Goal: Task Accomplishment & Management: Manage account settings

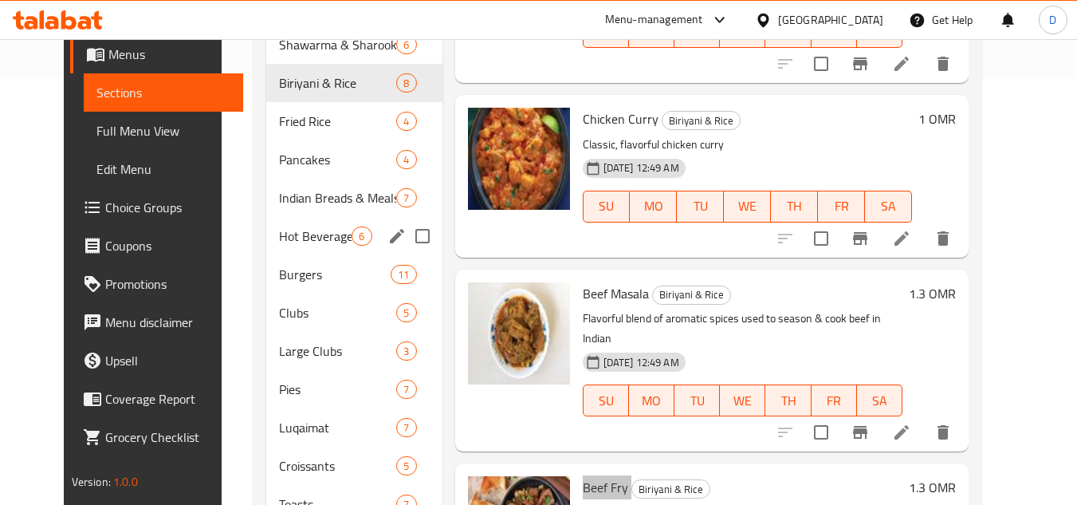
scroll to position [413, 0]
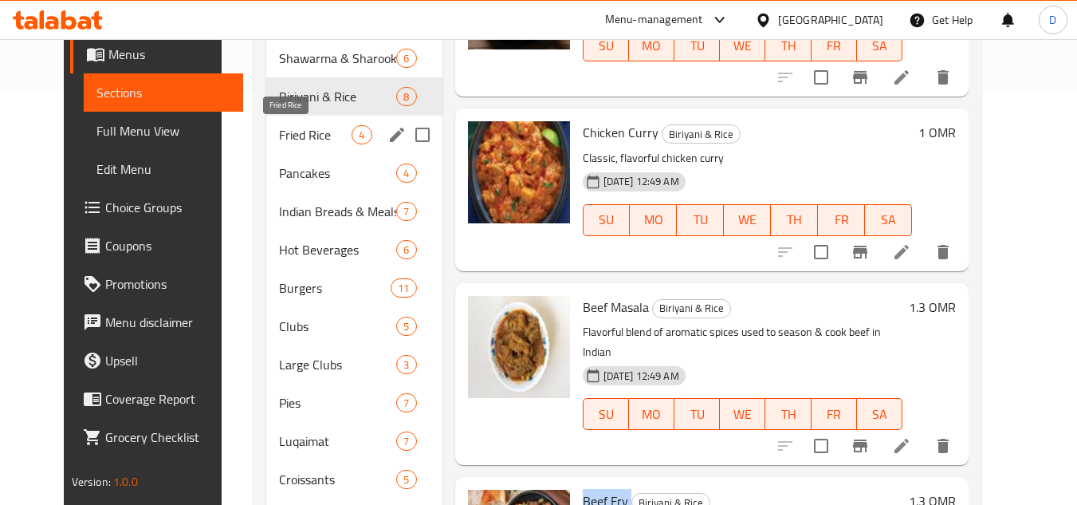
click at [286, 129] on span "Fried Rice" at bounding box center [315, 134] width 73 height 19
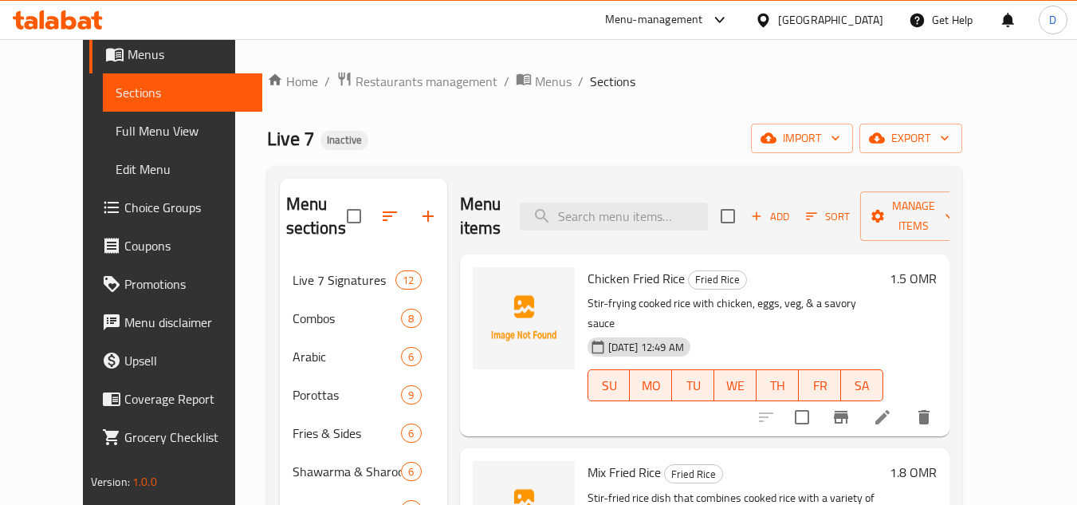
click at [646, 266] on span "Chicken Fried Rice" at bounding box center [635, 278] width 97 height 24
copy h6 "Rice"
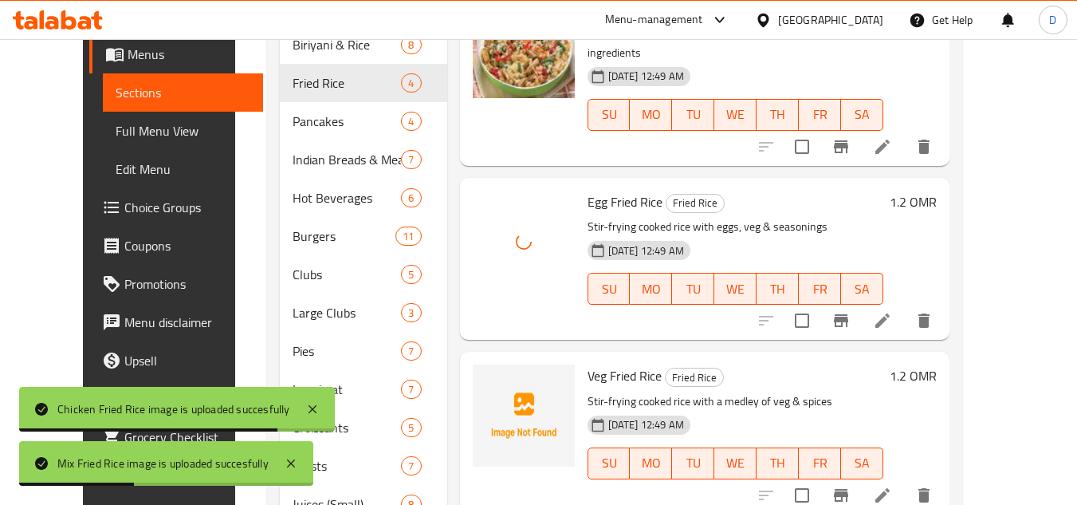
scroll to position [478, 0]
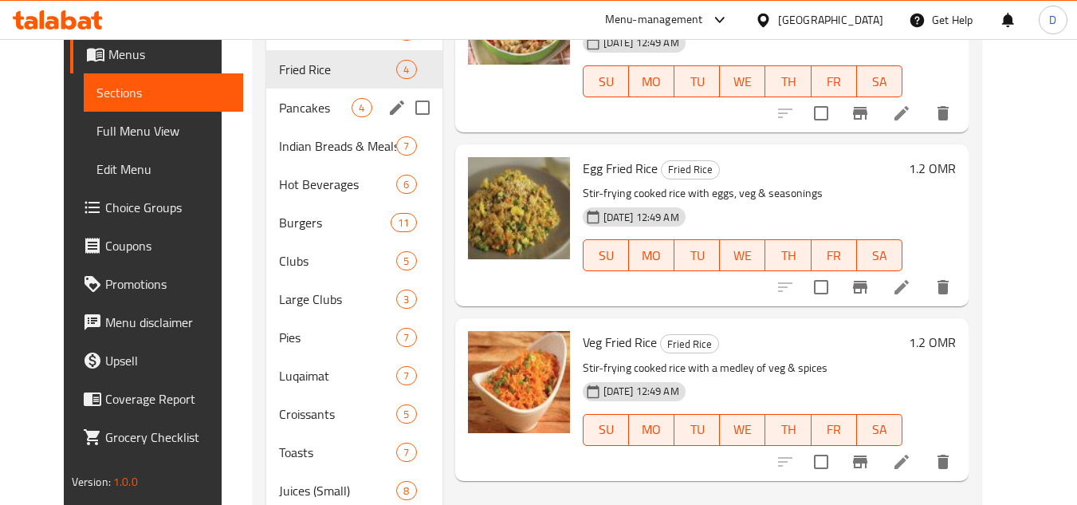
click at [279, 106] on span "Pancakes" at bounding box center [315, 107] width 73 height 19
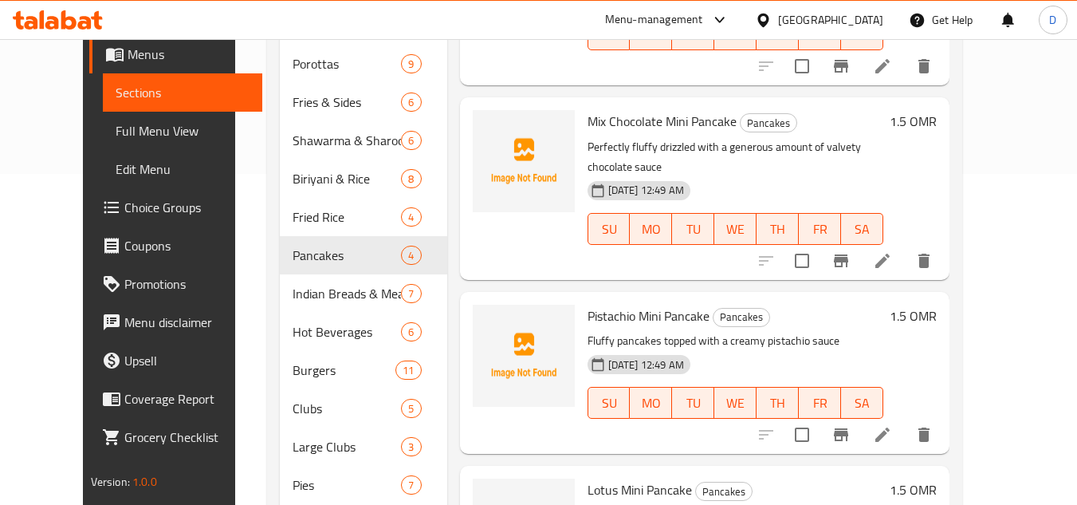
scroll to position [80, 0]
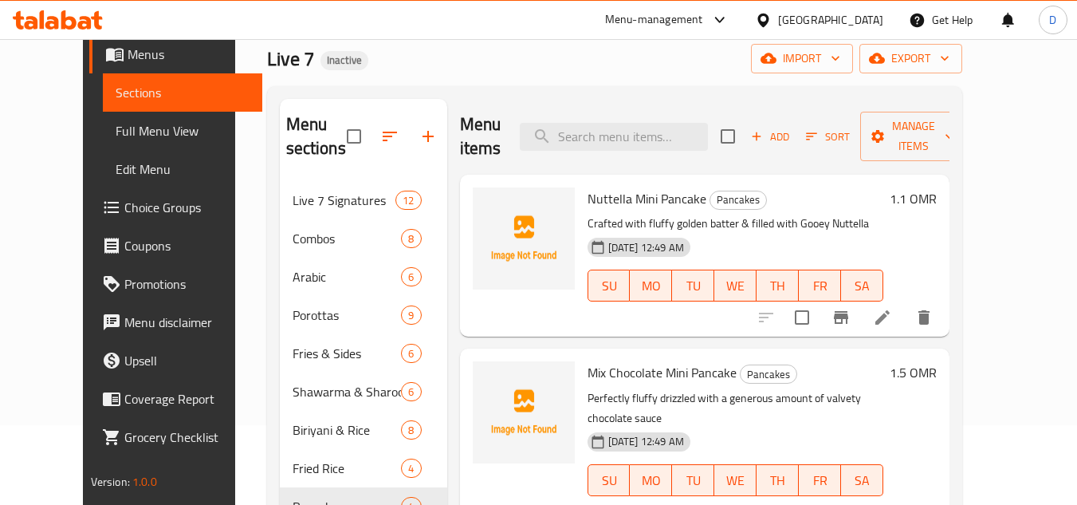
click at [670, 187] on span "Nuttella Mini Pancake" at bounding box center [646, 199] width 119 height 24
copy h6 "Pancake"
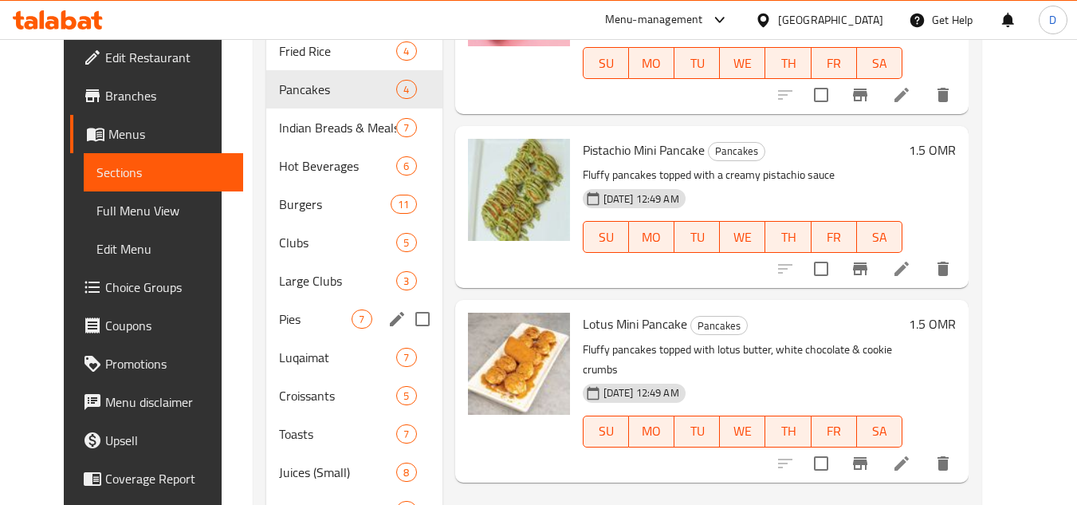
scroll to position [478, 0]
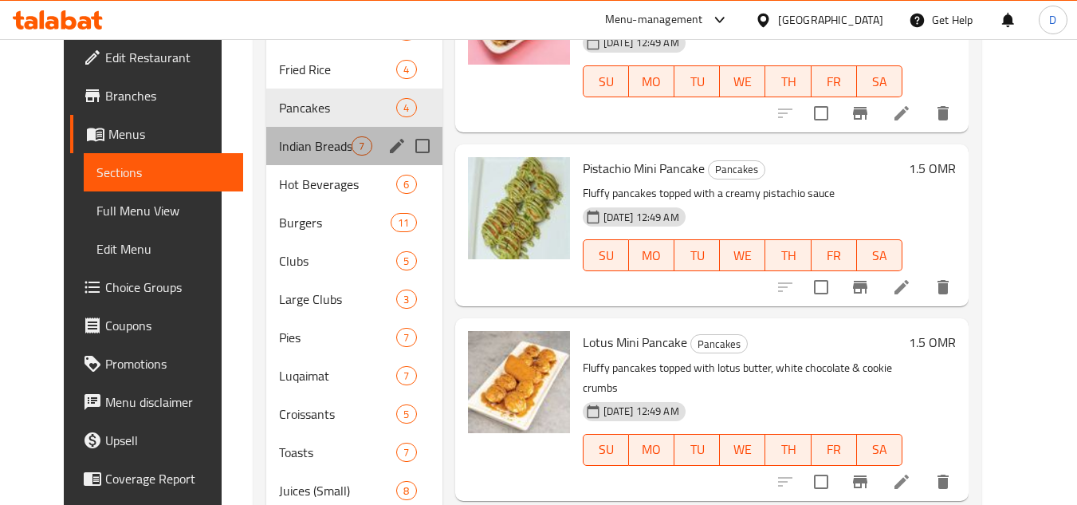
click at [312, 157] on div "Indian Breads & Meals 7" at bounding box center [353, 146] width 175 height 38
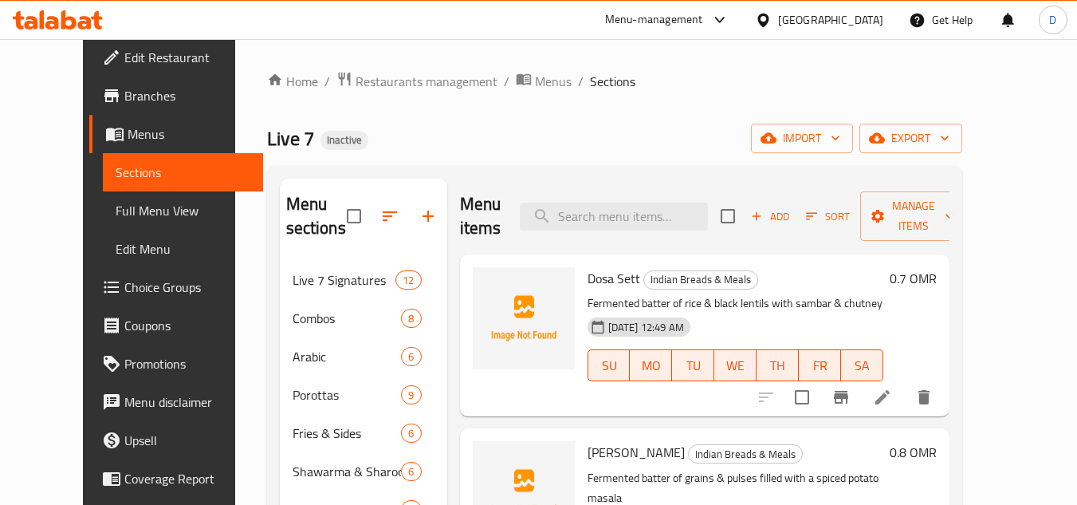
click at [581, 273] on div "Dosa Sett Indian Breads & Meals Fermented batter of rice & black lentils with s…" at bounding box center [735, 335] width 308 height 149
copy h6 "Dosa Sett"
click at [587, 455] on span "[PERSON_NAME]" at bounding box center [635, 452] width 97 height 24
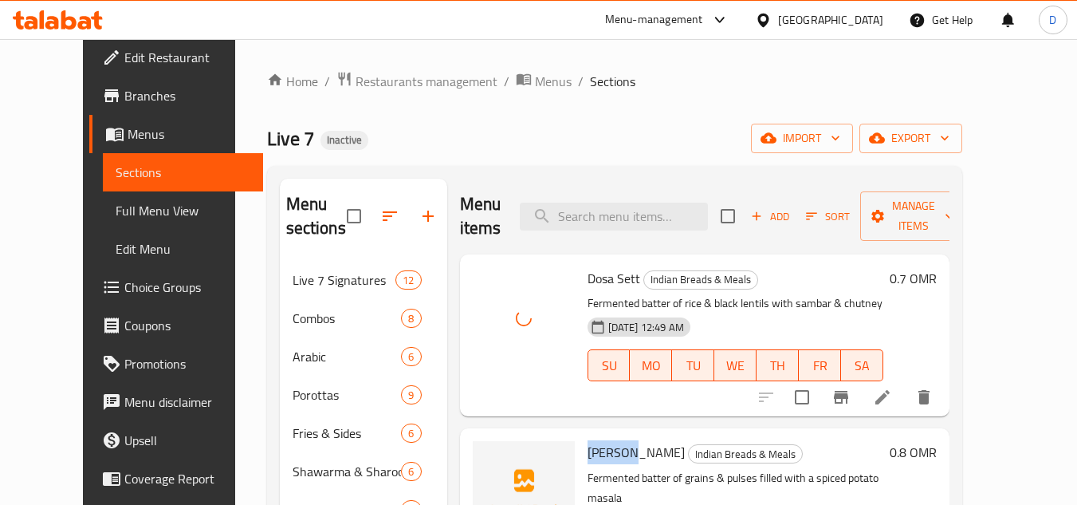
click at [587, 455] on span "[PERSON_NAME]" at bounding box center [635, 452] width 97 height 24
copy h6 "[PERSON_NAME]"
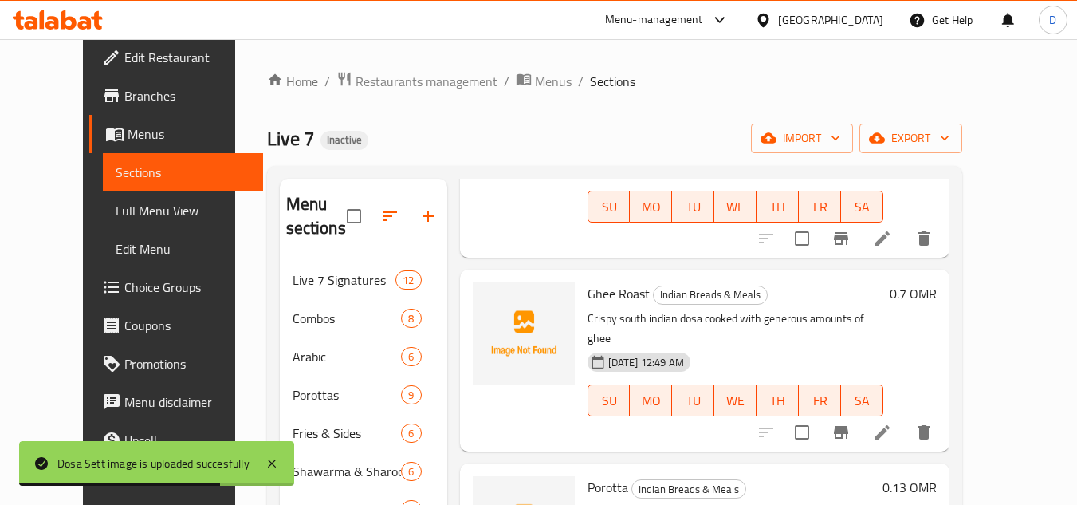
scroll to position [399, 0]
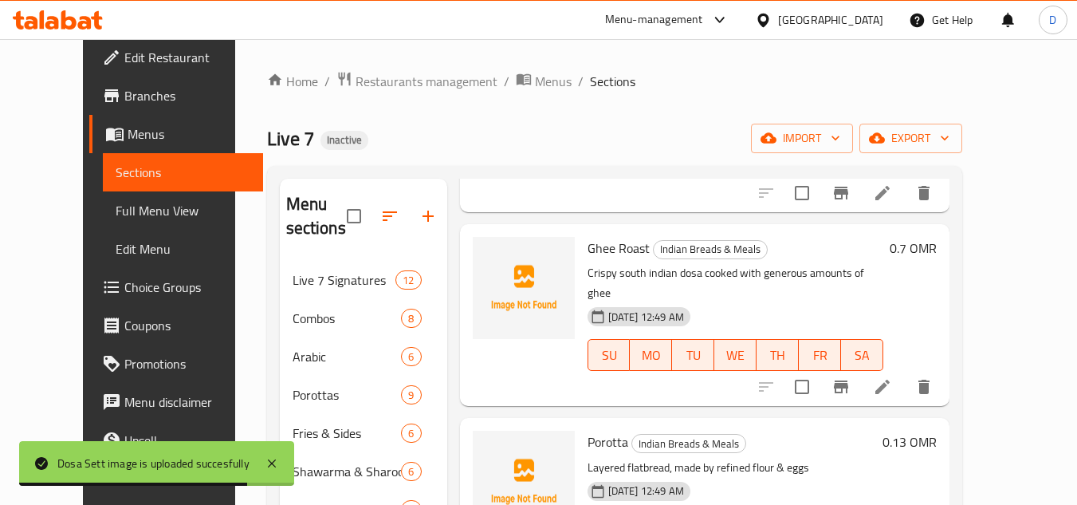
click at [587, 236] on span "Ghee Roast" at bounding box center [618, 248] width 62 height 24
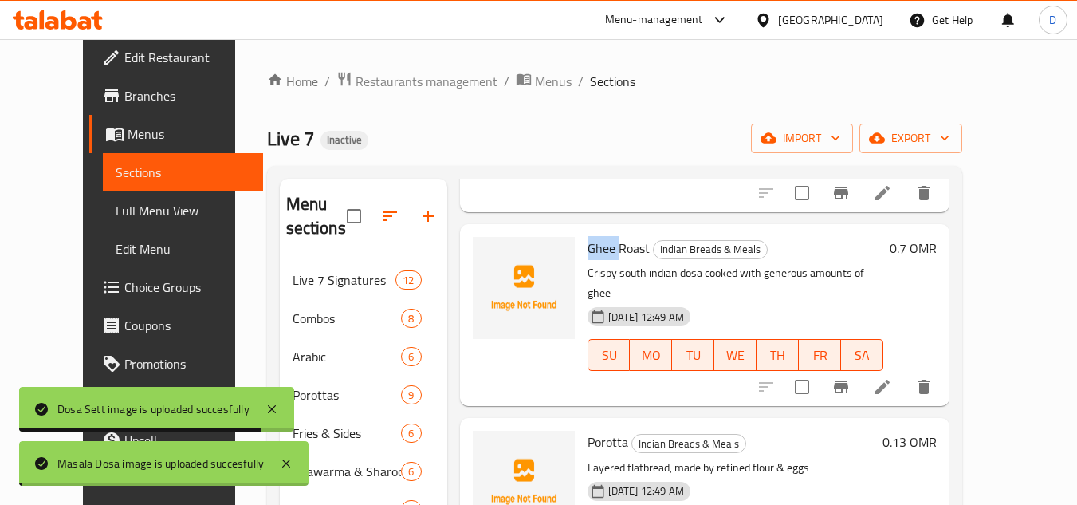
click at [587, 236] on span "Ghee Roast" at bounding box center [618, 248] width 62 height 24
copy h6 "Ghee Roast"
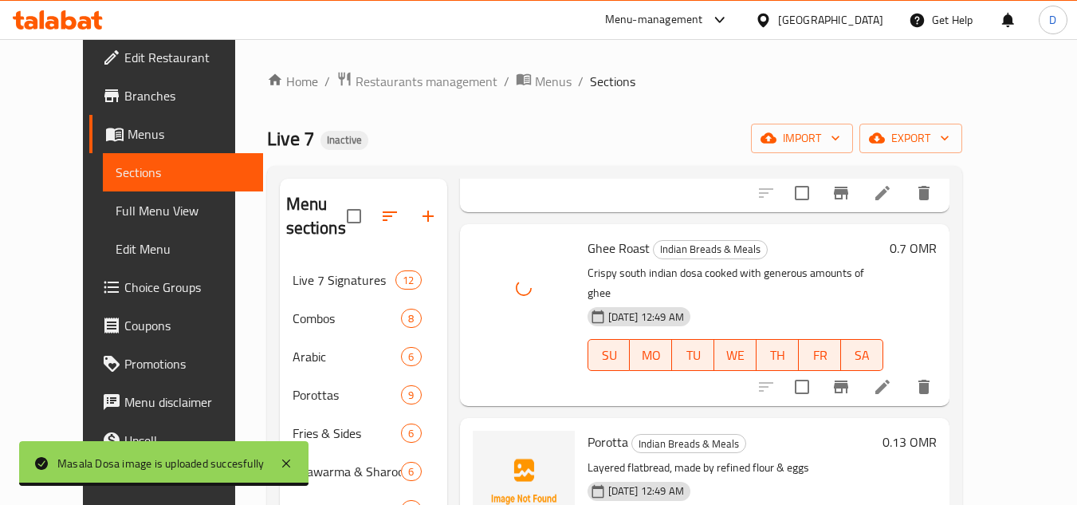
click at [587, 430] on span "Porotta" at bounding box center [607, 442] width 41 height 24
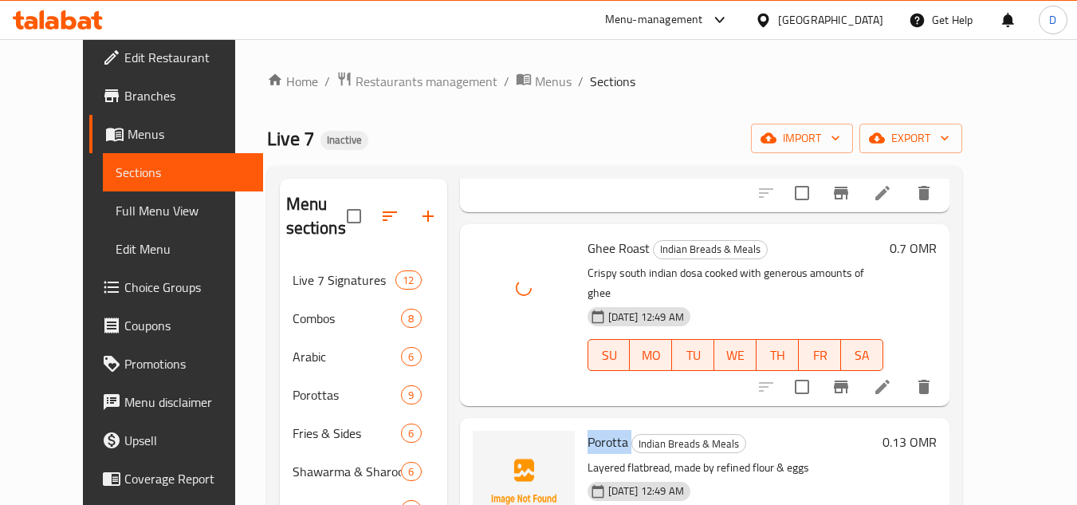
click at [587, 430] on span "Porotta" at bounding box center [607, 442] width 41 height 24
copy h6 "Porotta"
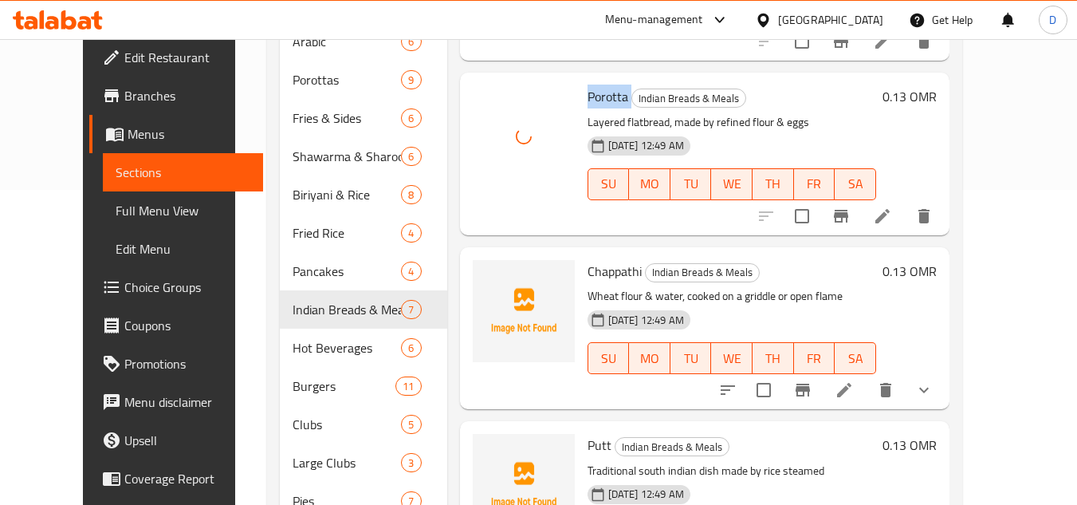
scroll to position [319, 0]
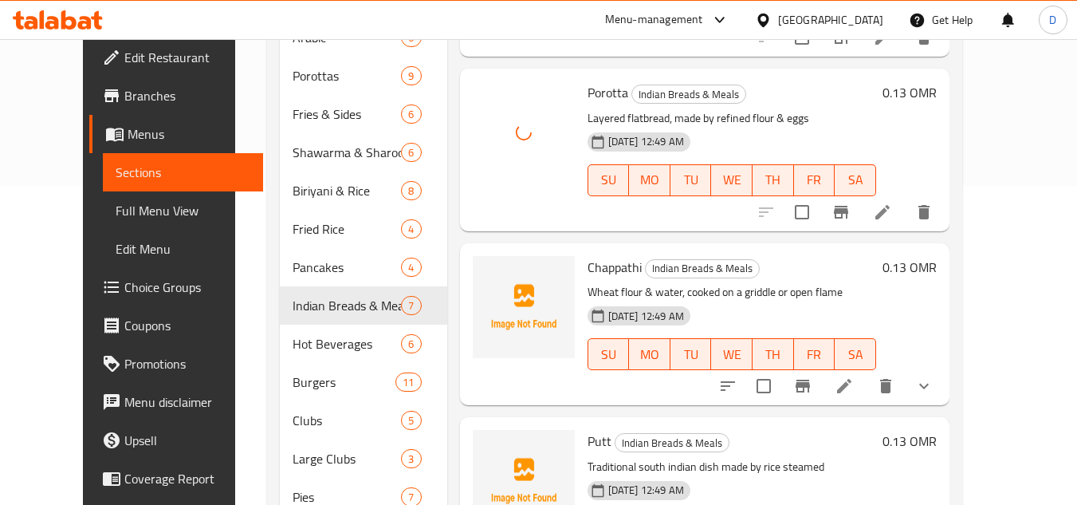
click at [590, 255] on span "Chappathi" at bounding box center [614, 267] width 54 height 24
copy h6 "Chappathi"
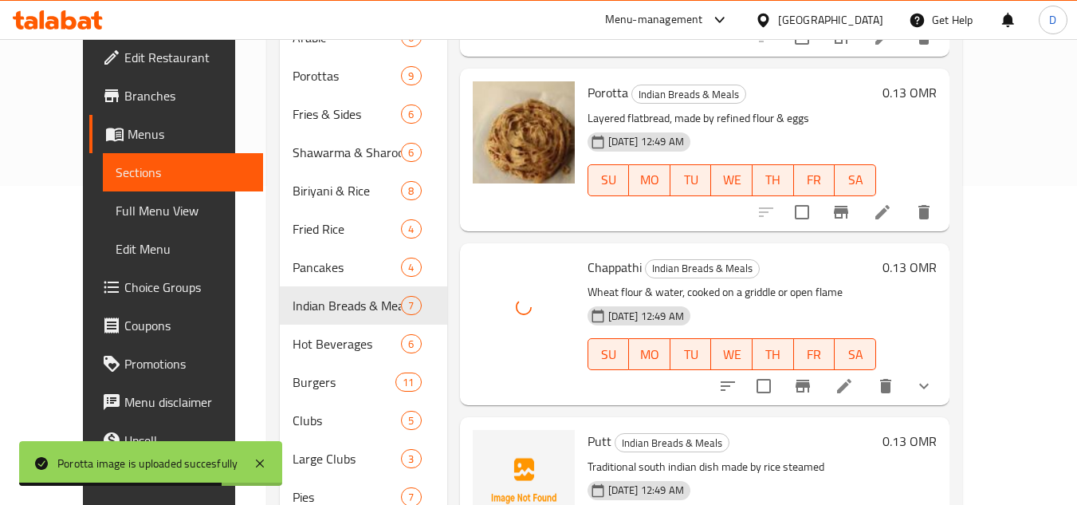
click at [587, 429] on span "Putt" at bounding box center [599, 441] width 24 height 24
copy h6 "Putt"
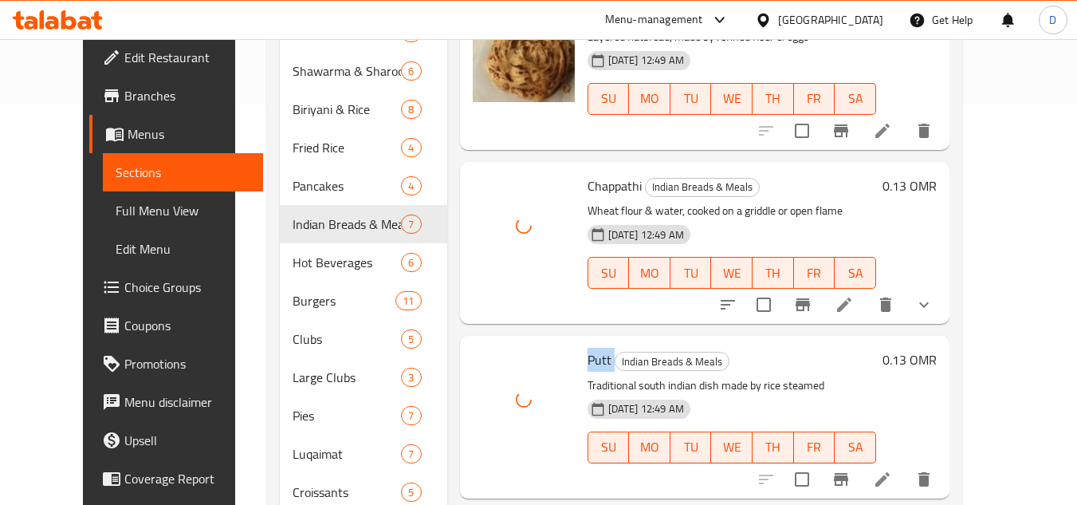
scroll to position [558, 0]
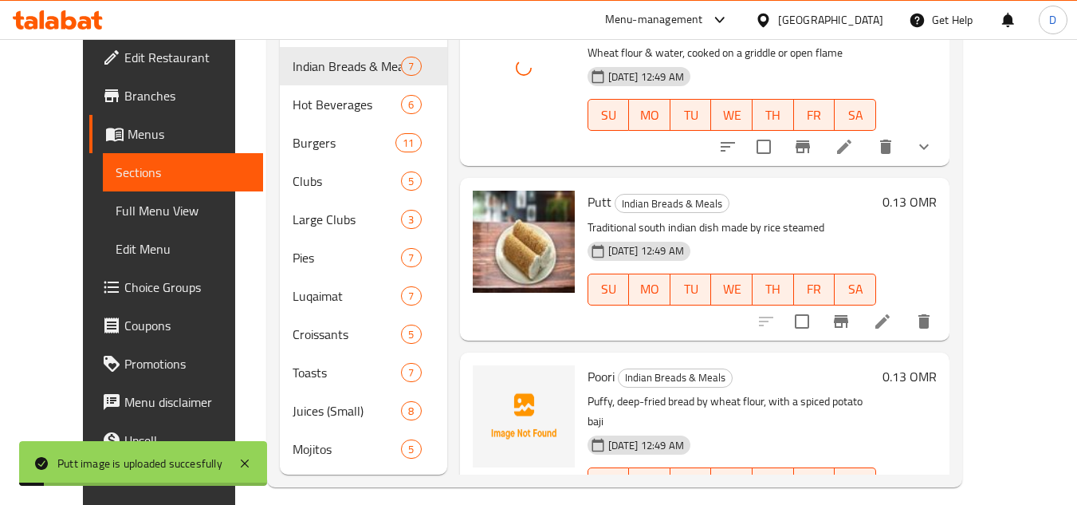
click at [587, 364] on span "Poori" at bounding box center [600, 376] width 27 height 24
copy h6 "Poori"
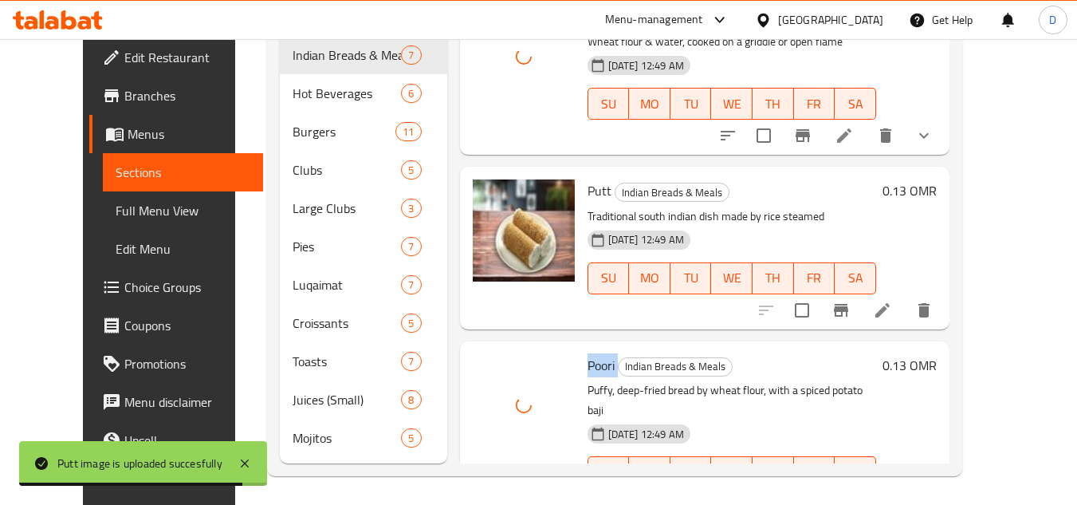
scroll to position [572, 0]
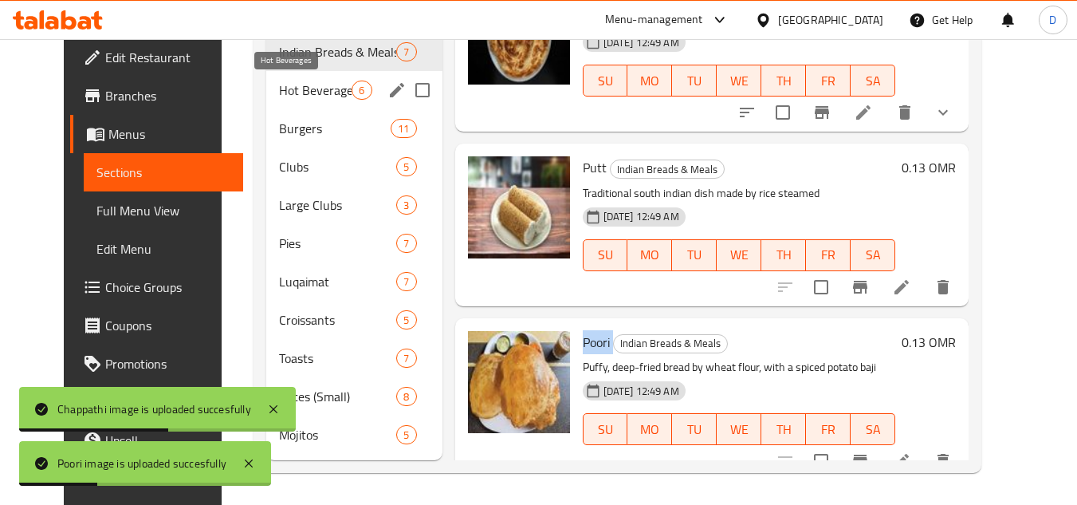
click at [295, 92] on span "Hot Beverages" at bounding box center [315, 89] width 73 height 19
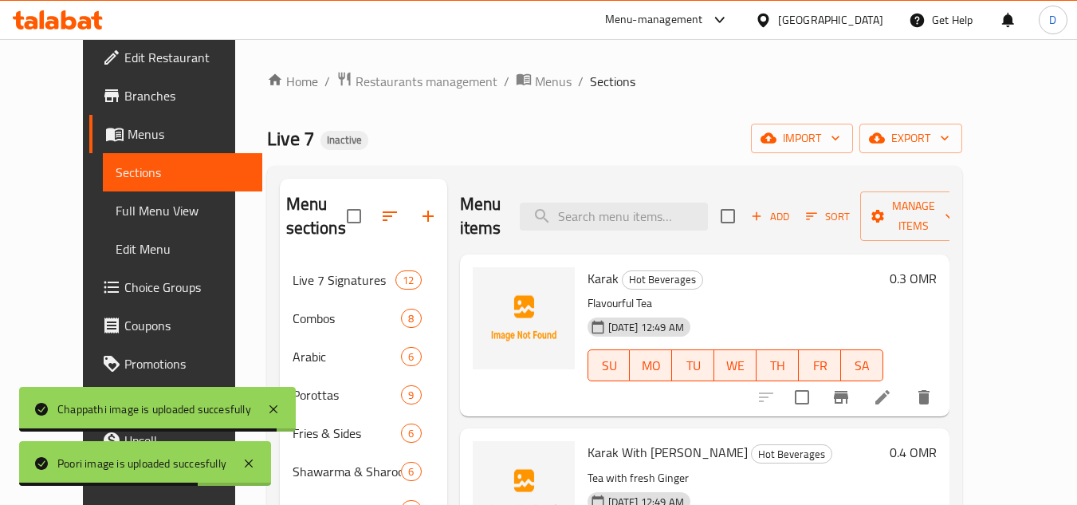
click at [587, 275] on span "Karak" at bounding box center [602, 278] width 31 height 24
copy h6 "Karak"
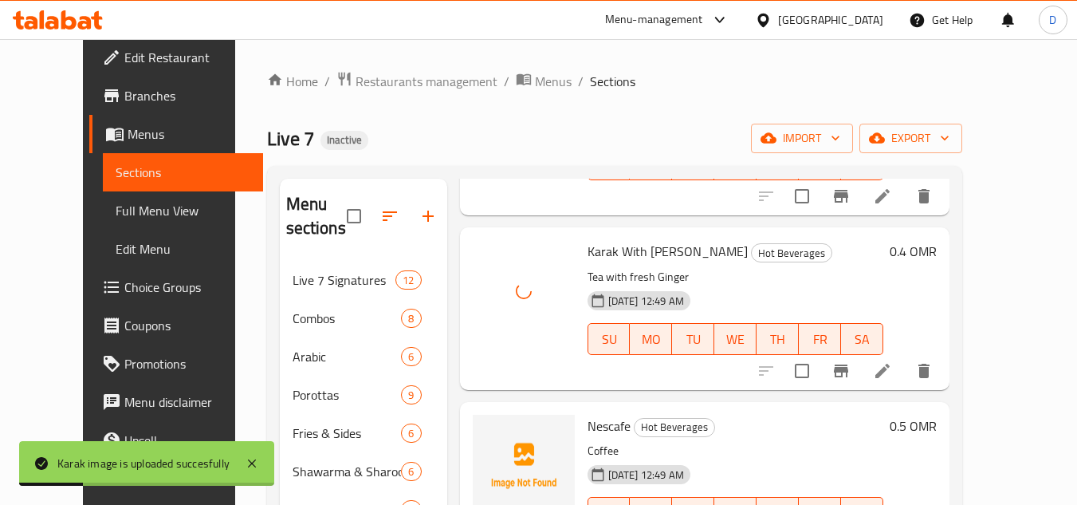
scroll to position [239, 0]
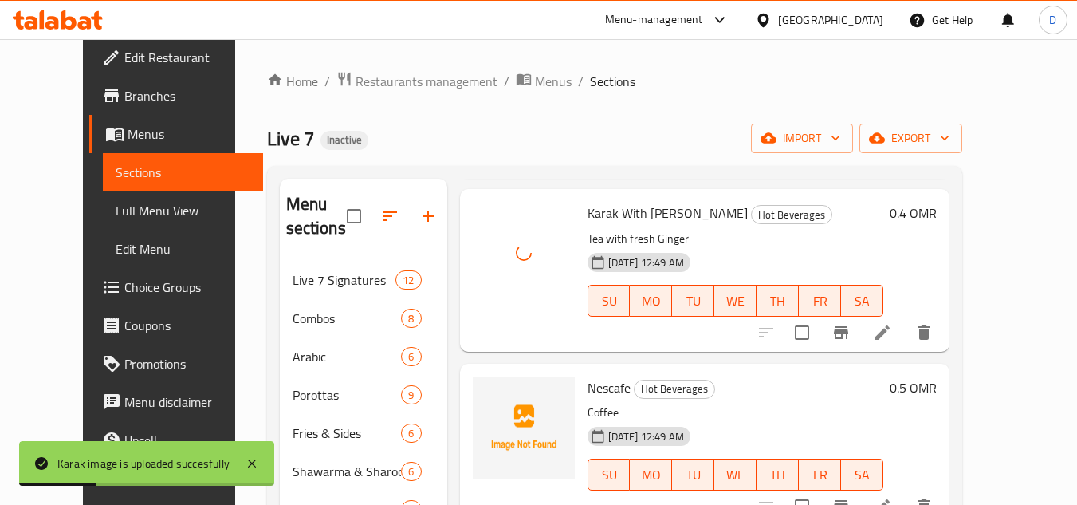
click at [593, 388] on span "Nescafe" at bounding box center [608, 387] width 43 height 24
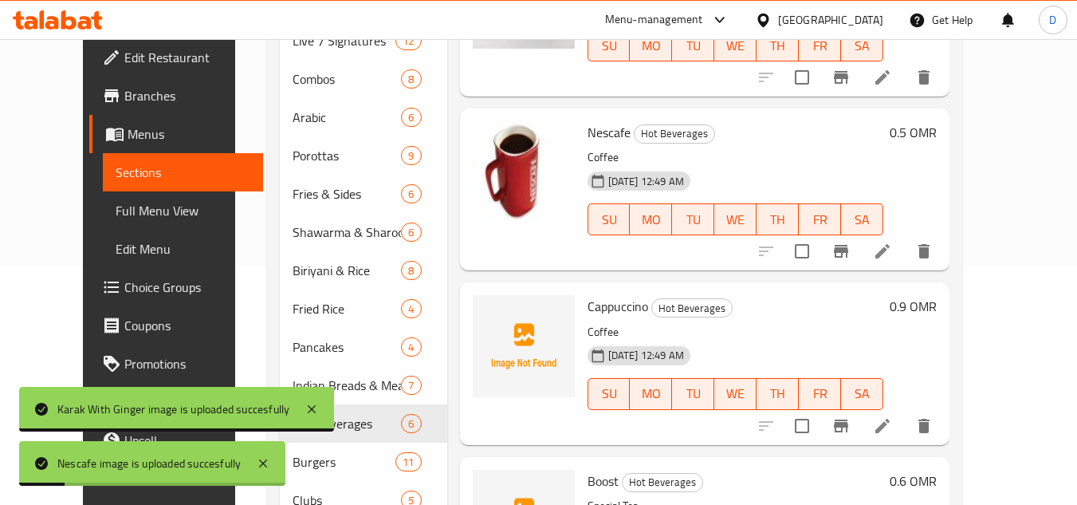
click at [599, 312] on span "Cappuccino" at bounding box center [617, 306] width 61 height 24
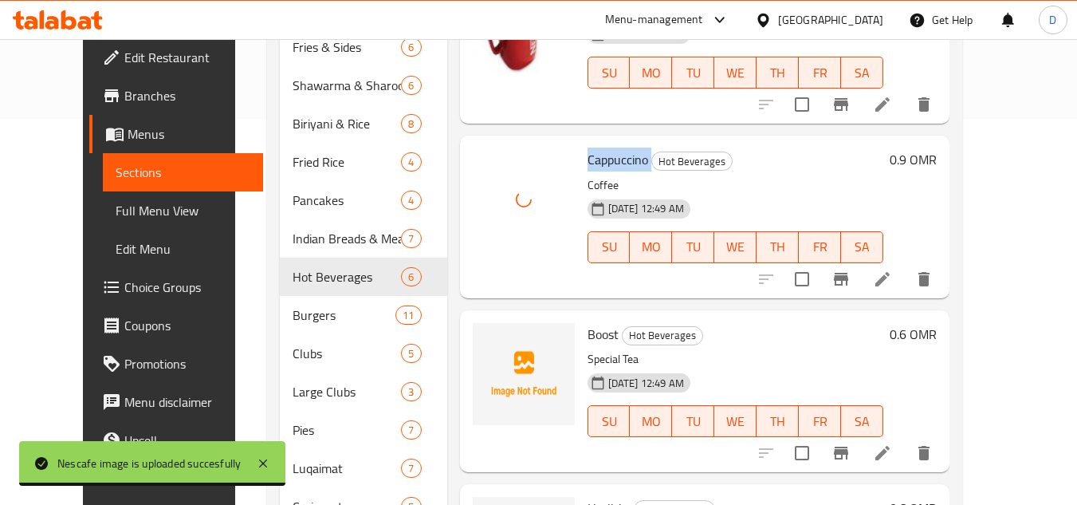
scroll to position [478, 0]
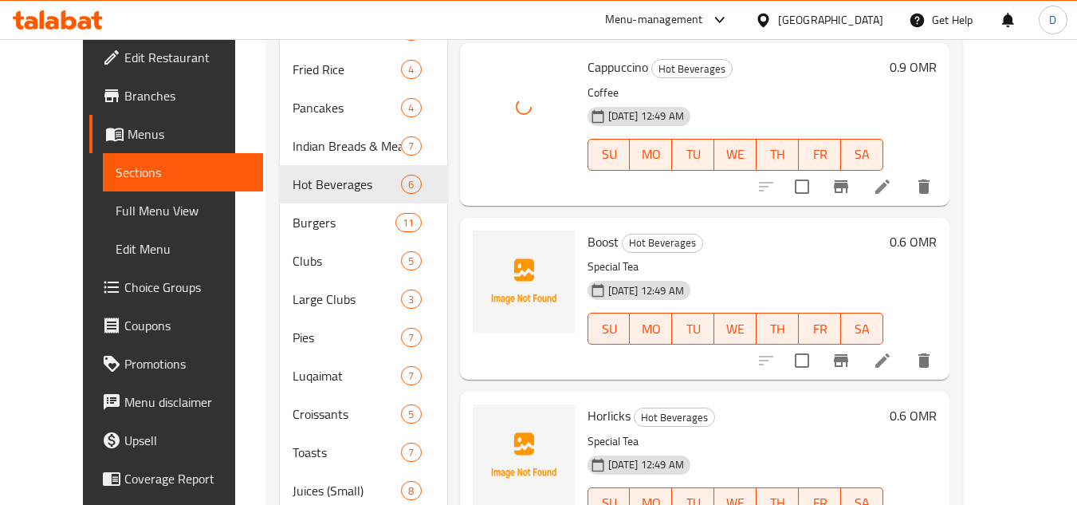
click at [587, 234] on span "Boost" at bounding box center [602, 242] width 31 height 24
click at [587, 414] on span "Horlicks" at bounding box center [608, 415] width 43 height 24
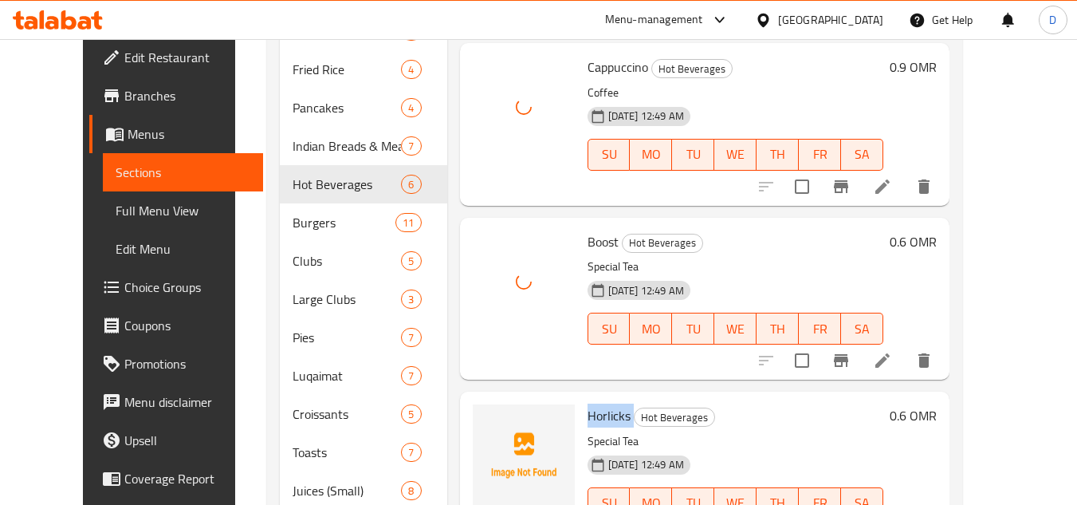
click at [587, 414] on span "Horlicks" at bounding box center [608, 415] width 43 height 24
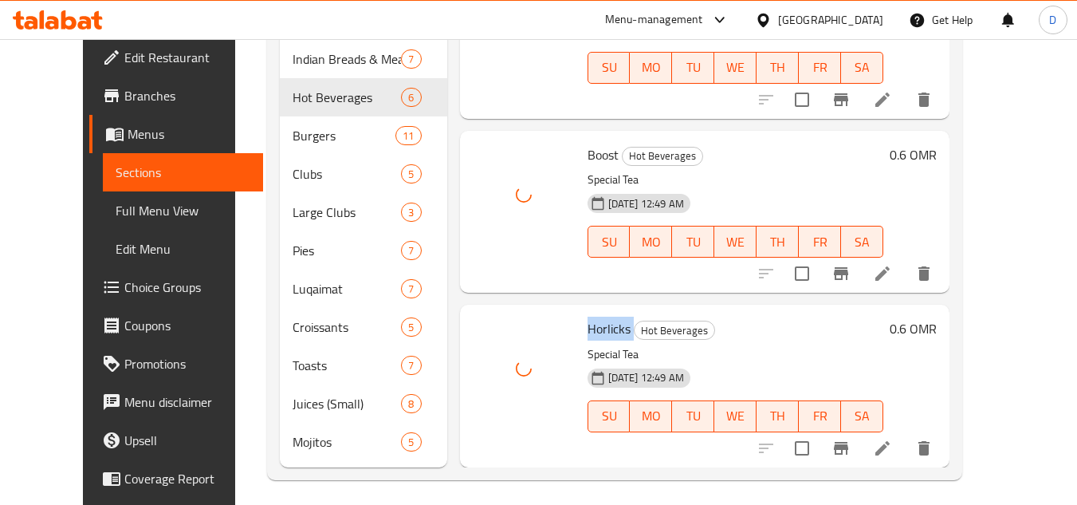
scroll to position [572, 0]
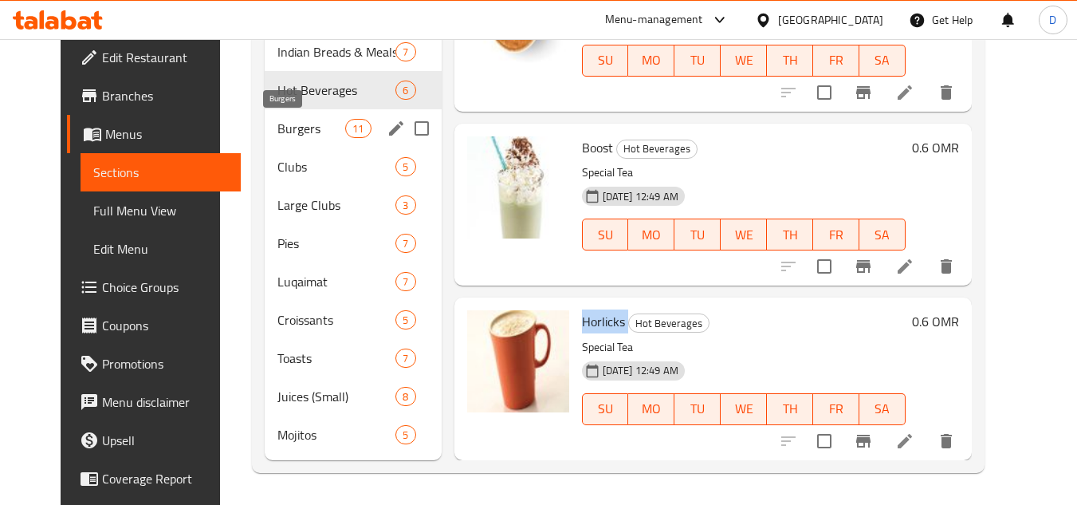
click at [277, 131] on span "Burgers" at bounding box center [311, 128] width 68 height 19
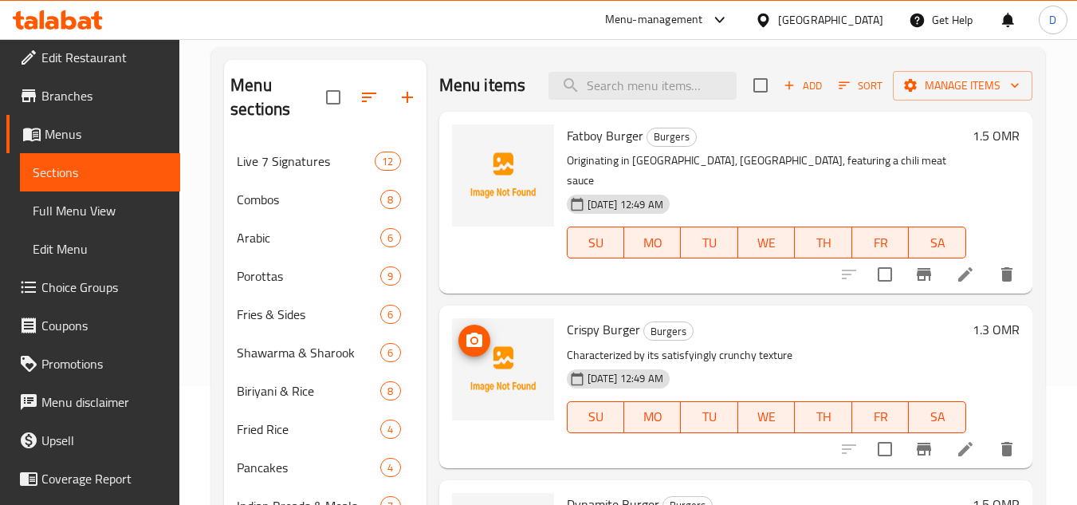
scroll to position [14, 0]
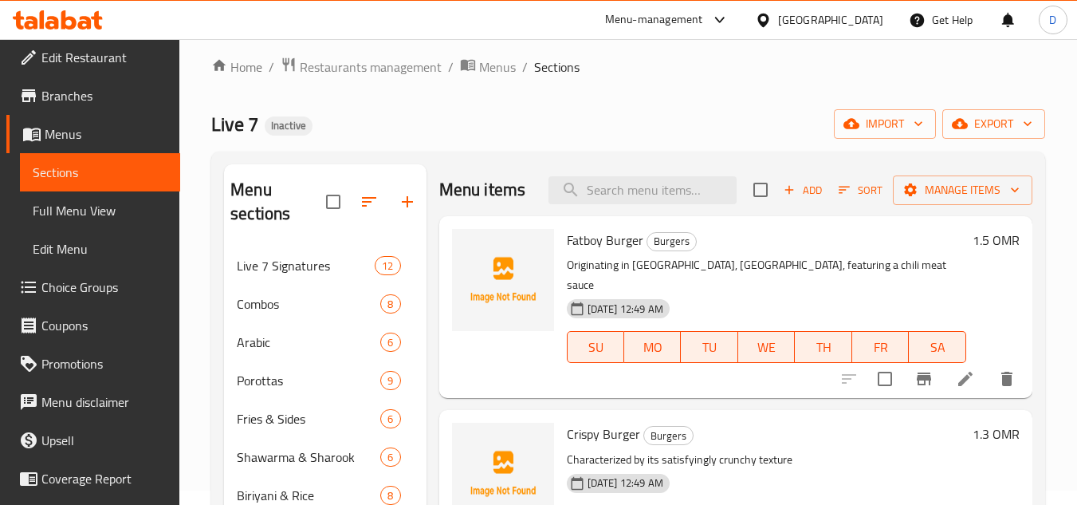
click at [624, 252] on span "Fatboy Burger" at bounding box center [605, 240] width 77 height 24
click at [572, 252] on span "Fatboy Burger" at bounding box center [605, 240] width 77 height 24
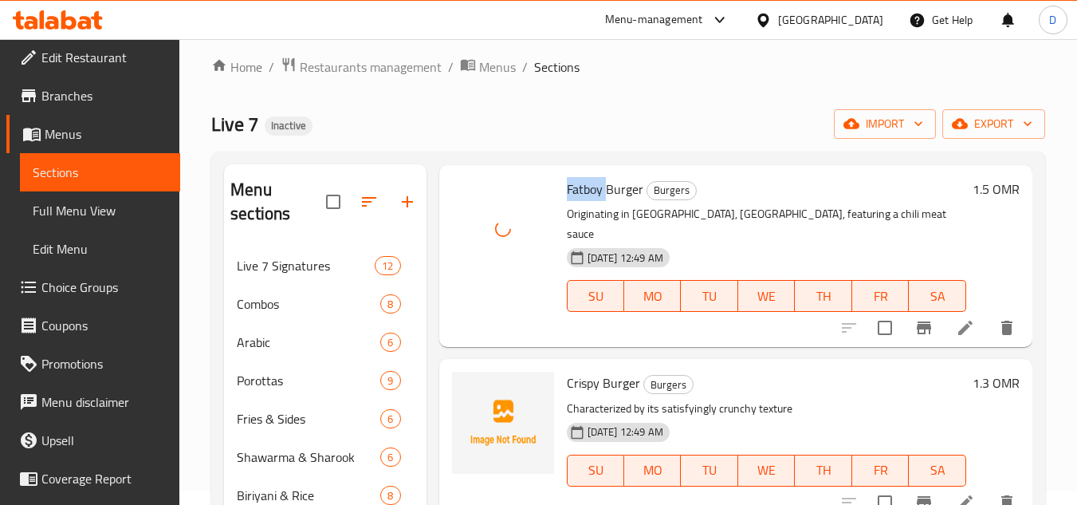
scroll to position [80, 0]
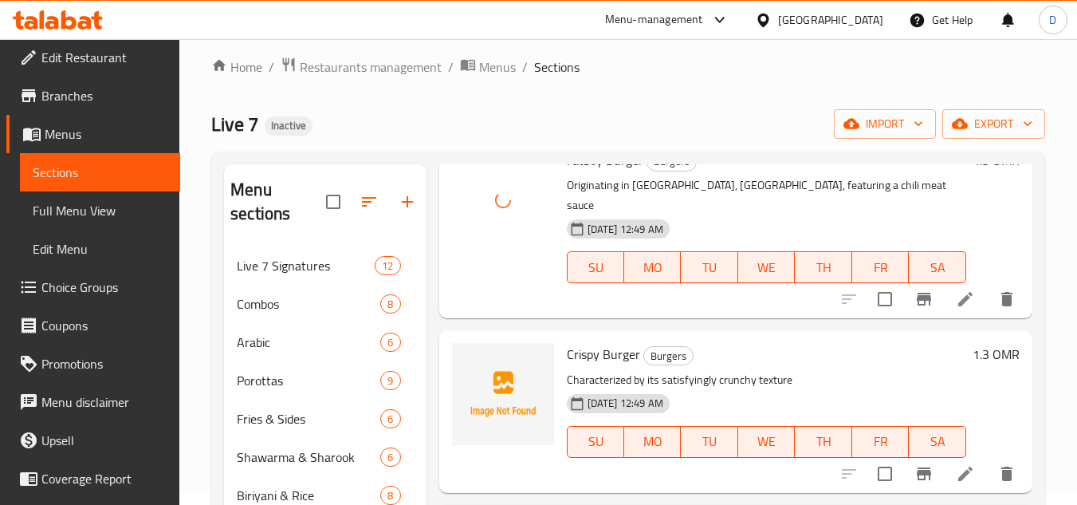
click at [581, 360] on span "Crispy Burger" at bounding box center [603, 354] width 73 height 24
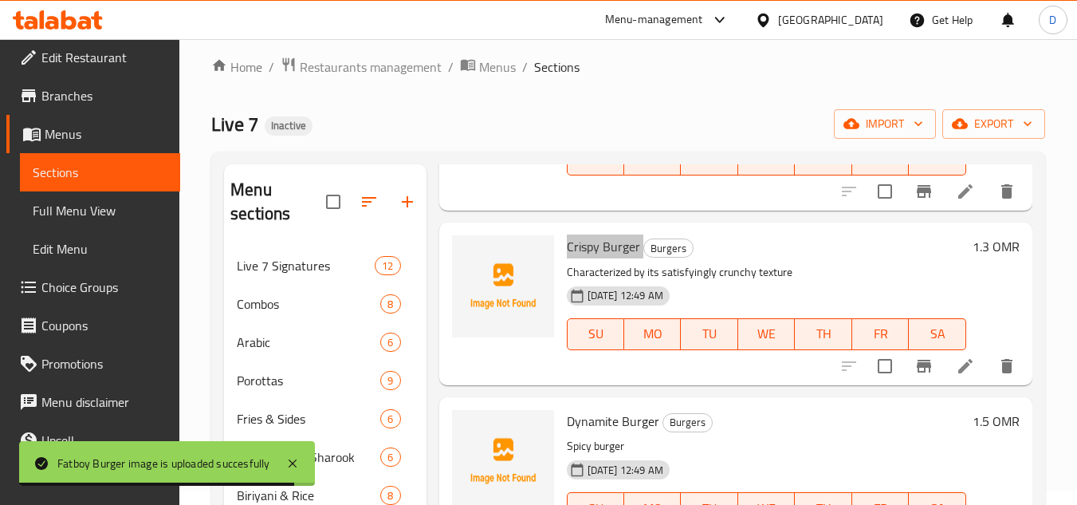
scroll to position [159, 0]
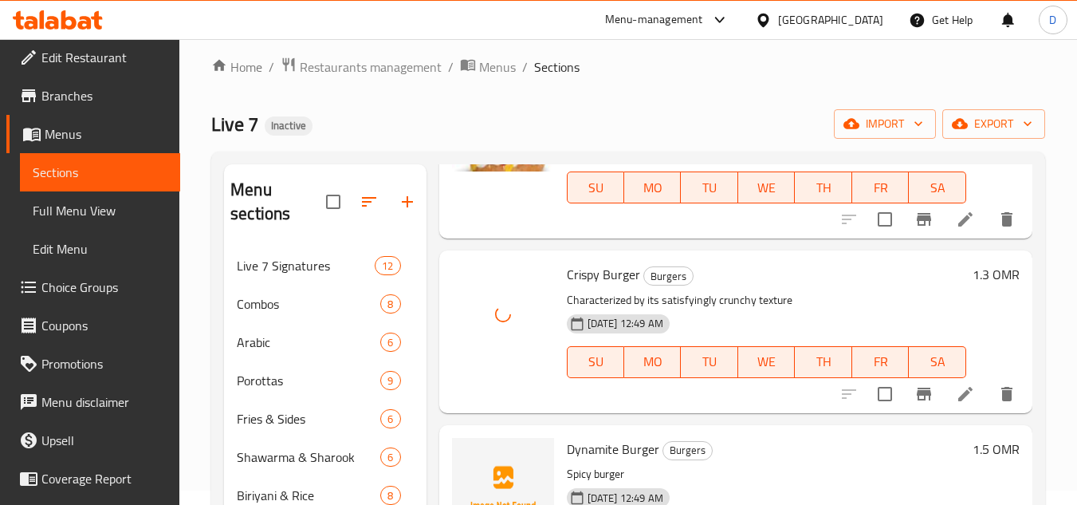
click at [595, 453] on span "Dynamite Burger" at bounding box center [613, 449] width 92 height 24
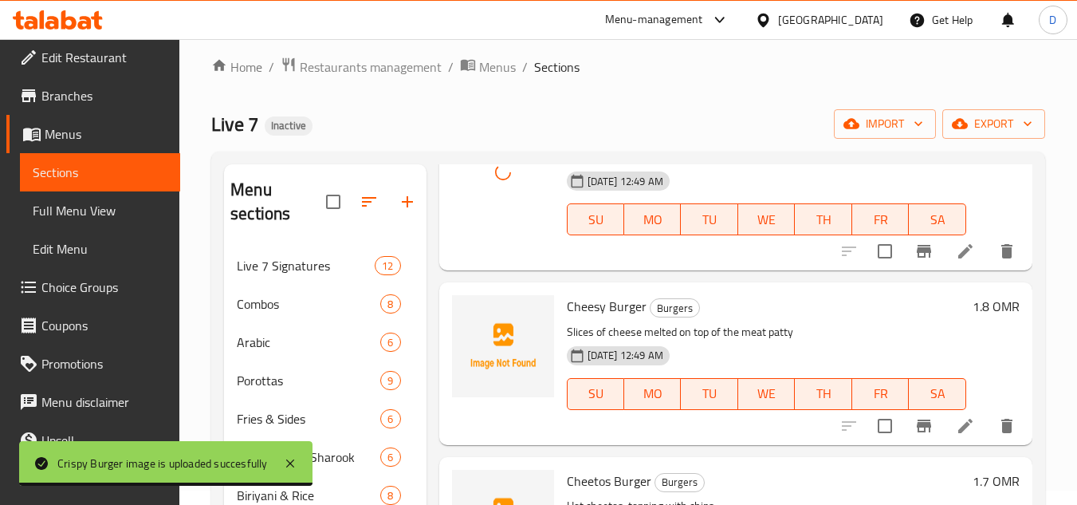
scroll to position [478, 0]
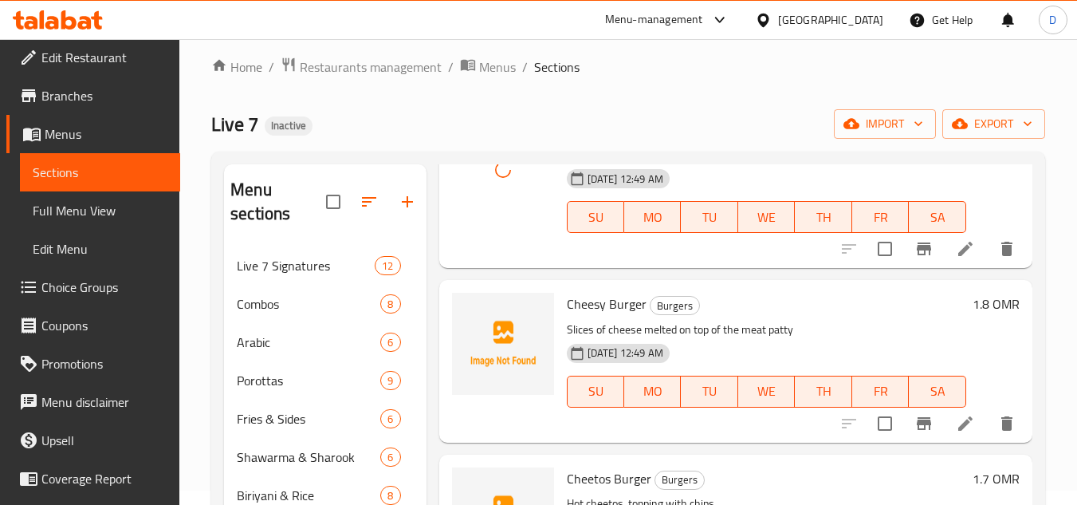
click at [591, 298] on span "Cheesy Burger" at bounding box center [607, 304] width 80 height 24
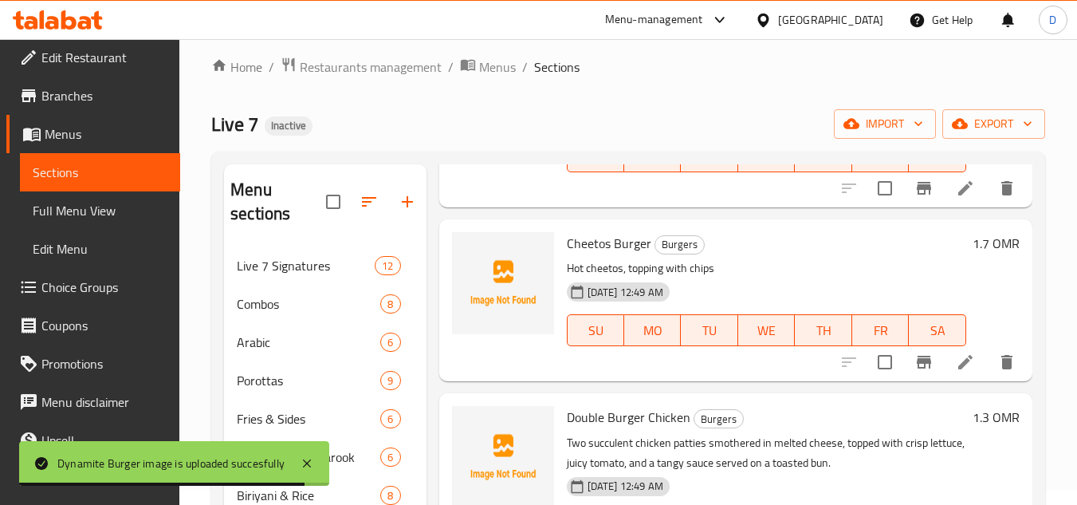
scroll to position [717, 0]
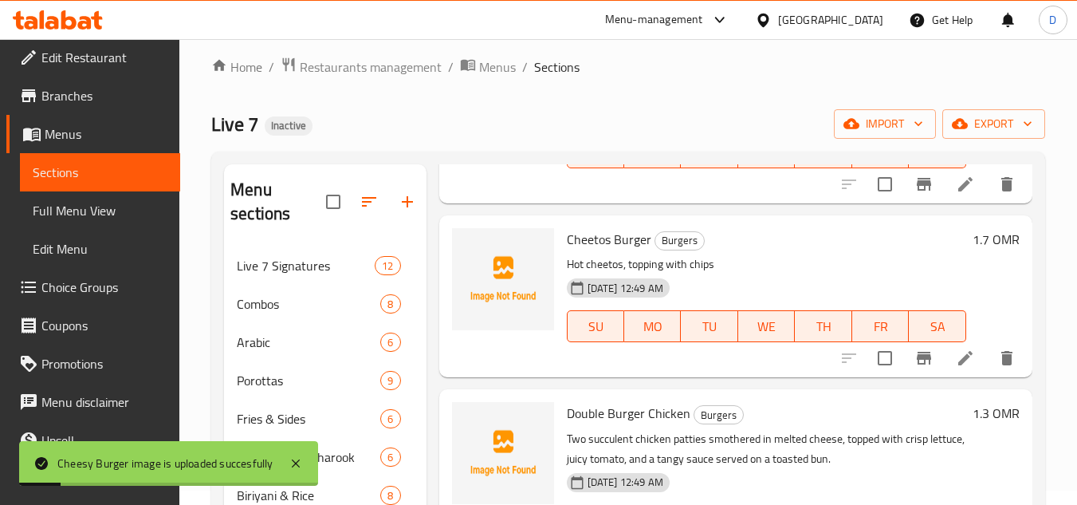
click at [630, 238] on span "Cheetos Burger" at bounding box center [609, 239] width 84 height 24
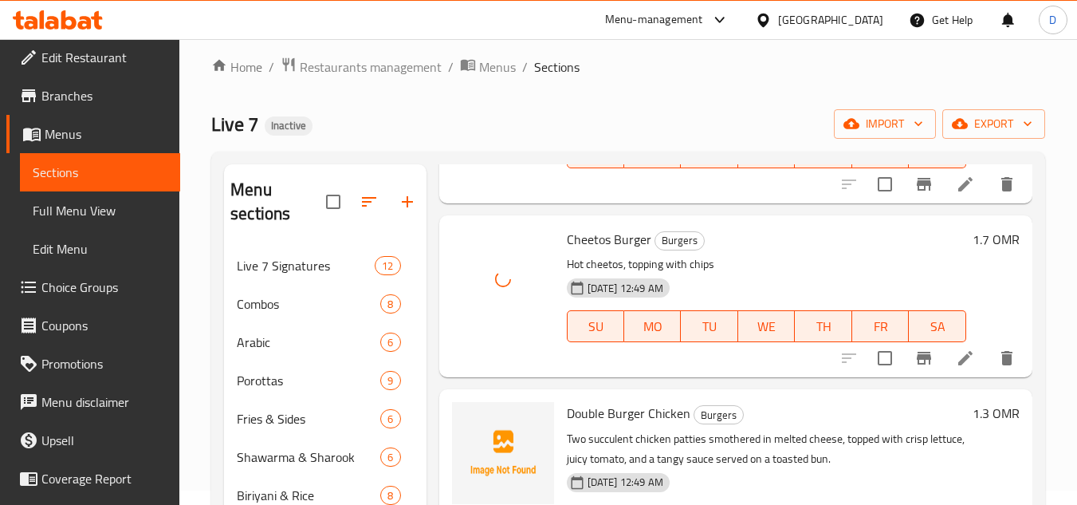
click at [610, 418] on span "Double Burger Chicken" at bounding box center [629, 413] width 124 height 24
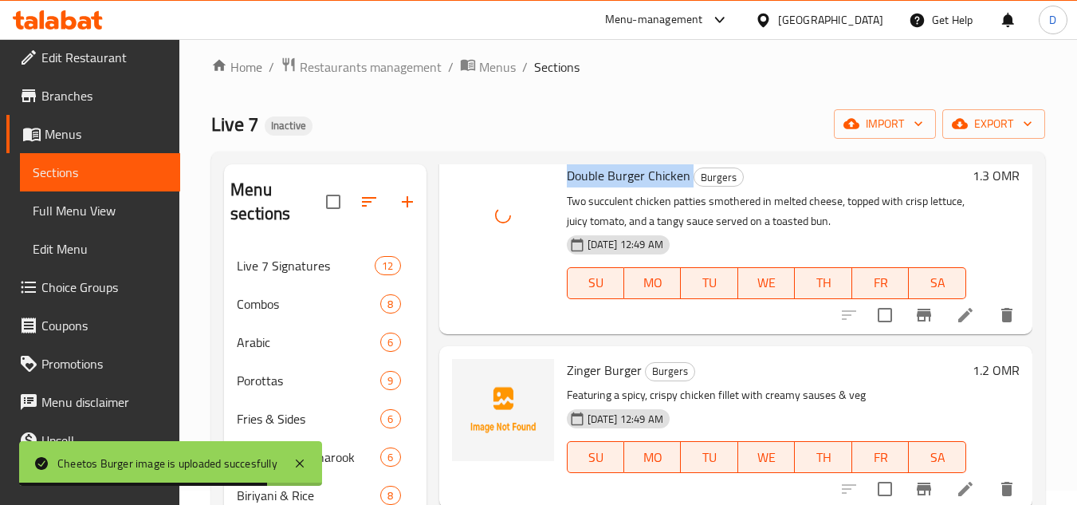
scroll to position [956, 0]
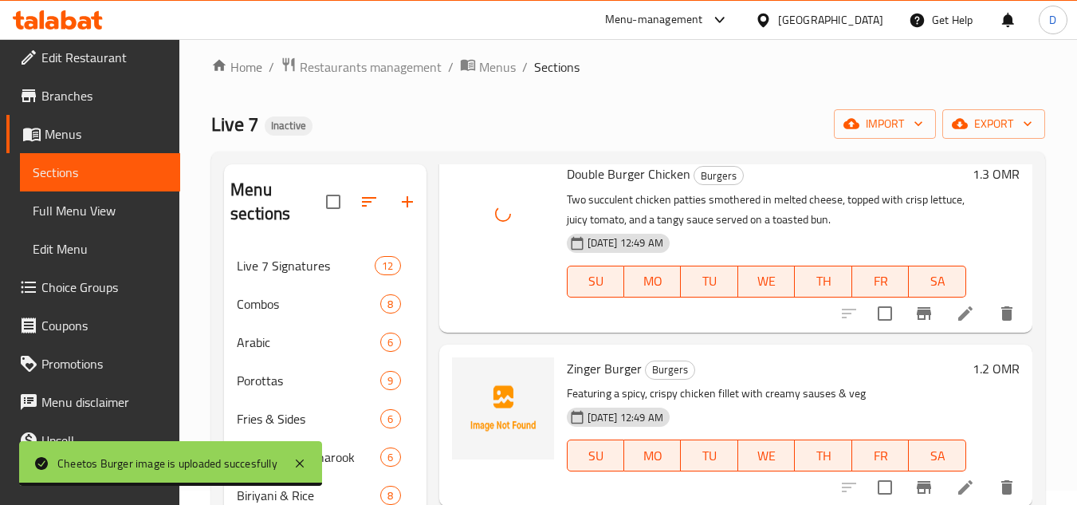
click at [586, 376] on span "Zinger Burger" at bounding box center [604, 368] width 75 height 24
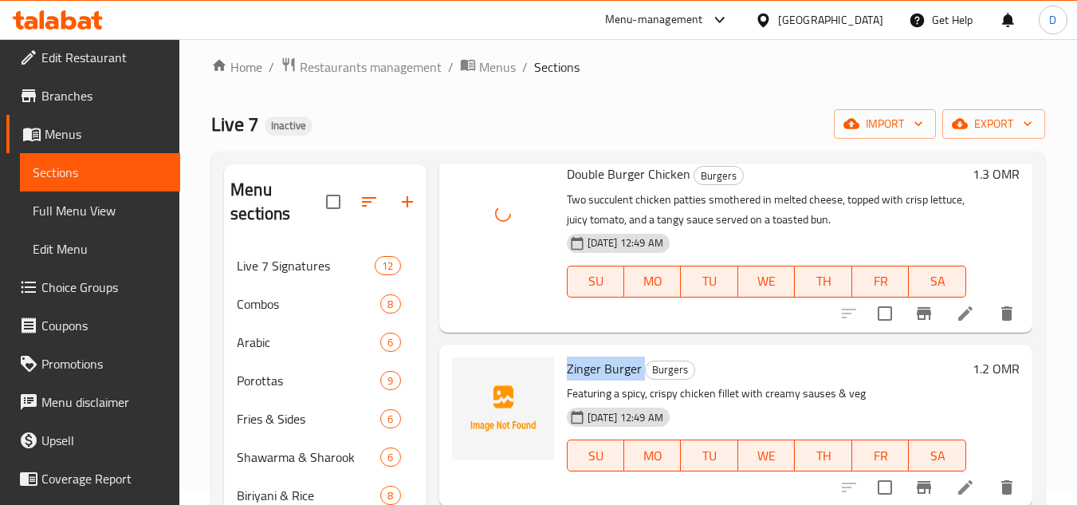
click at [586, 376] on span "Zinger Burger" at bounding box center [604, 368] width 75 height 24
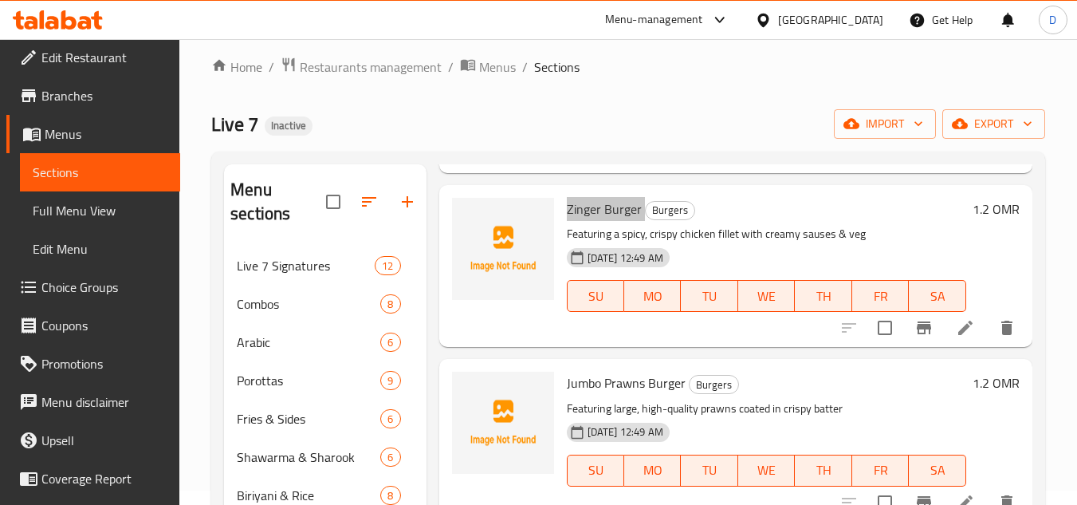
scroll to position [1145, 0]
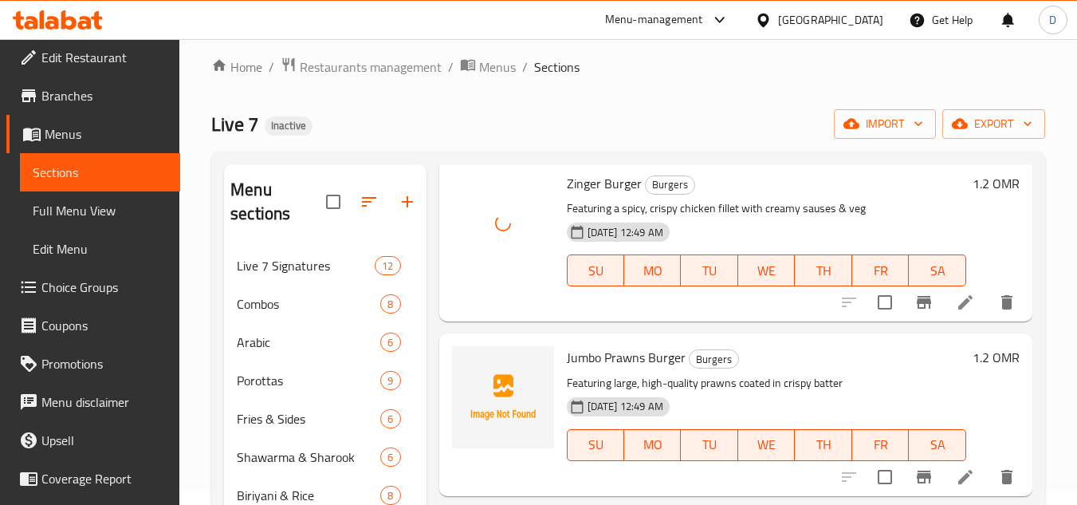
click at [615, 355] on span "Jumbo Prawns Burger" at bounding box center [626, 357] width 119 height 24
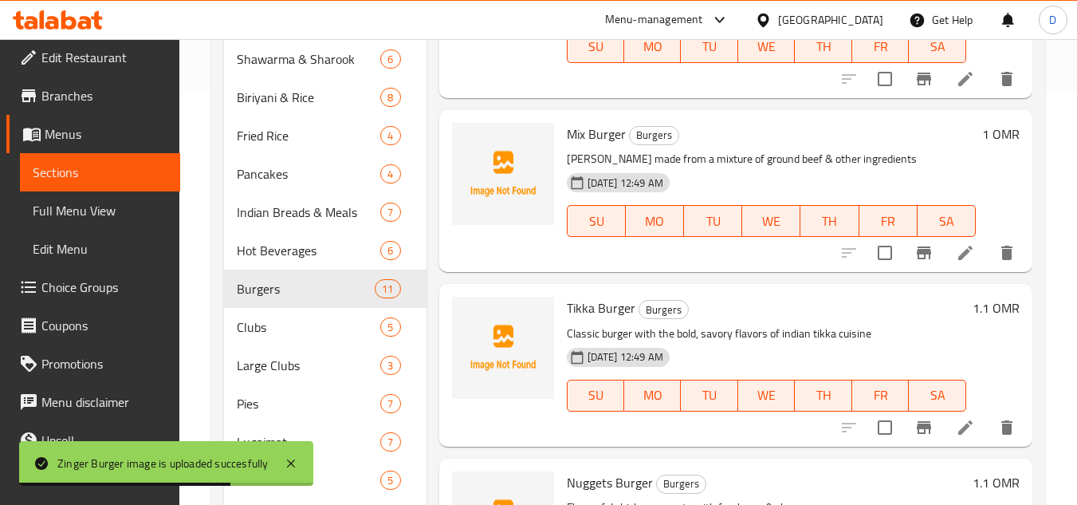
scroll to position [413, 0]
click at [601, 133] on span "Mix Burger" at bounding box center [596, 133] width 59 height 24
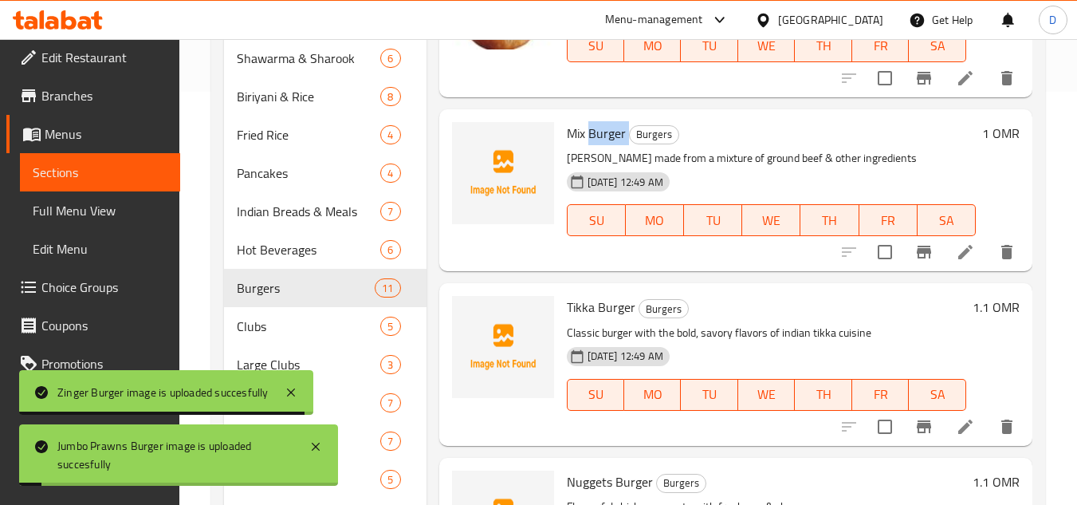
click at [605, 140] on span "Mix Burger" at bounding box center [596, 133] width 59 height 24
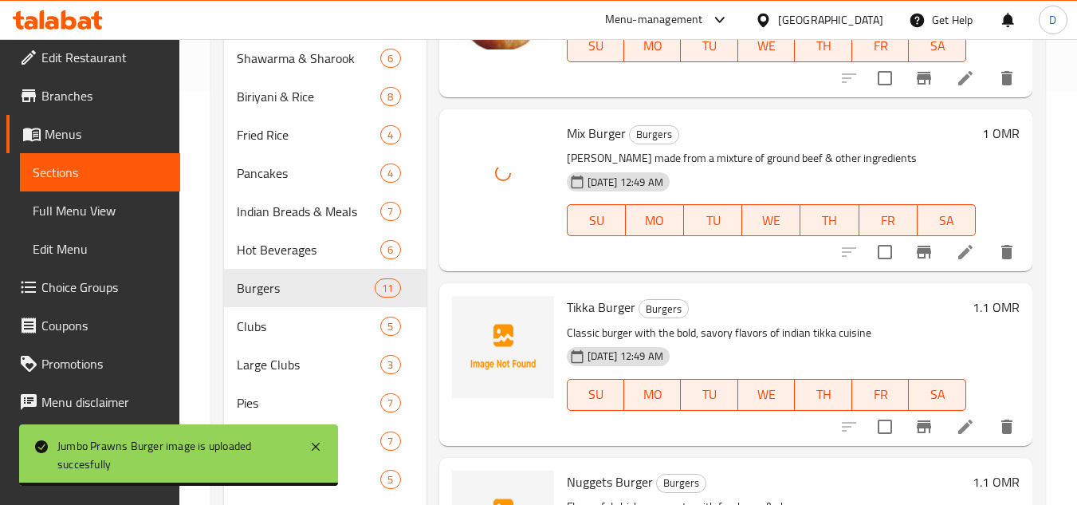
click at [593, 307] on span "Tikka Burger" at bounding box center [601, 307] width 69 height 24
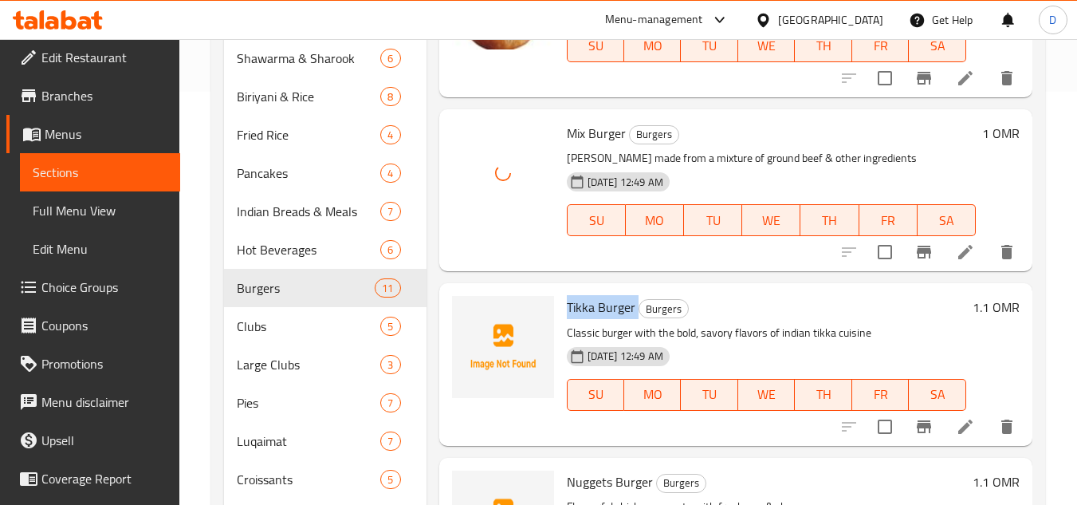
drag, startPoint x: 593, startPoint y: 307, endPoint x: 608, endPoint y: 307, distance: 15.1
click at [594, 307] on span "Tikka Burger" at bounding box center [601, 307] width 69 height 24
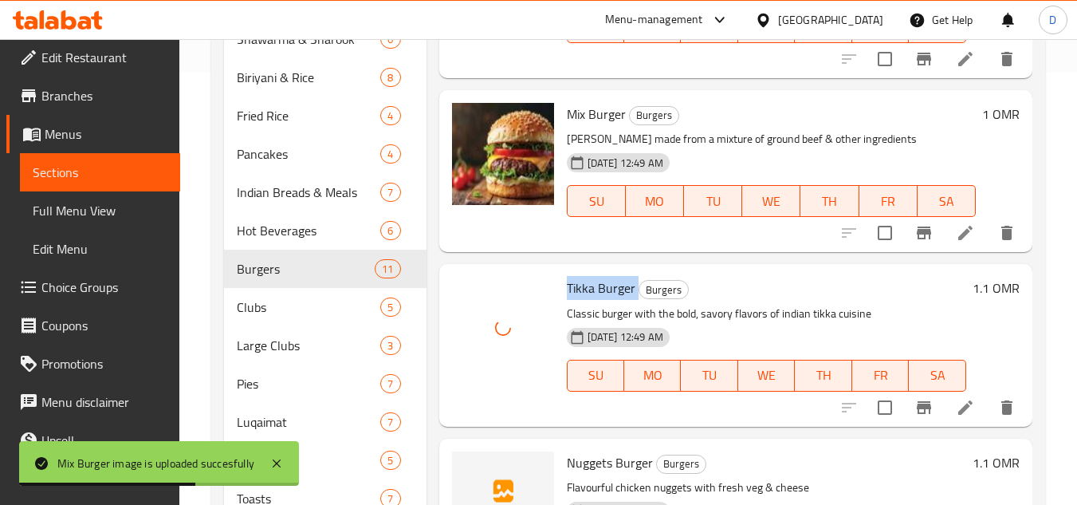
scroll to position [572, 0]
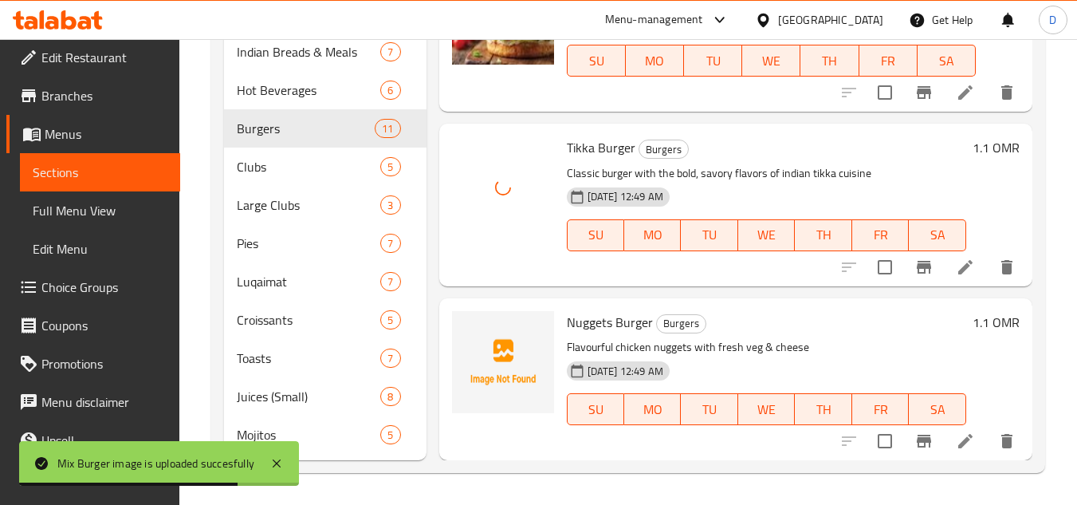
click at [581, 326] on span "Nuggets Burger" at bounding box center [610, 322] width 86 height 24
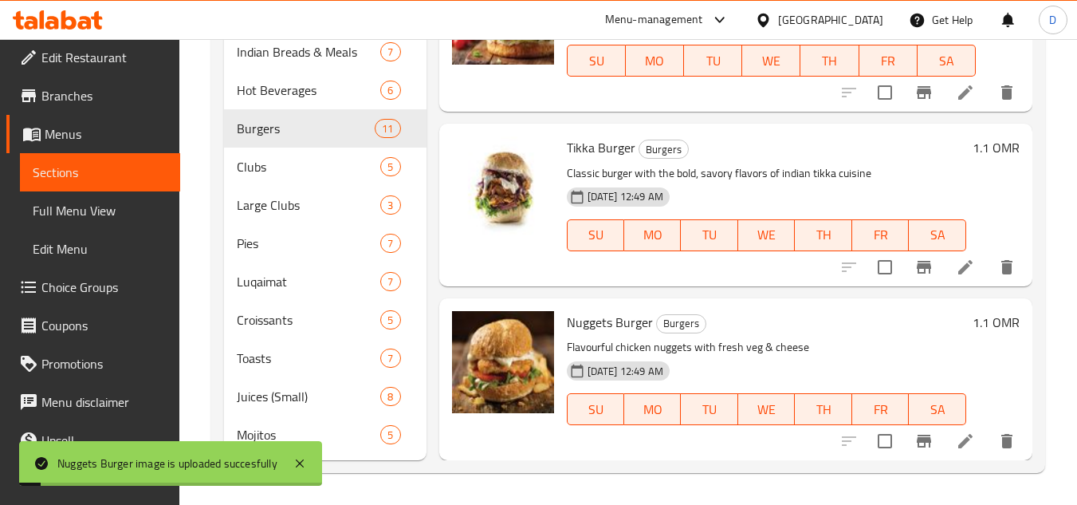
click at [752, 293] on div "Menu items Add Sort Manage items Fatboy Burger Burgers Originating in winnipeg,…" at bounding box center [729, 33] width 606 height 854
click at [299, 163] on span "Clubs" at bounding box center [286, 166] width 99 height 19
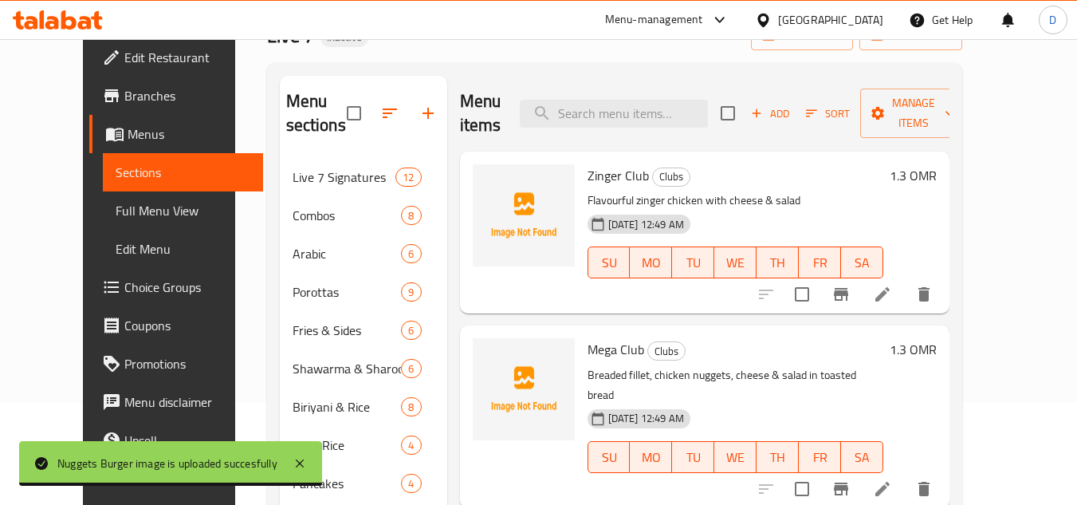
scroll to position [94, 0]
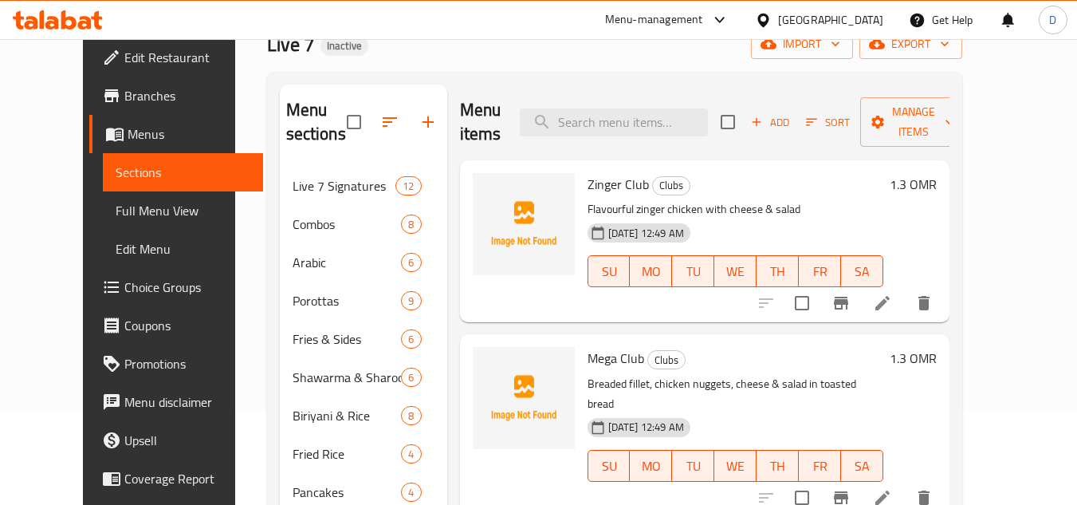
click at [594, 183] on span "Zinger Club" at bounding box center [617, 184] width 61 height 24
click at [587, 362] on span "Mega Club" at bounding box center [615, 358] width 57 height 24
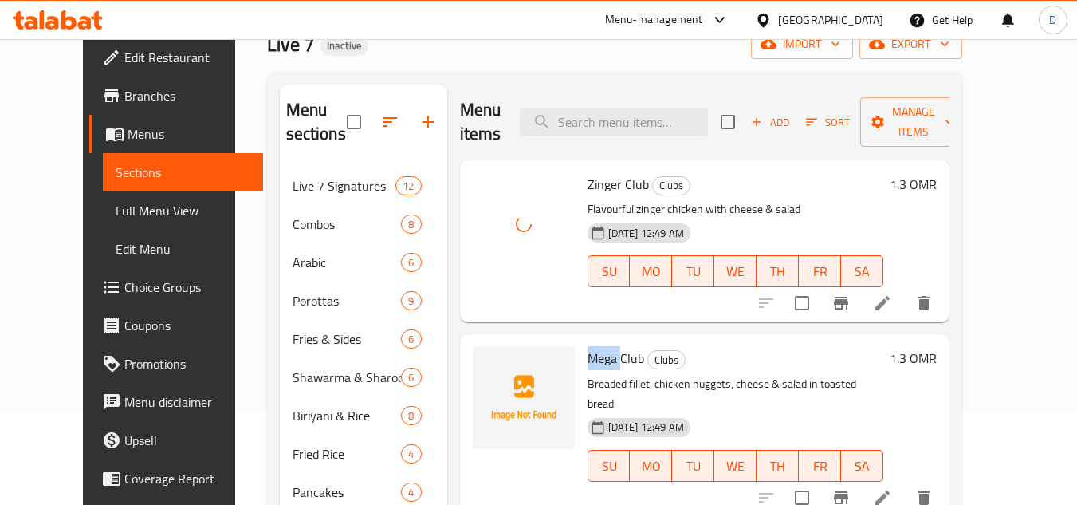
click at [587, 362] on span "Mega Club" at bounding box center [615, 358] width 57 height 24
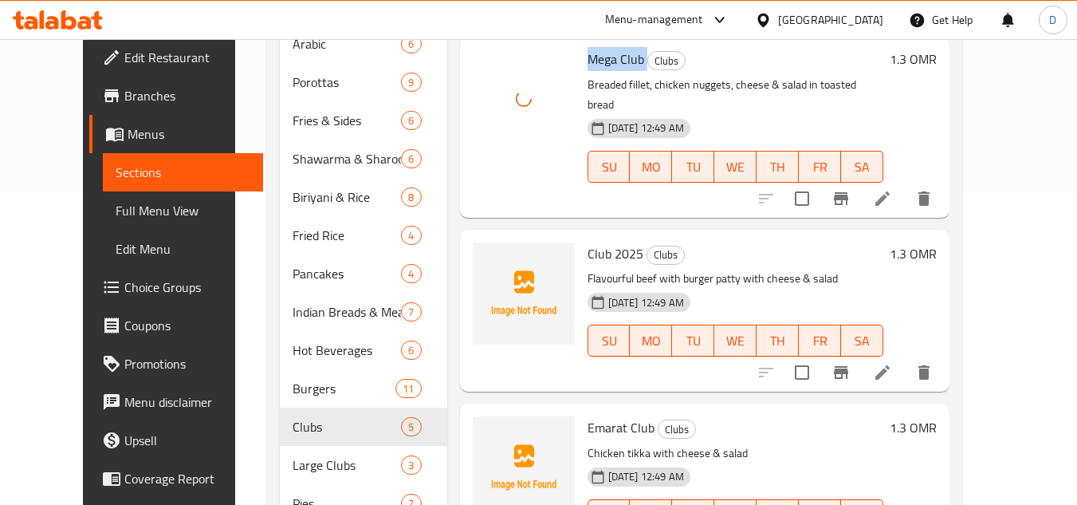
scroll to position [333, 0]
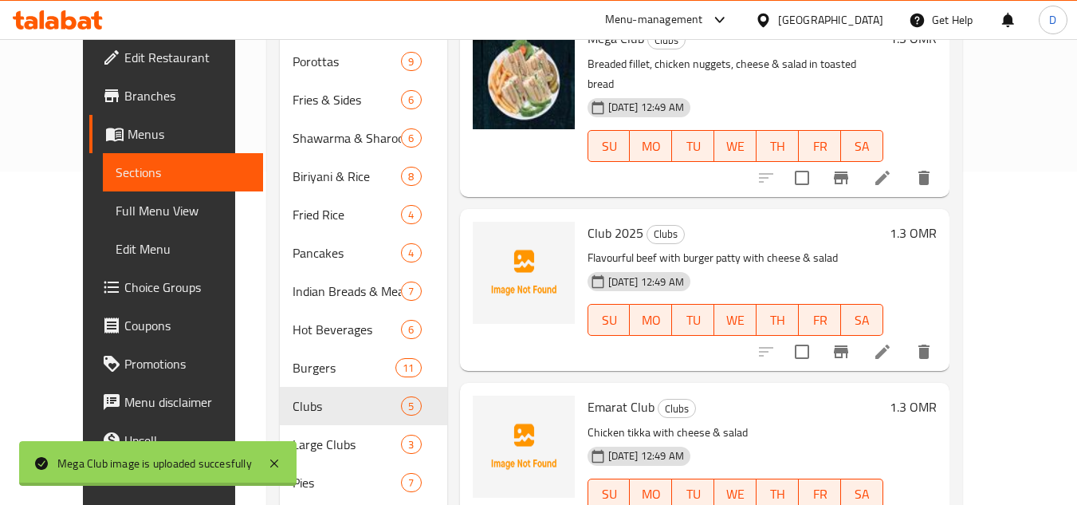
drag, startPoint x: 585, startPoint y: 206, endPoint x: 576, endPoint y: 209, distance: 9.3
click at [587, 221] on span "Club 2025" at bounding box center [615, 233] width 56 height 24
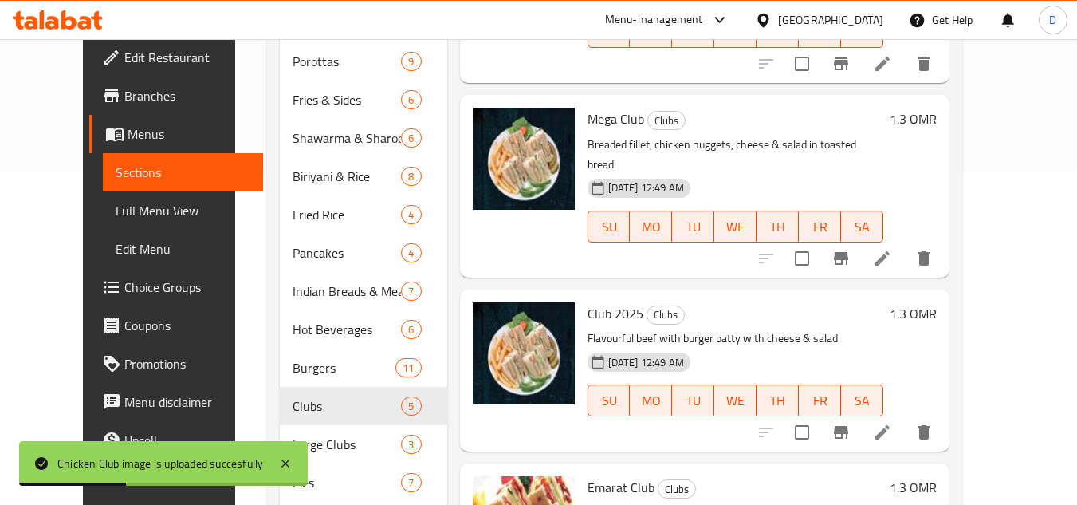
click at [743, 302] on h6 "Club 2025 Clubs" at bounding box center [735, 313] width 296 height 22
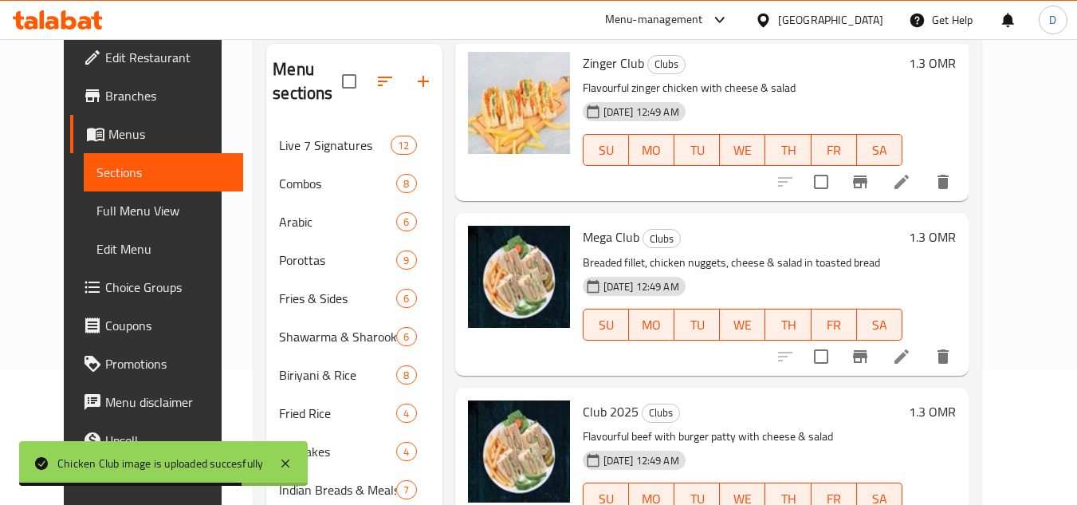
scroll to position [493, 0]
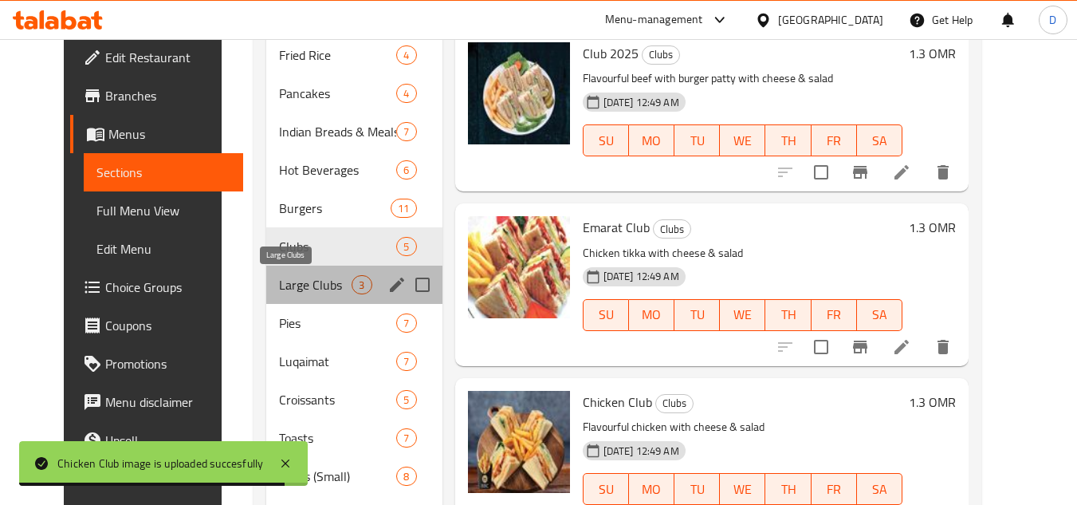
click at [300, 283] on span "Large Clubs" at bounding box center [315, 284] width 73 height 19
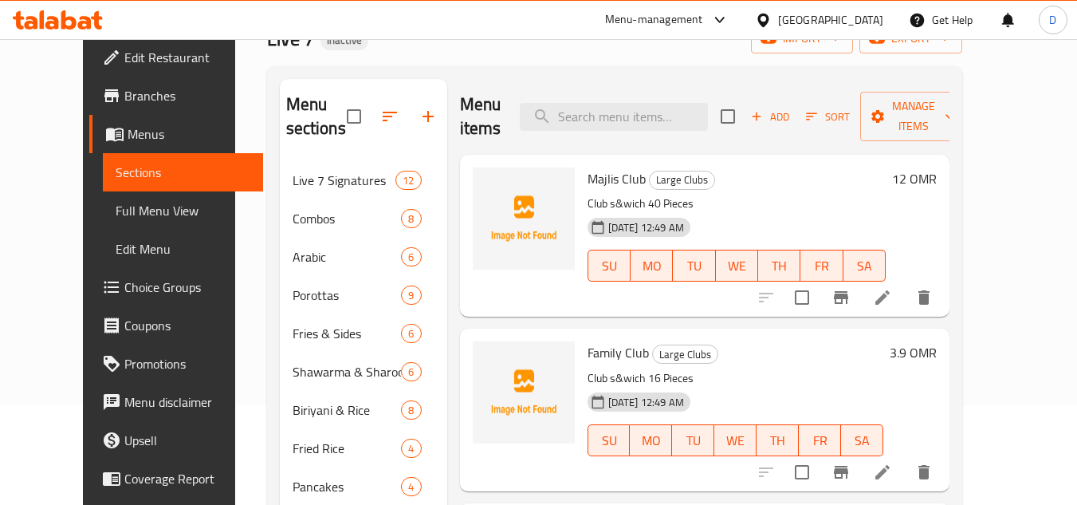
scroll to position [94, 0]
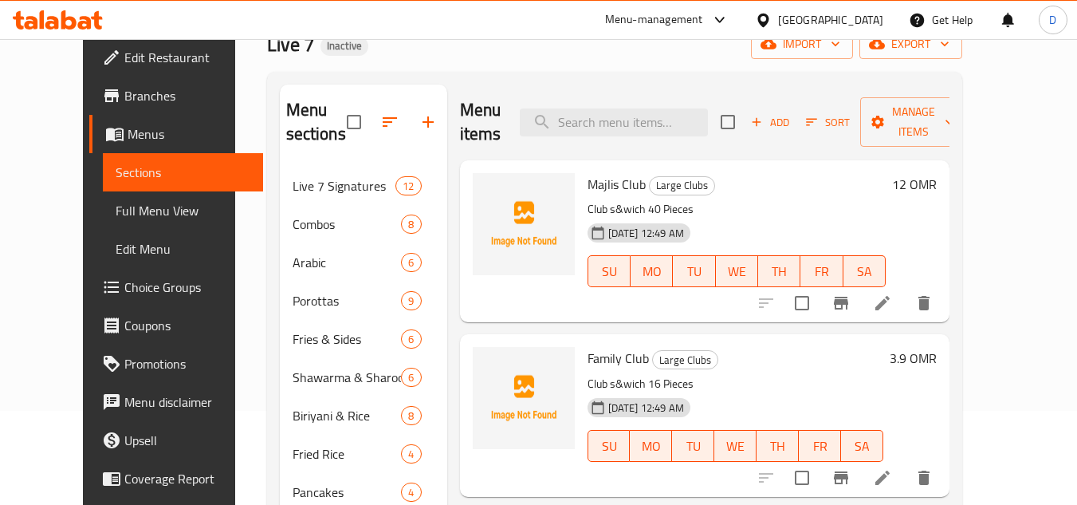
click at [614, 172] on span "Majlis Club" at bounding box center [616, 184] width 58 height 24
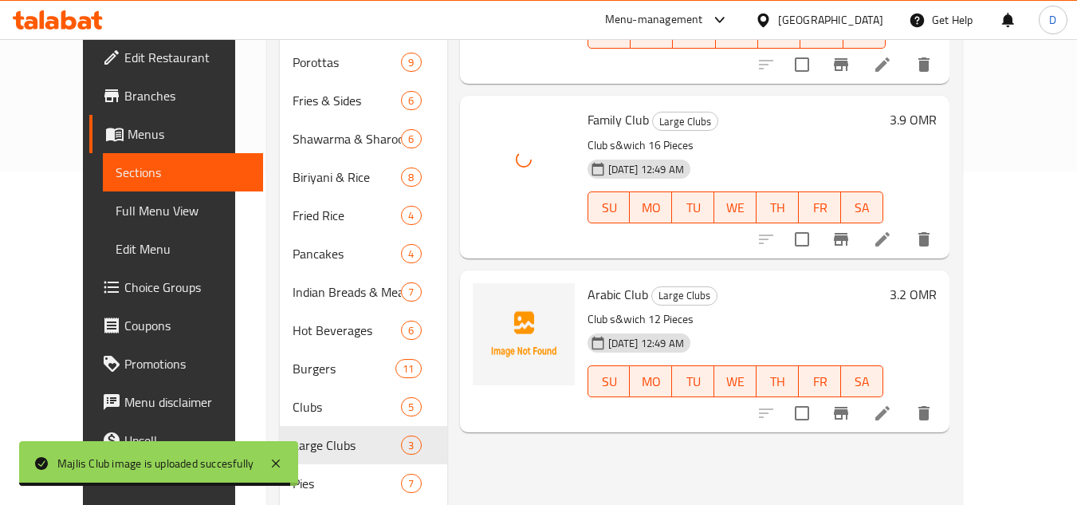
scroll to position [333, 0]
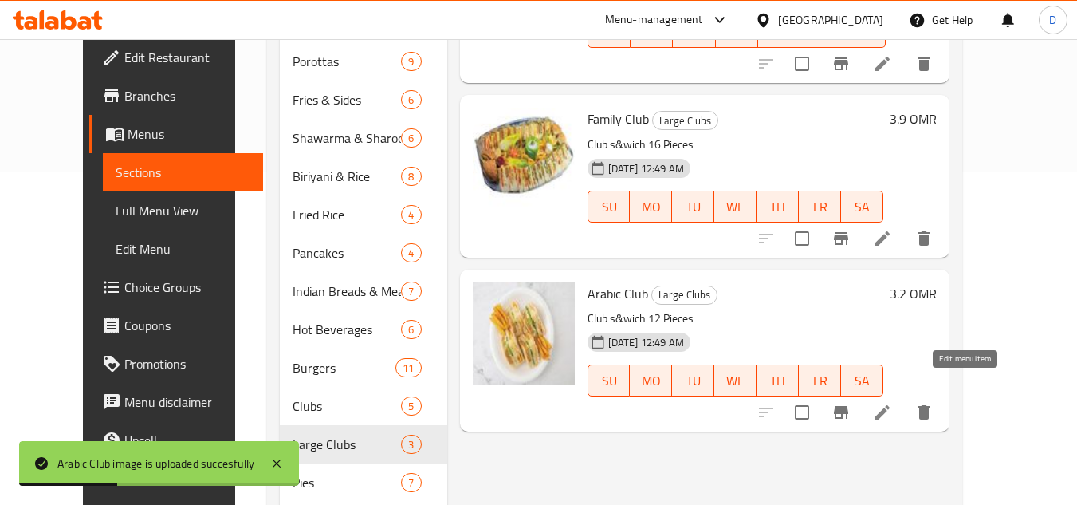
click at [889, 405] on icon at bounding box center [882, 412] width 14 height 14
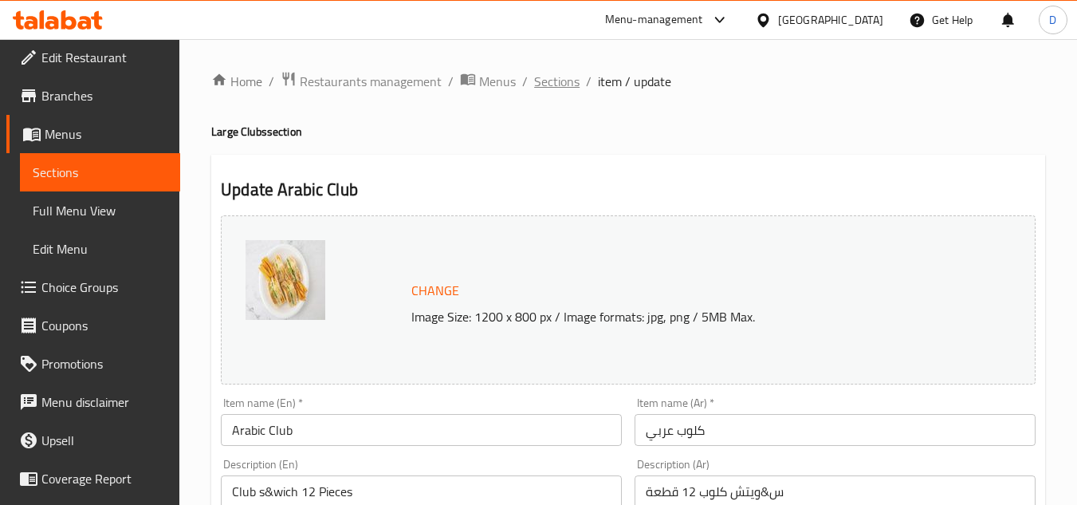
click at [556, 87] on span "Sections" at bounding box center [556, 81] width 45 height 19
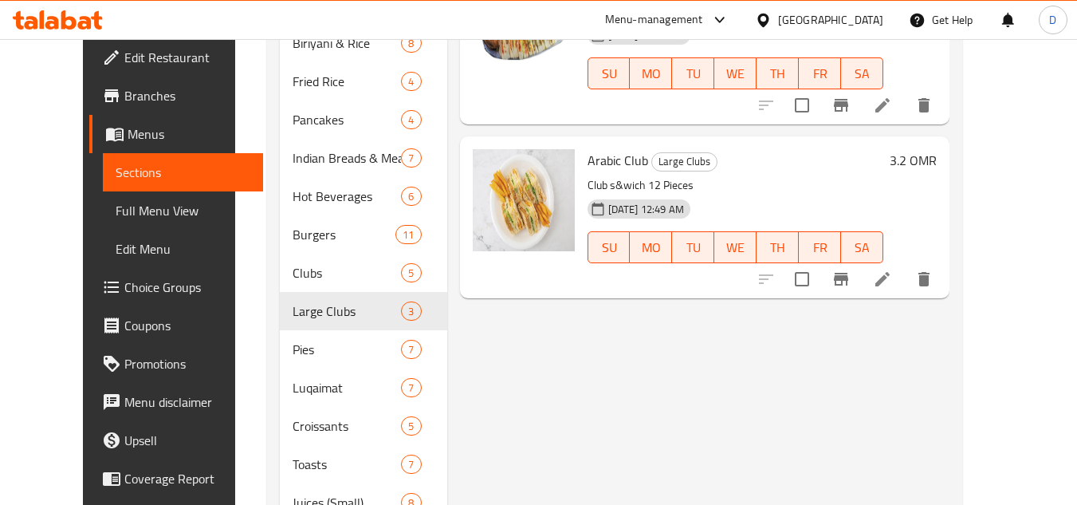
scroll to position [558, 0]
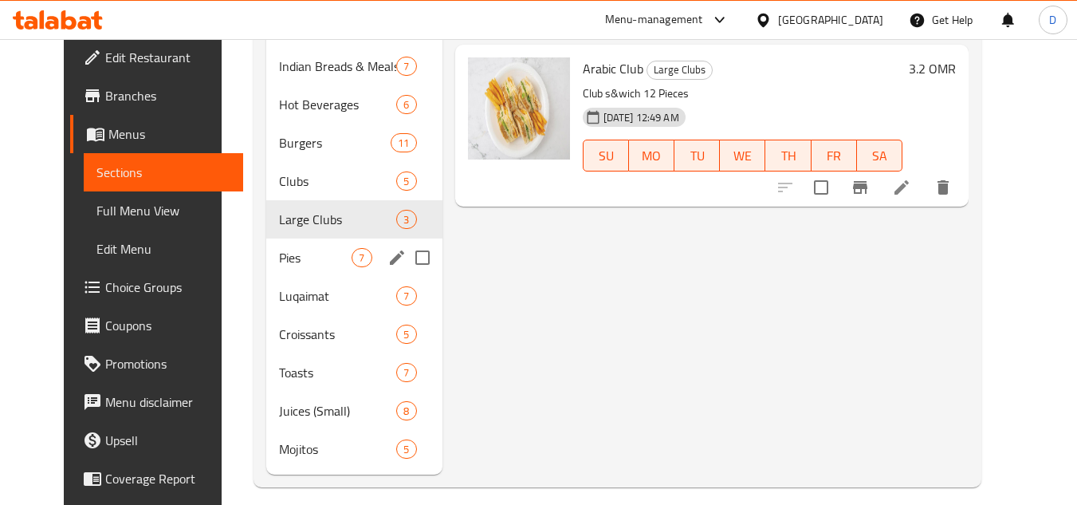
drag, startPoint x: 294, startPoint y: 270, endPoint x: 320, endPoint y: 267, distance: 25.7
click at [294, 270] on div "Pies 7" at bounding box center [353, 257] width 175 height 38
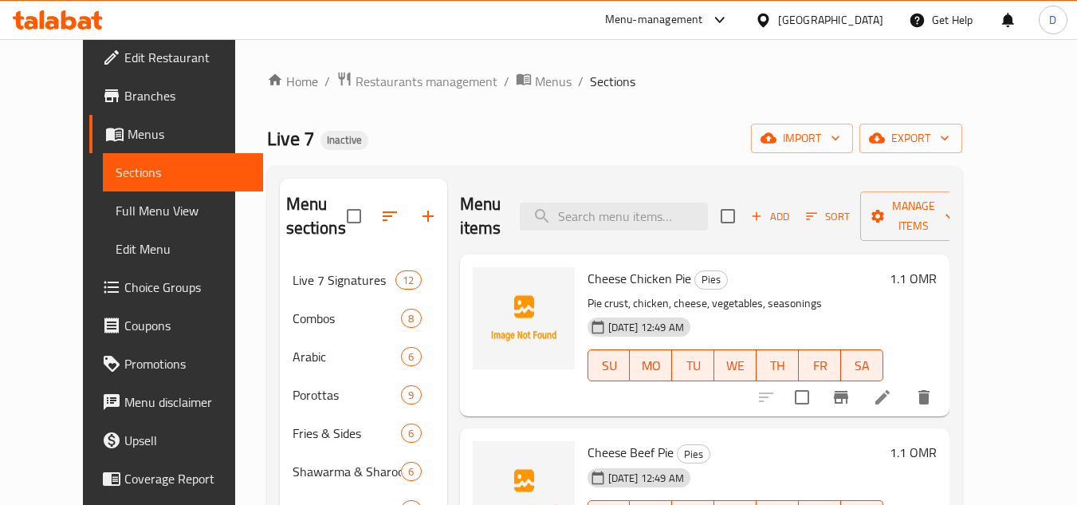
click at [695, 281] on span "Pies" at bounding box center [711, 279] width 32 height 18
click at [666, 281] on span "Cheese Chicken Pie" at bounding box center [639, 278] width 104 height 24
click at [669, 277] on h6 "Cheese Chicken Pie Pies" at bounding box center [735, 278] width 296 height 22
click at [662, 281] on span "Cheese Chicken Pie" at bounding box center [639, 278] width 104 height 24
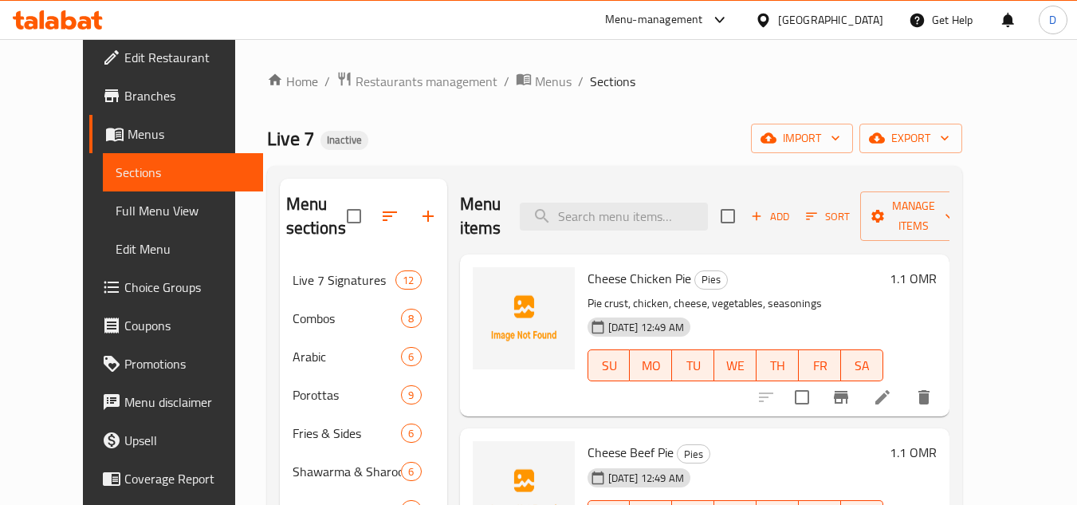
click at [662, 281] on span "Cheese Chicken Pie" at bounding box center [639, 278] width 104 height 24
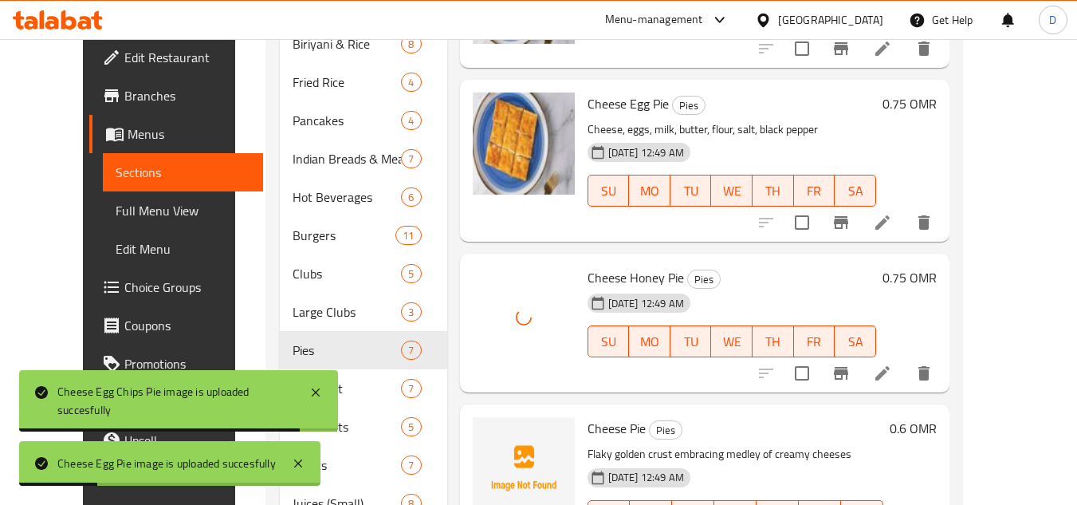
scroll to position [572, 0]
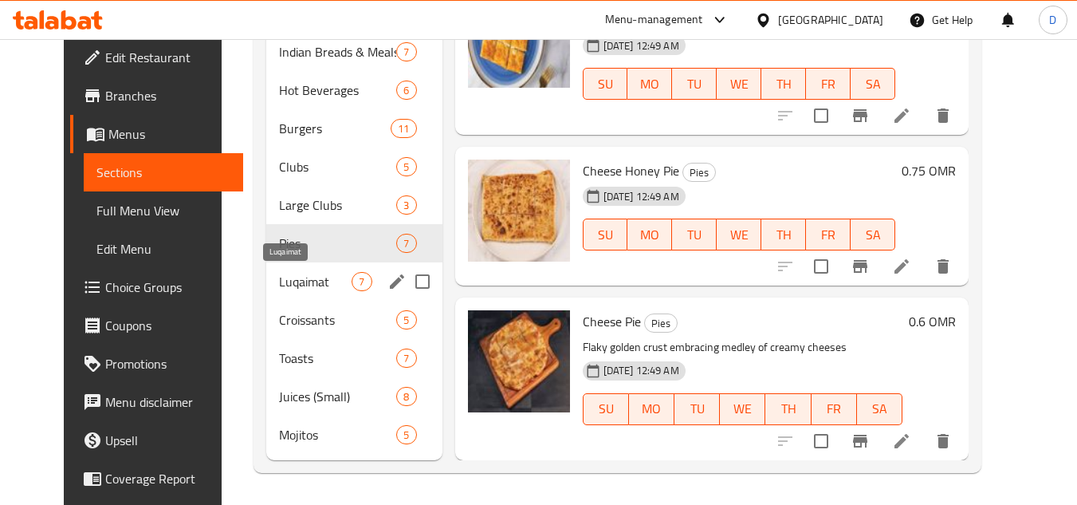
click at [279, 284] on span "Luqaimat" at bounding box center [315, 281] width 73 height 19
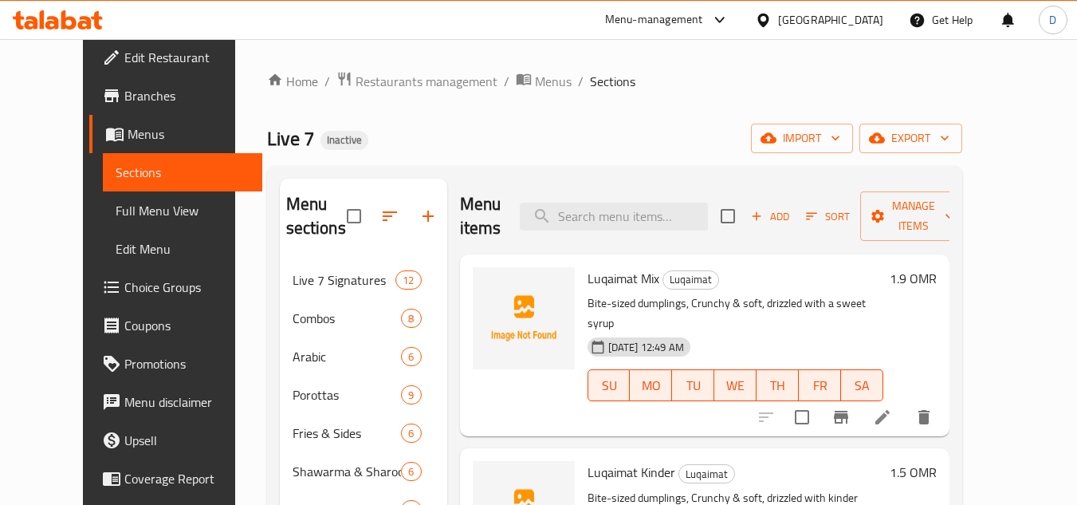
click at [587, 281] on span "Luqaimat Mix" at bounding box center [623, 278] width 72 height 24
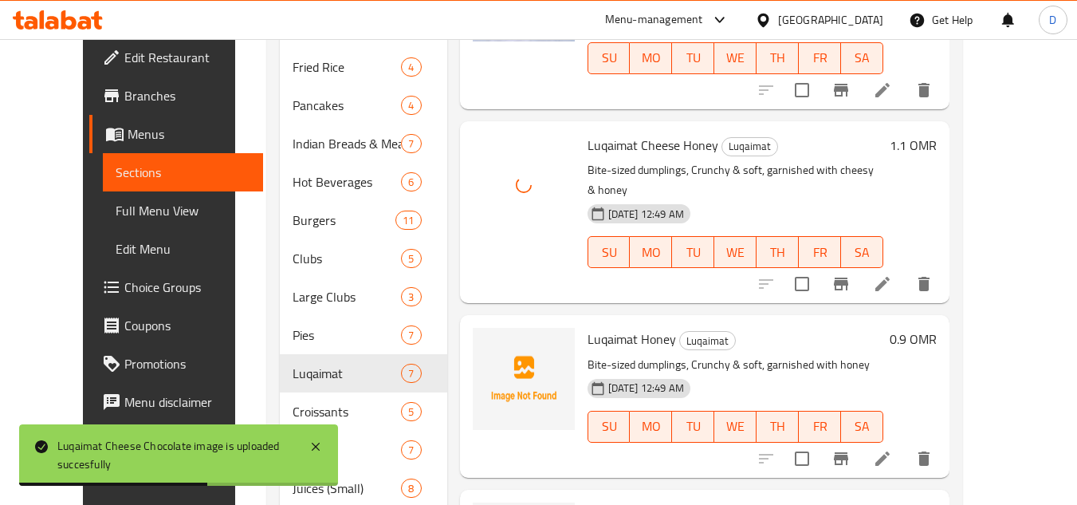
scroll to position [558, 0]
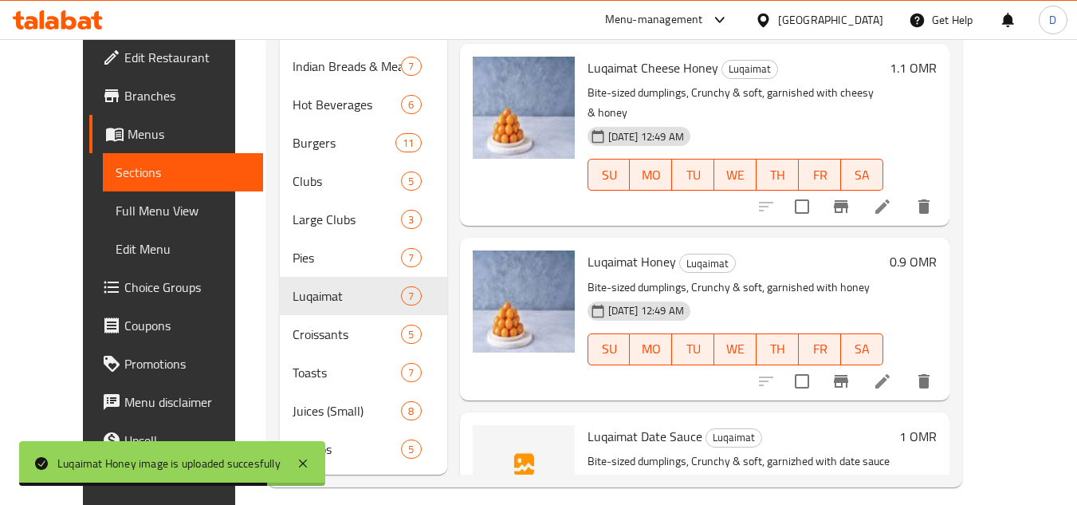
click at [622, 424] on span "Luqaimat Date Sauce" at bounding box center [644, 436] width 115 height 24
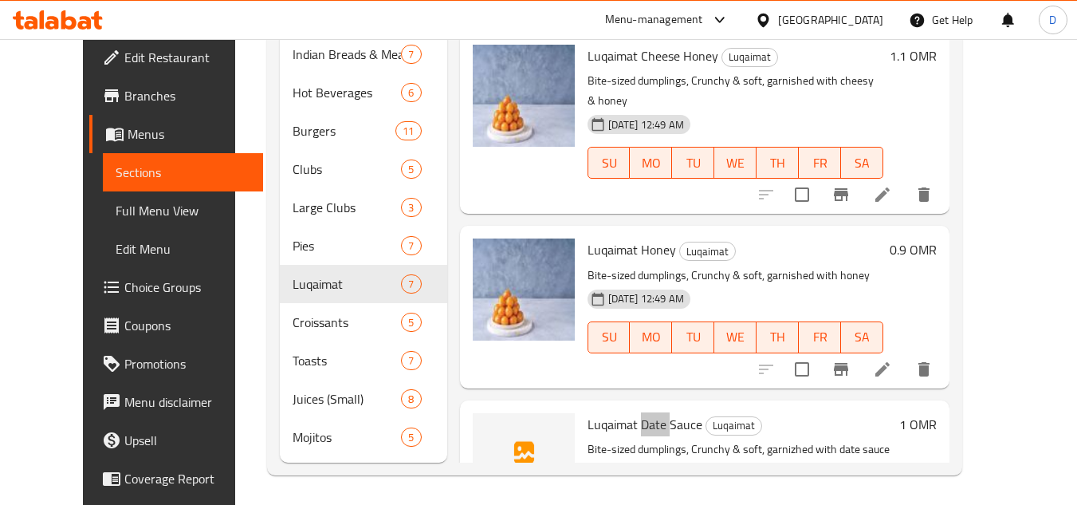
scroll to position [572, 0]
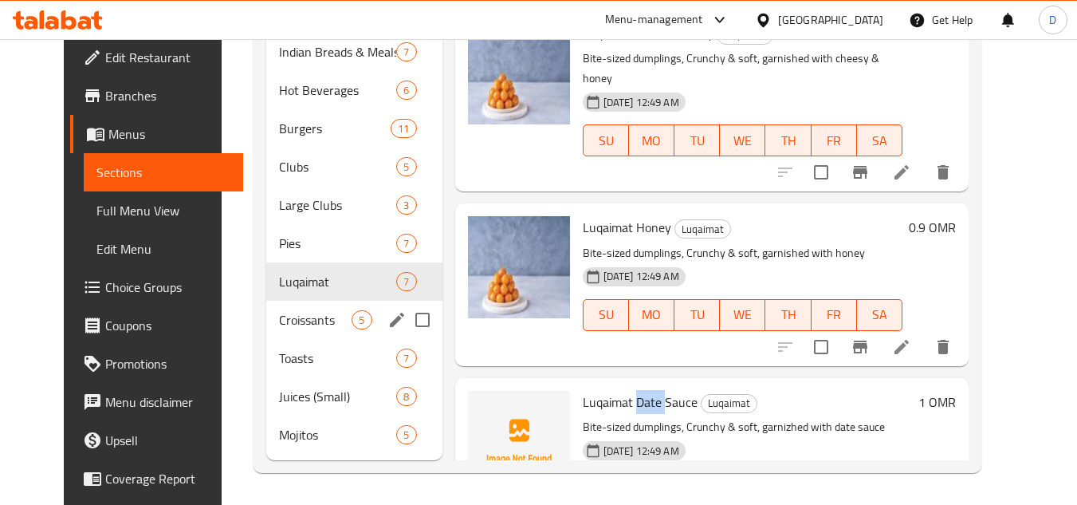
click at [310, 320] on span "Croissants" at bounding box center [315, 319] width 73 height 19
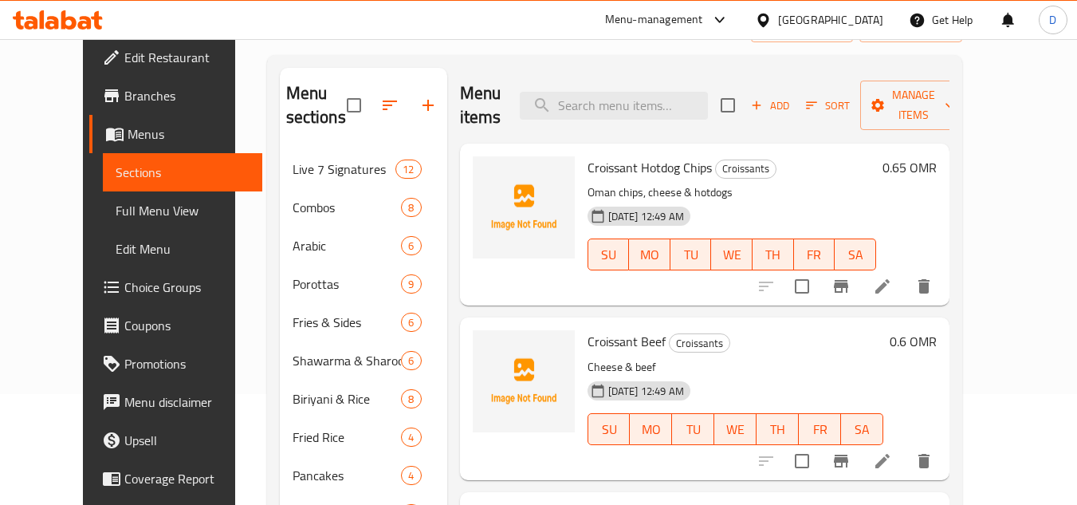
scroll to position [94, 0]
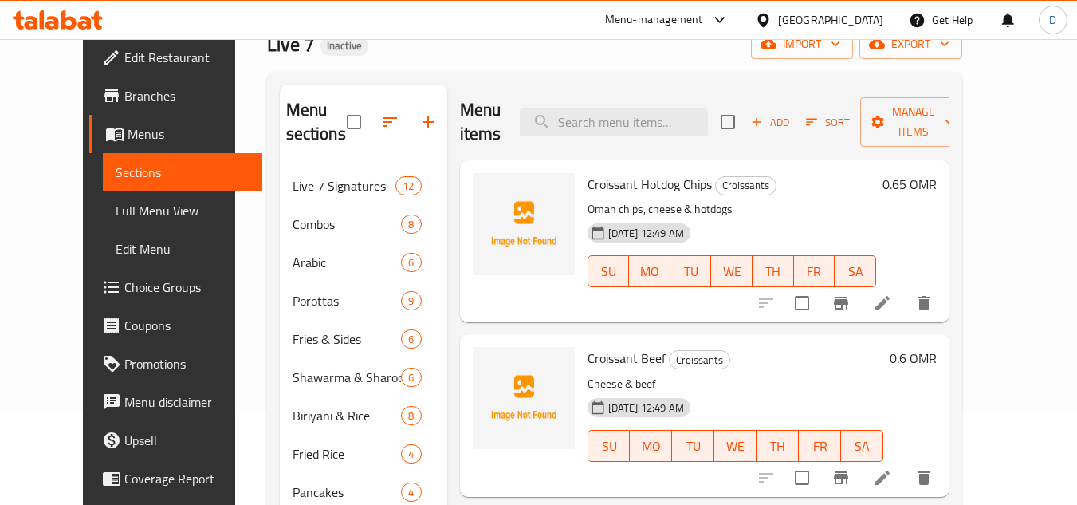
click at [587, 175] on span "Croissant Hotdog Chips" at bounding box center [649, 184] width 124 height 24
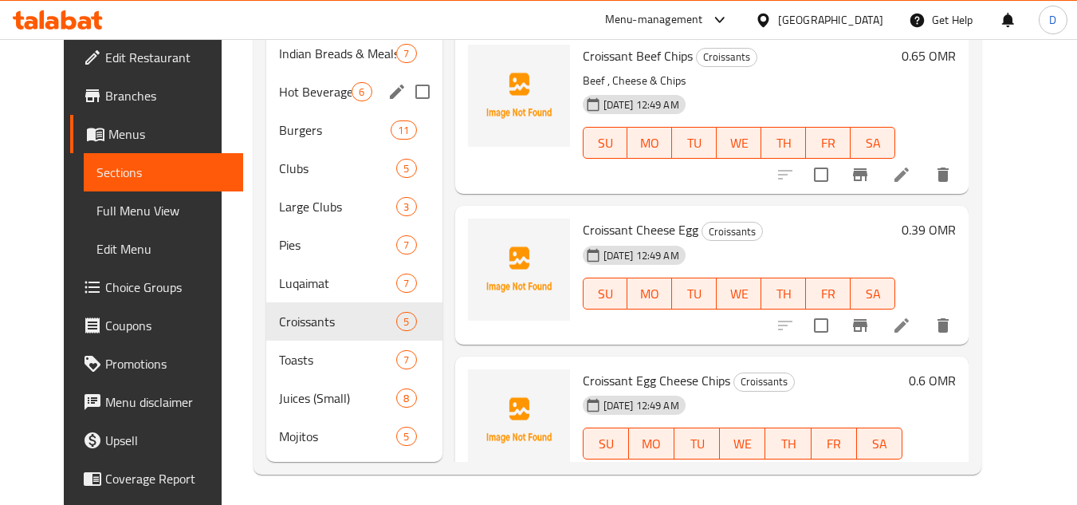
scroll to position [572, 0]
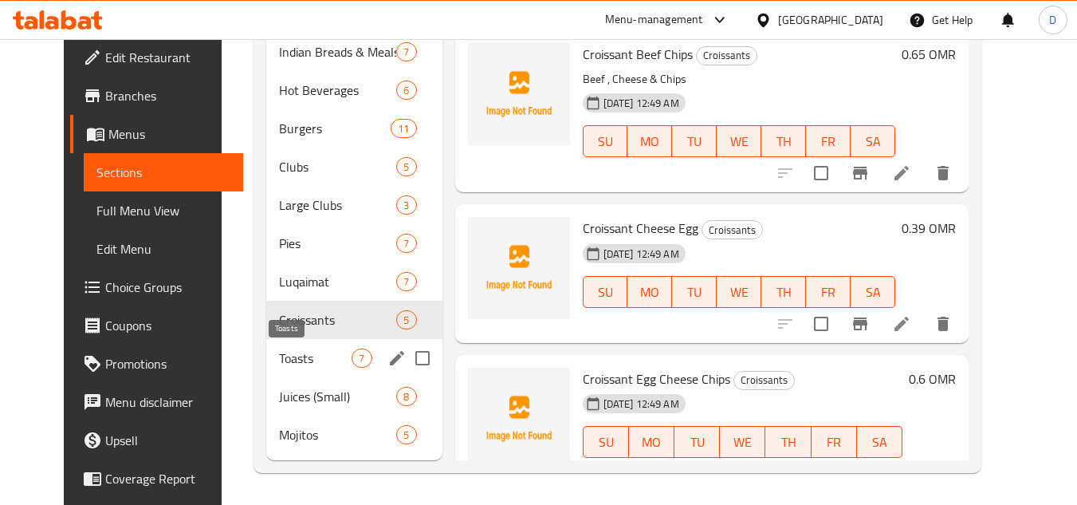
click at [301, 359] on span "Toasts" at bounding box center [315, 357] width 73 height 19
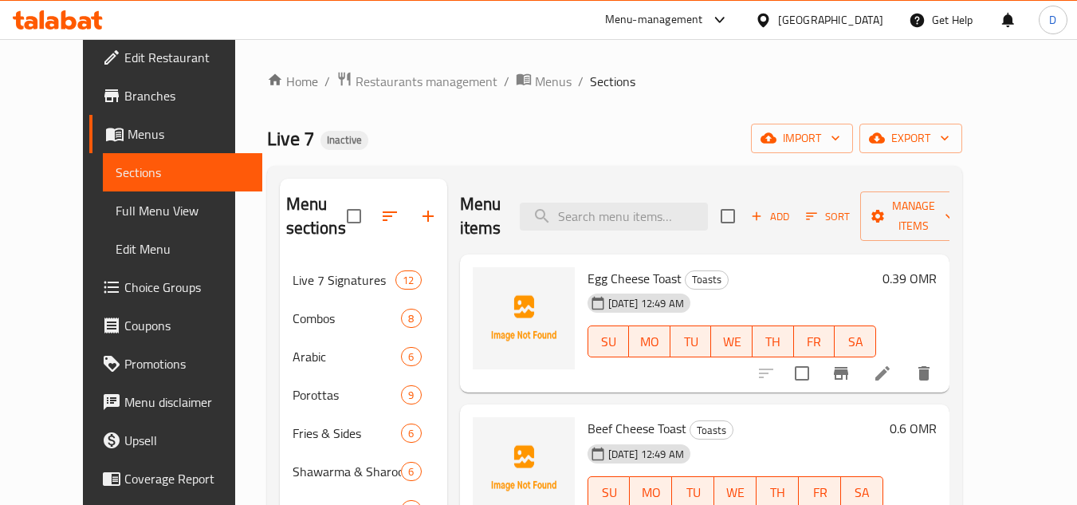
click at [648, 271] on span "Egg Cheese Toast" at bounding box center [634, 278] width 94 height 24
click at [587, 281] on span "Egg Cheese Toast" at bounding box center [634, 278] width 94 height 24
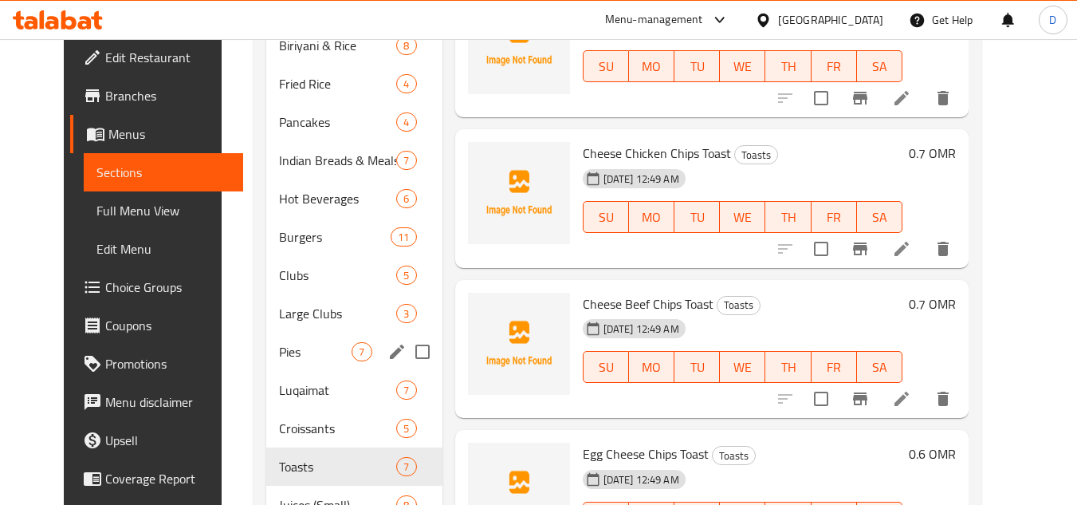
scroll to position [572, 0]
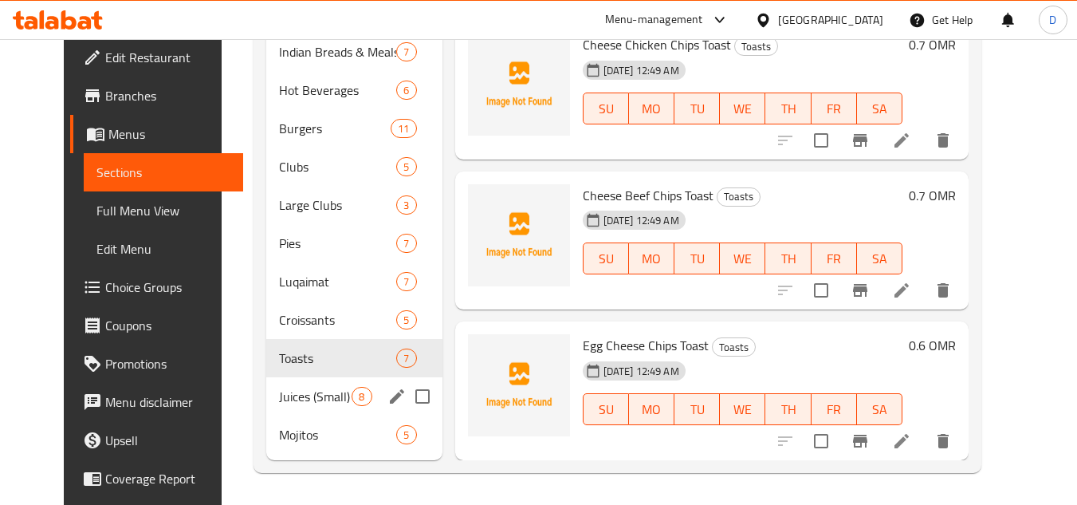
drag, startPoint x: 285, startPoint y: 412, endPoint x: 291, endPoint y: 406, distance: 9.0
click at [285, 412] on div "Juices (Small) 8" at bounding box center [353, 396] width 175 height 38
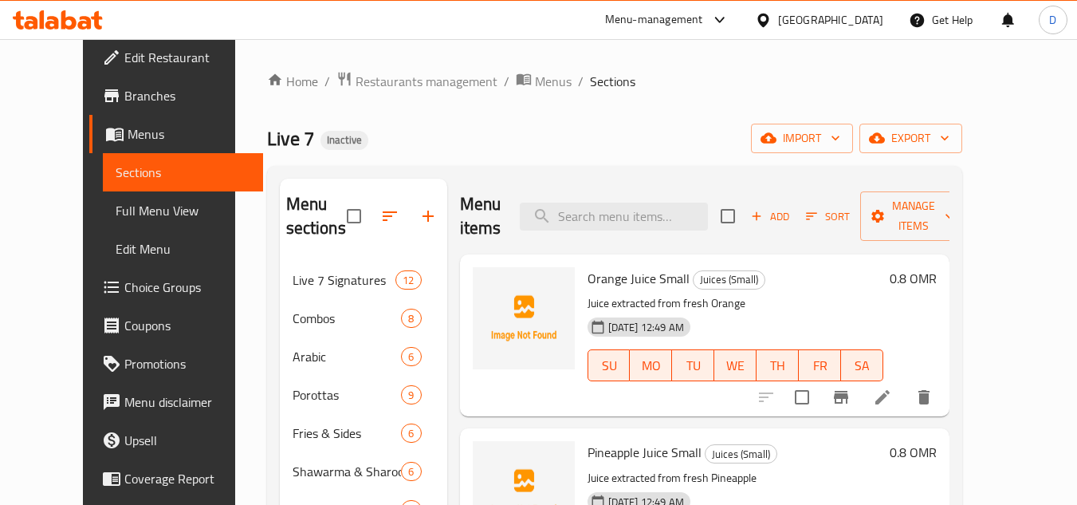
click at [595, 279] on span "Orange Juice Small" at bounding box center [638, 278] width 102 height 24
click at [600, 449] on span "Pineapple Juice Small" at bounding box center [644, 452] width 114 height 24
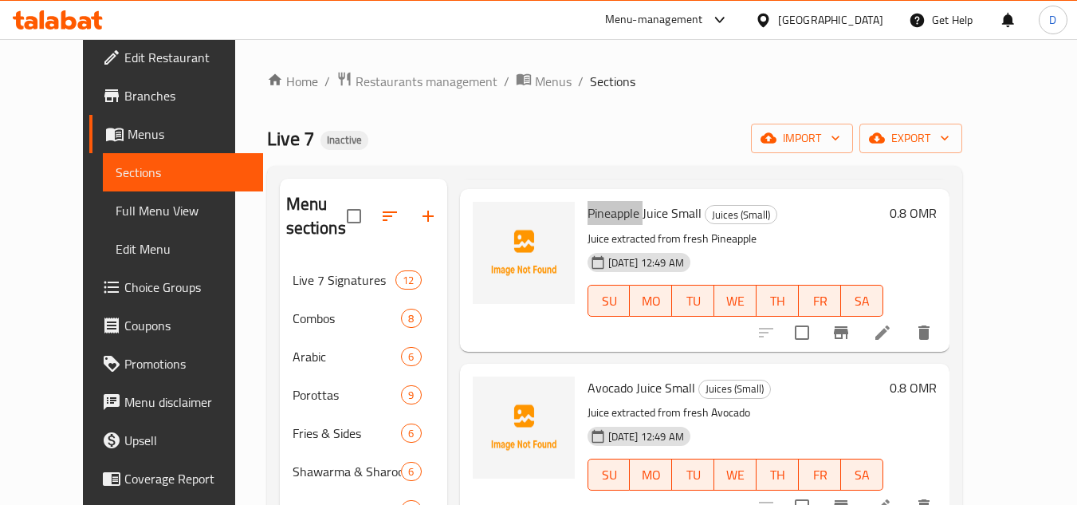
scroll to position [319, 0]
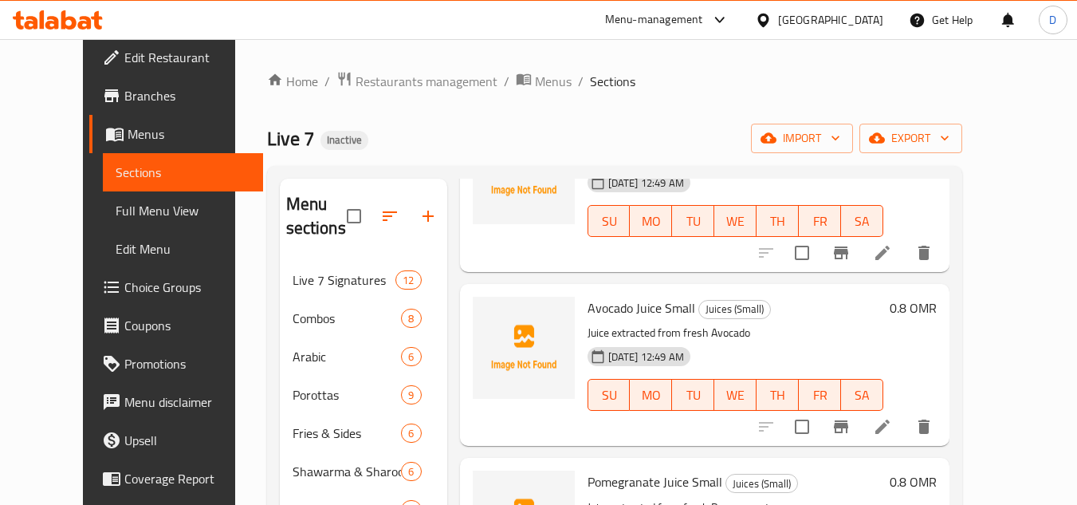
click at [589, 308] on span "Avocado Juice Small" at bounding box center [641, 308] width 108 height 24
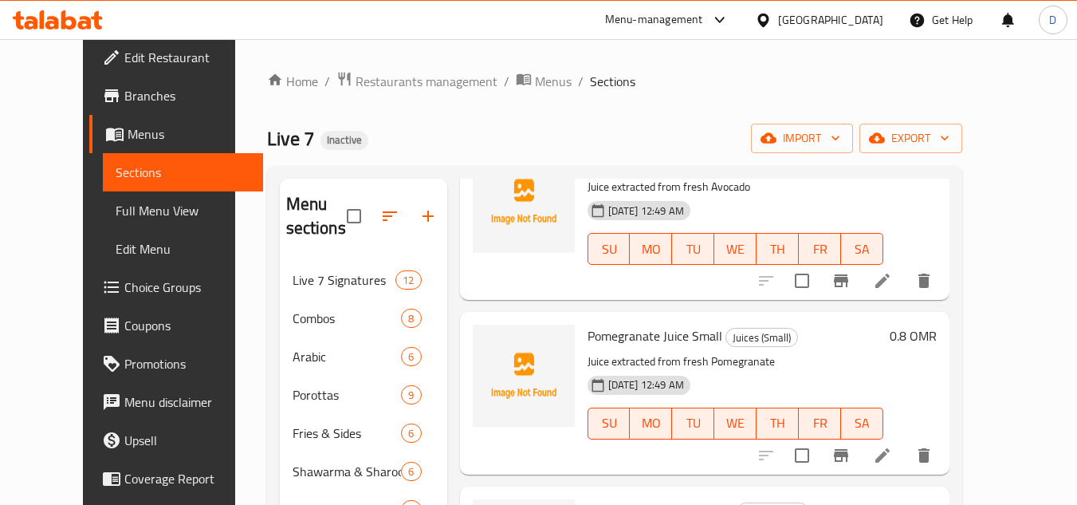
scroll to position [478, 0]
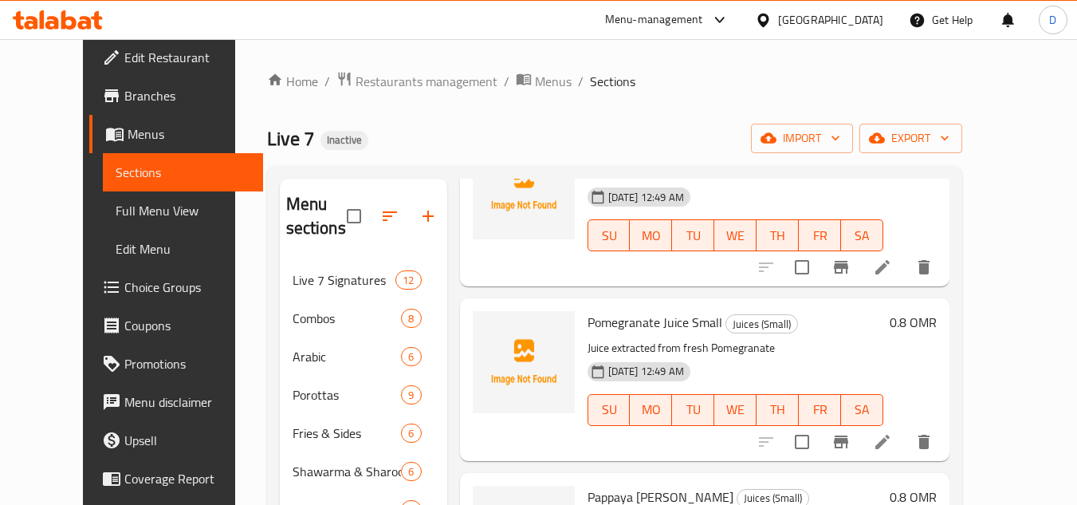
click at [599, 325] on span "Pomegranate Juice Small" at bounding box center [654, 322] width 135 height 24
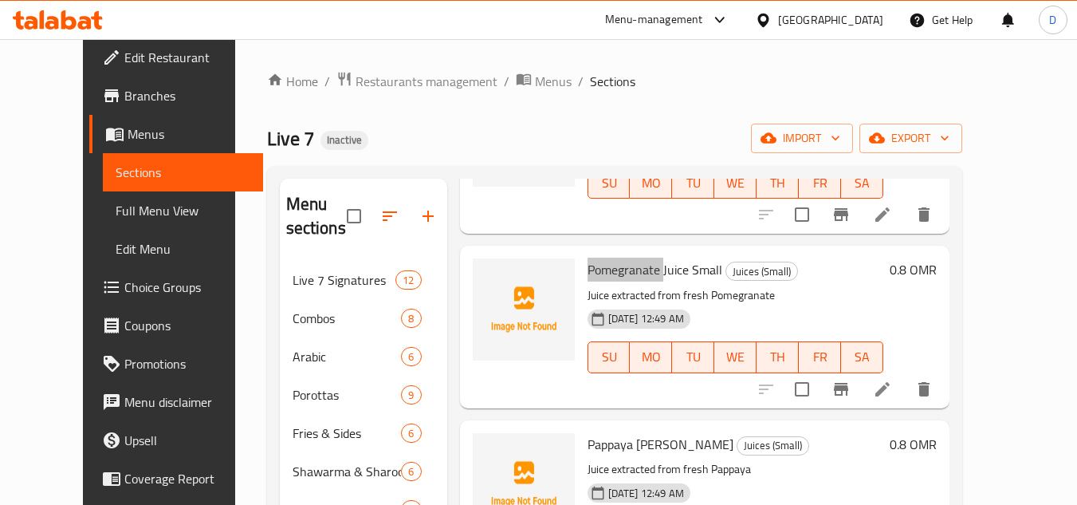
scroll to position [603, 0]
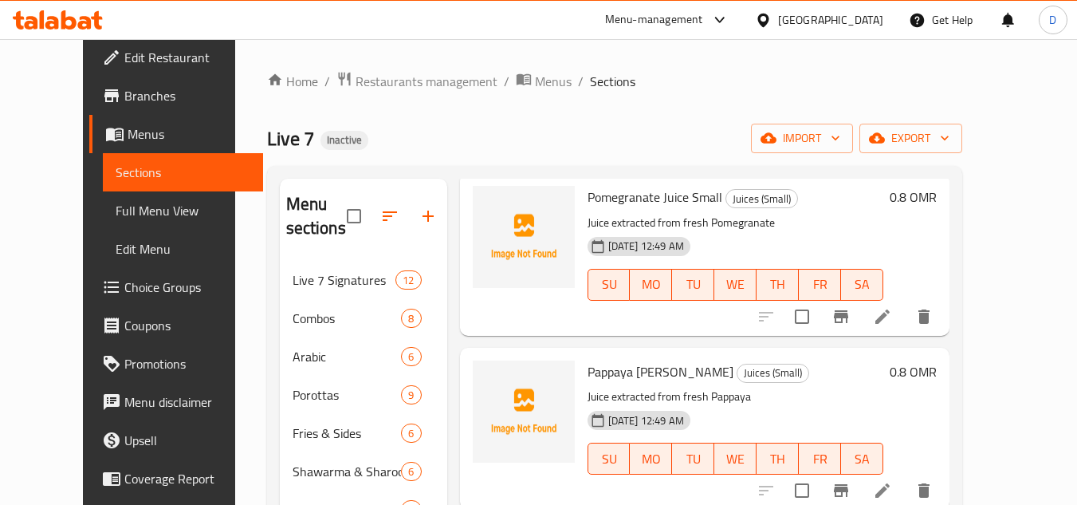
click at [587, 379] on span "Pappaya [PERSON_NAME]" at bounding box center [660, 371] width 146 height 24
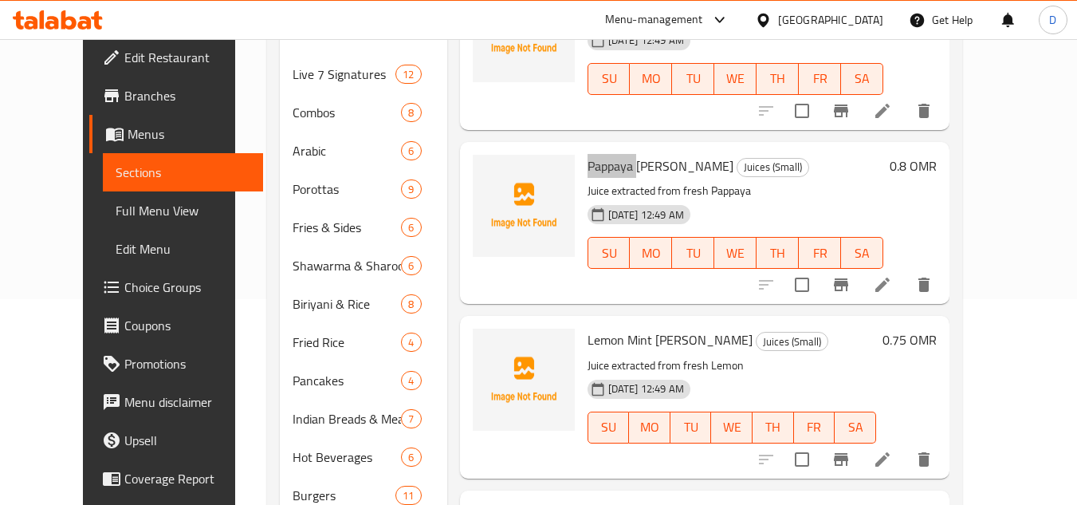
scroll to position [319, 0]
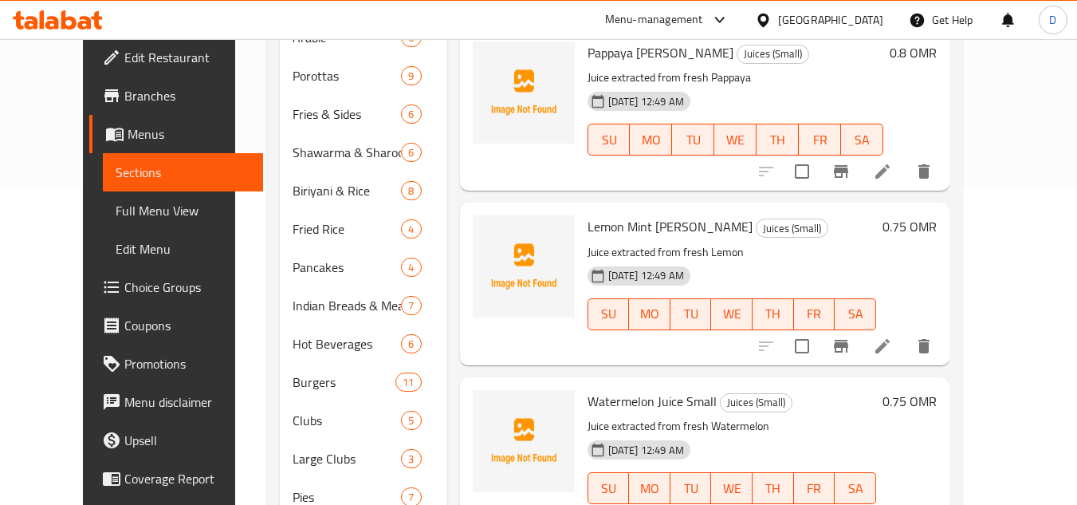
click at [587, 224] on span "Lemon Mint [PERSON_NAME]" at bounding box center [669, 226] width 165 height 24
click at [594, 413] on div "Watermelon Juice Small Juices (Small) Juice extracted from fresh Watermelon 13-…" at bounding box center [731, 457] width 301 height 149
click at [618, 401] on span "Watermelon Juice Small" at bounding box center [651, 401] width 129 height 24
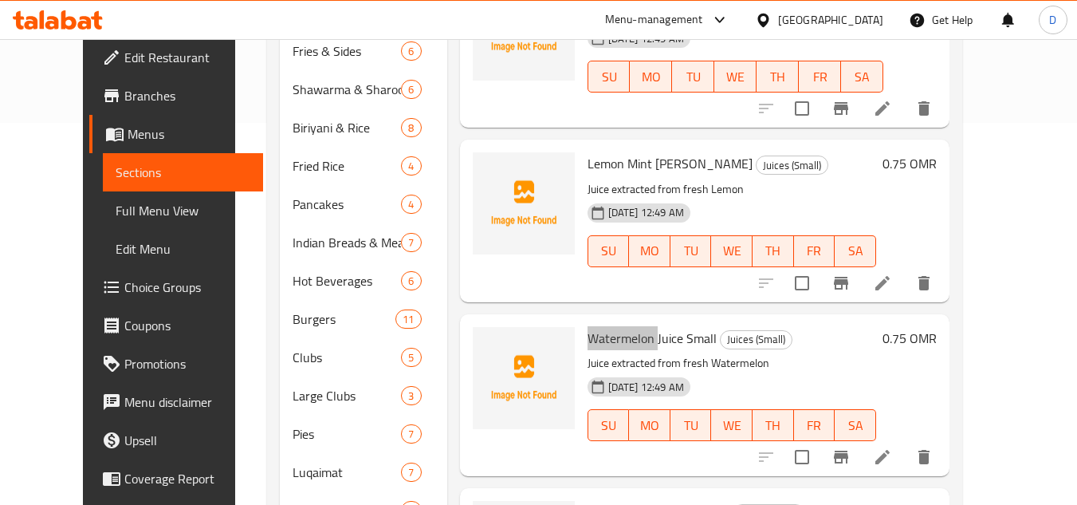
scroll to position [572, 0]
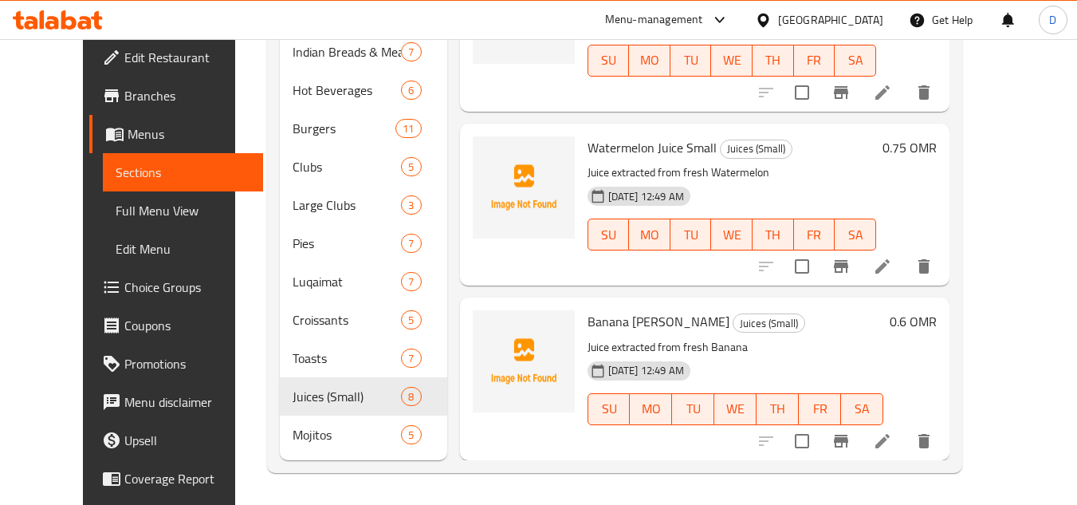
click at [587, 325] on span "Banana [PERSON_NAME]" at bounding box center [658, 321] width 142 height 24
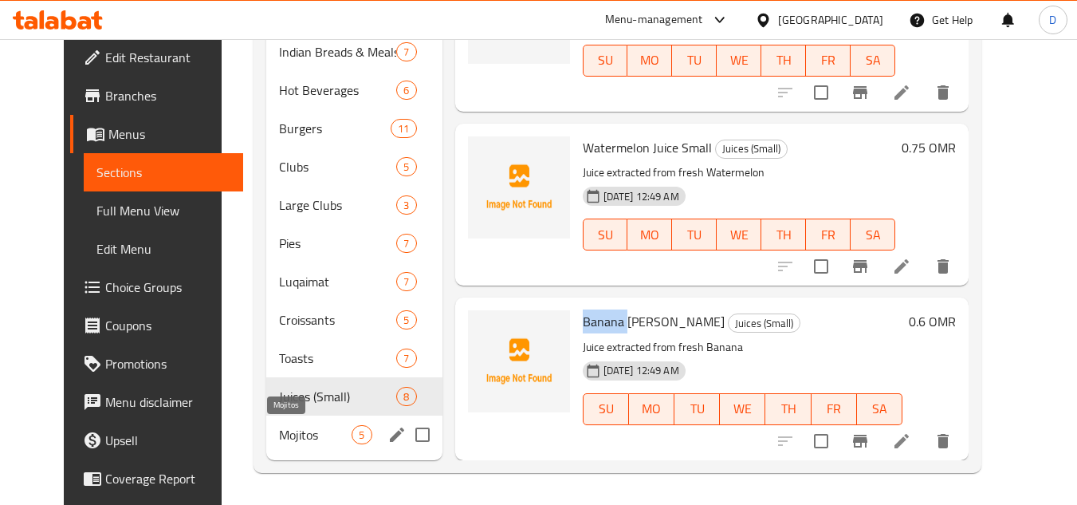
drag, startPoint x: 254, startPoint y: 433, endPoint x: 286, endPoint y: 419, distance: 34.6
click at [279, 433] on span "Mojitos" at bounding box center [315, 434] width 73 height 19
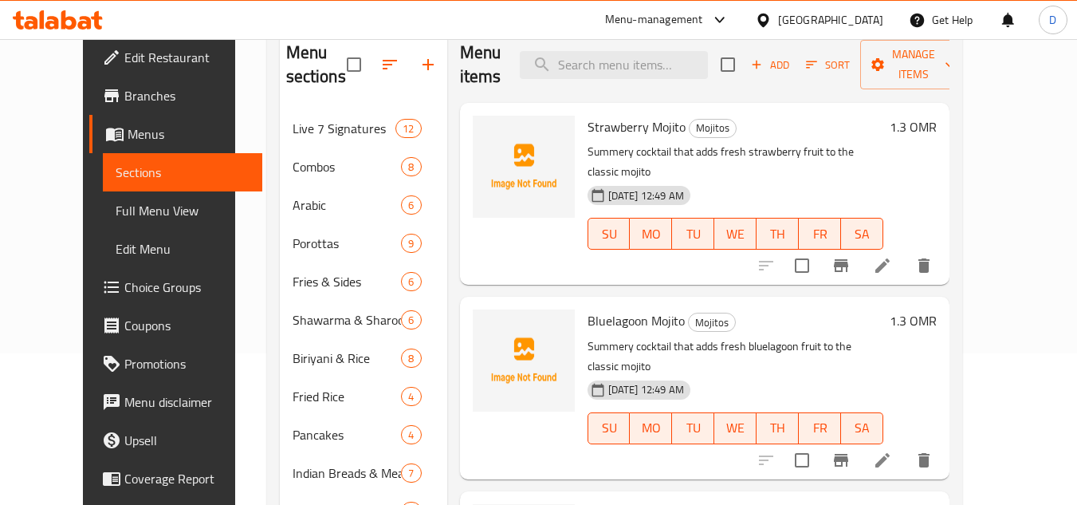
scroll to position [94, 0]
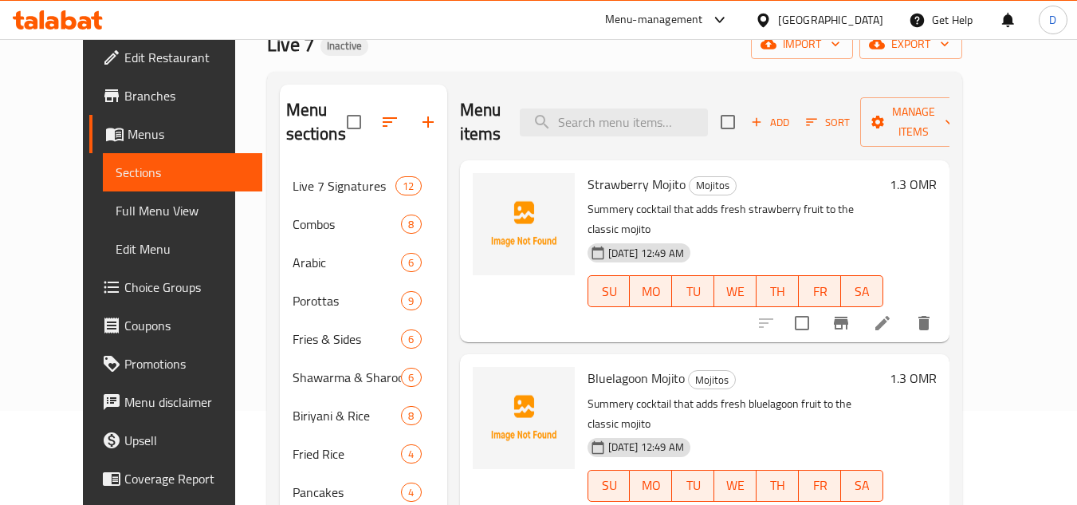
click at [598, 176] on span "Strawberry Mojito" at bounding box center [636, 184] width 98 height 24
click at [660, 176] on span "Strawberry Mojito" at bounding box center [636, 184] width 98 height 24
click at [650, 179] on span "Strawberry Mojito" at bounding box center [636, 184] width 98 height 24
click at [616, 126] on input "search" at bounding box center [614, 122] width 188 height 28
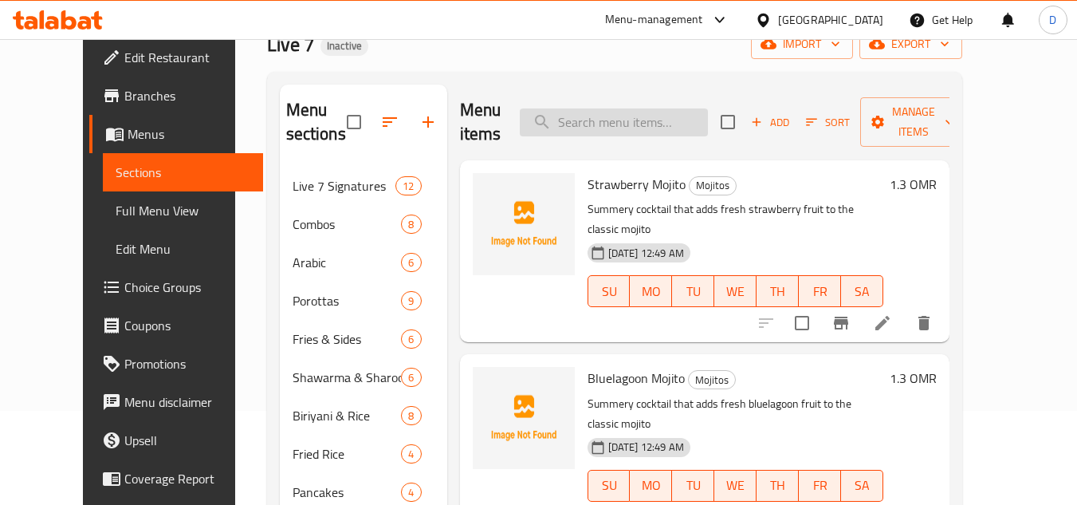
click at [632, 123] on input "search" at bounding box center [614, 122] width 188 height 28
paste input "Rolex Club"
type input "Rolex Club"
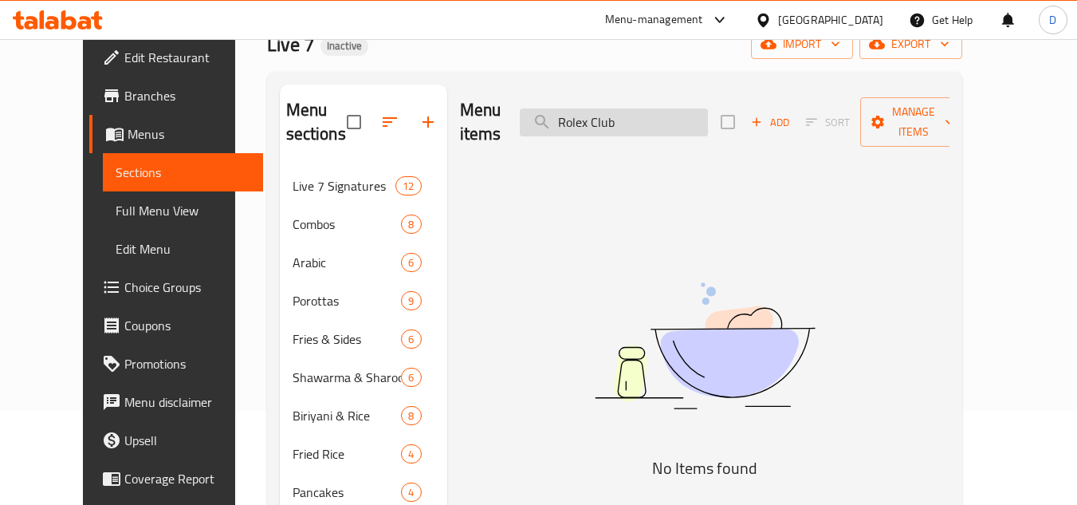
click at [610, 111] on input "Rolex Club" at bounding box center [614, 122] width 188 height 28
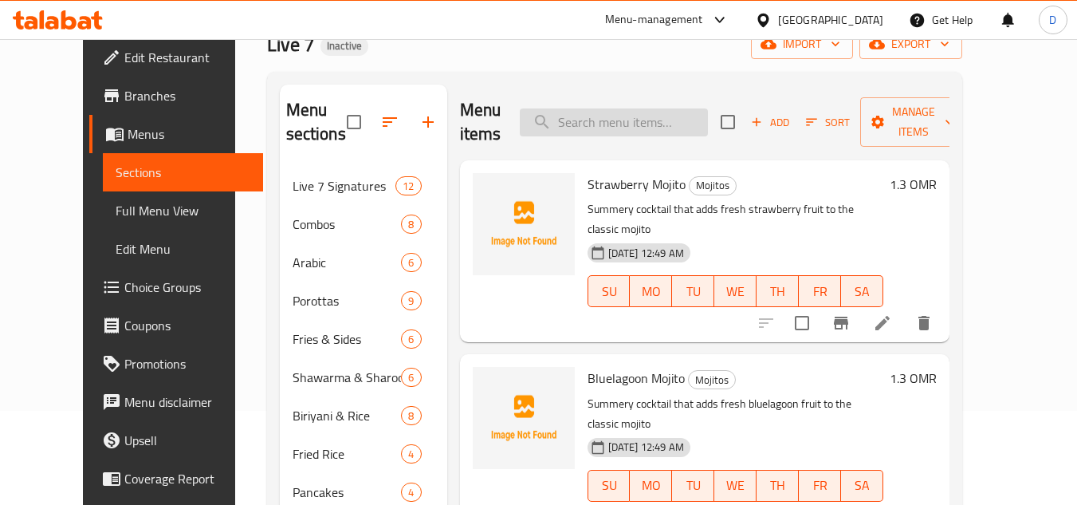
click at [660, 117] on input "search" at bounding box center [614, 122] width 188 height 28
paste input "Putt"
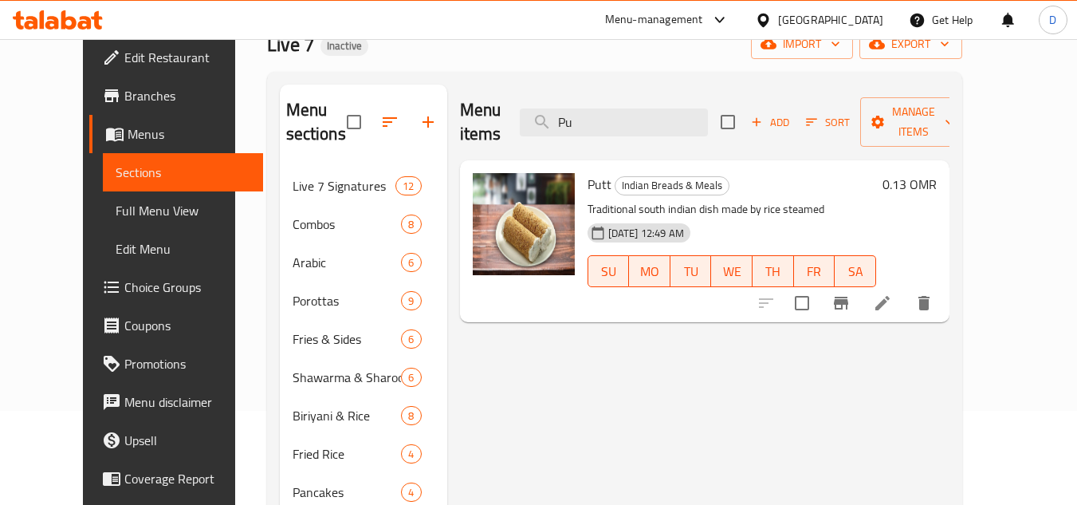
type input "P"
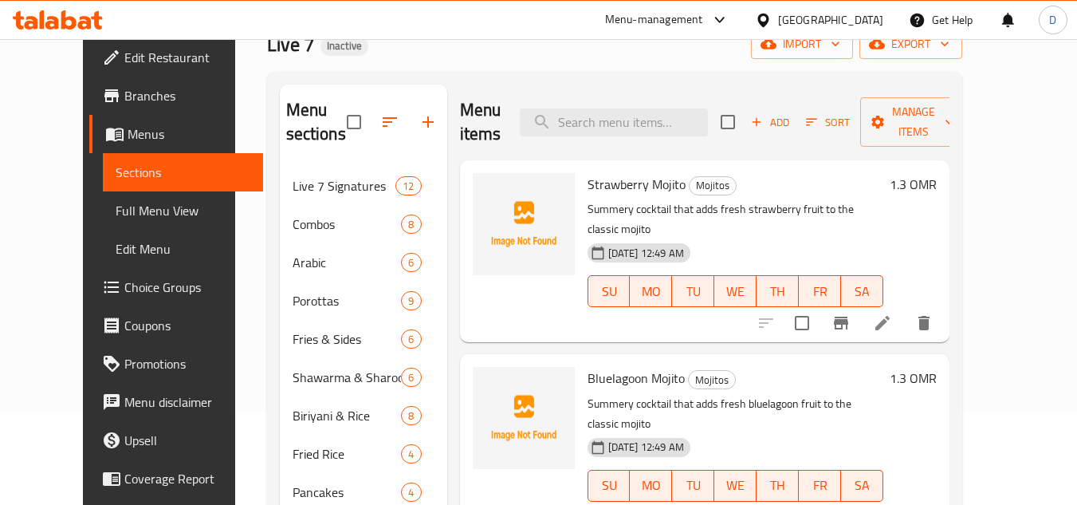
click at [116, 201] on span "Full Menu View" at bounding box center [183, 210] width 135 height 19
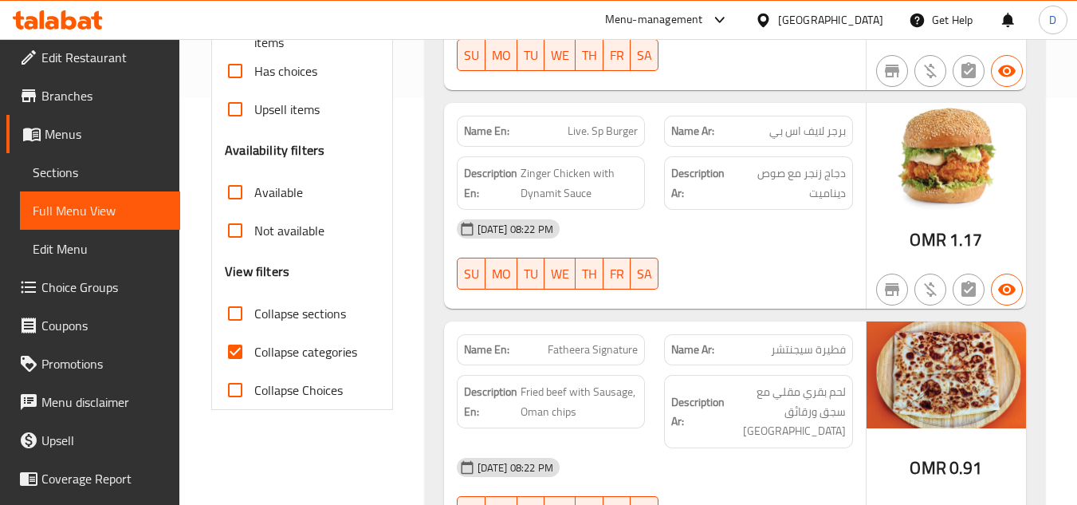
scroll to position [413, 0]
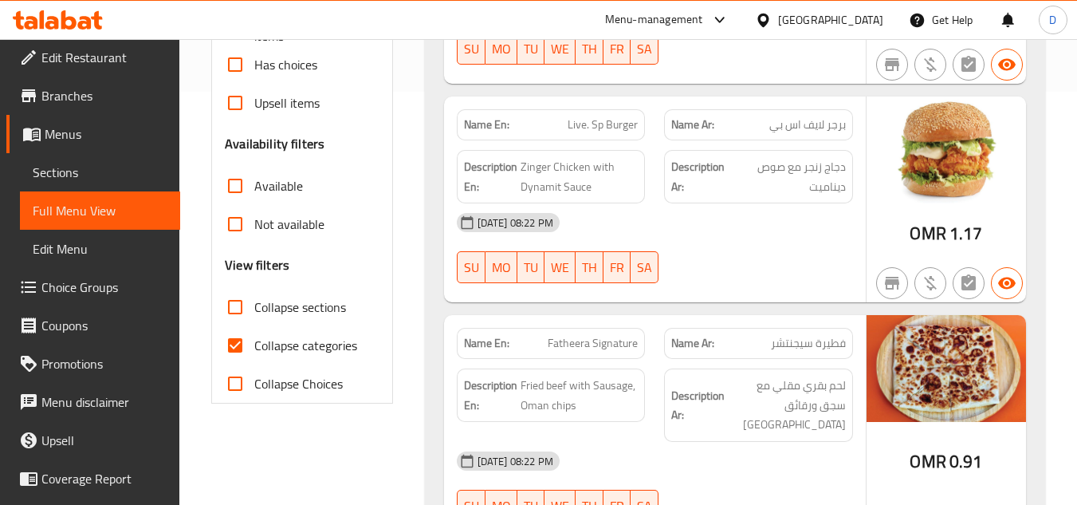
drag, startPoint x: 284, startPoint y: 347, endPoint x: 311, endPoint y: 316, distance: 41.2
click at [285, 346] on span "Collapse categories" at bounding box center [305, 345] width 103 height 19
click at [328, 297] on span "Collapse sections" at bounding box center [300, 306] width 92 height 19
click at [254, 297] on input "Collapse sections" at bounding box center [235, 307] width 38 height 38
checkbox input "true"
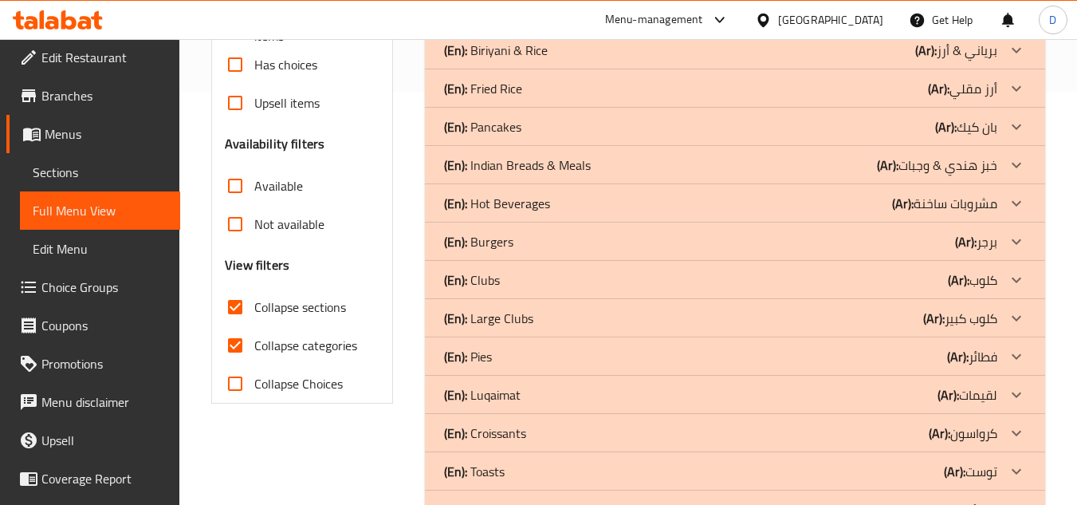
click at [229, 347] on input "Collapse categories" at bounding box center [235, 345] width 38 height 38
checkbox input "false"
click at [243, 310] on input "Collapse sections" at bounding box center [235, 307] width 38 height 38
checkbox input "false"
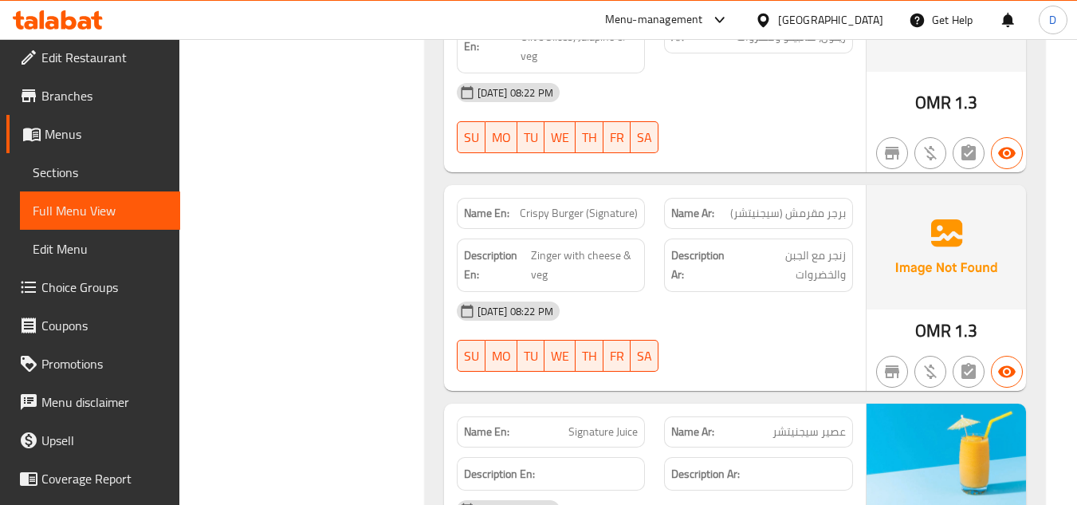
scroll to position [2391, 0]
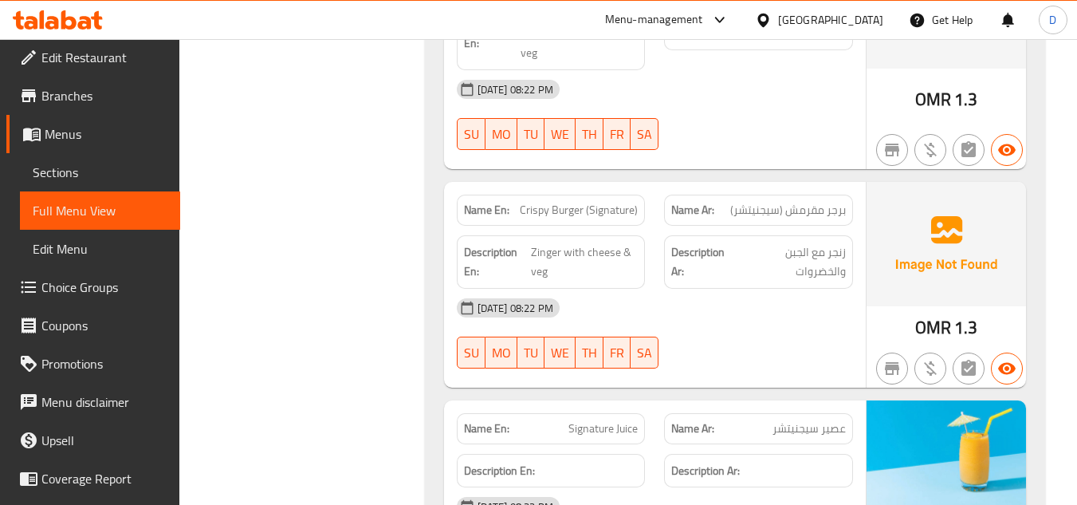
click at [541, 202] on span "Crispy Burger (Signature)" at bounding box center [579, 210] width 118 height 17
click at [607, 202] on span "Crispy Burger (Signature)" at bounding box center [579, 210] width 118 height 17
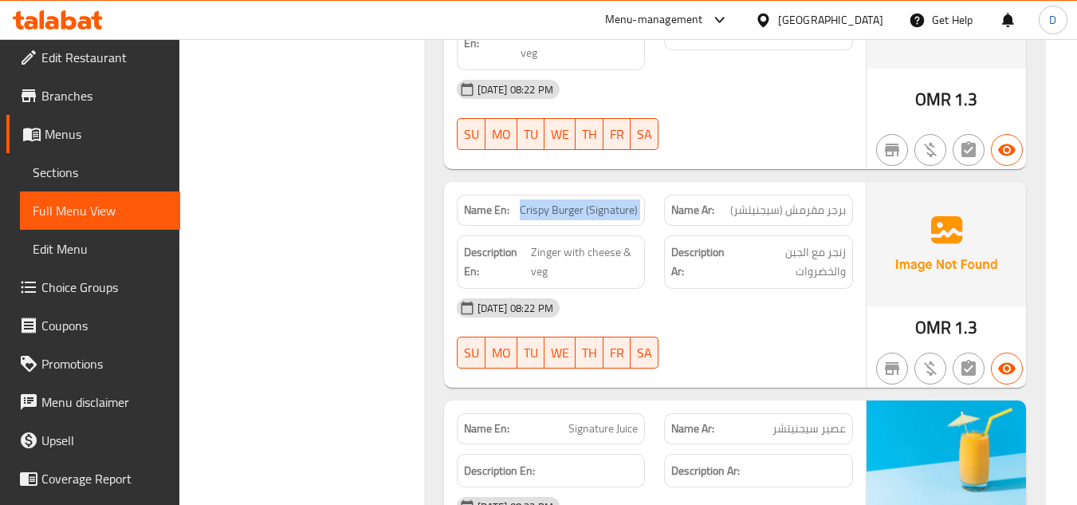
click at [607, 202] on span "Crispy Burger (Signature)" at bounding box center [579, 210] width 118 height 17
click at [84, 167] on span "Sections" at bounding box center [100, 172] width 135 height 19
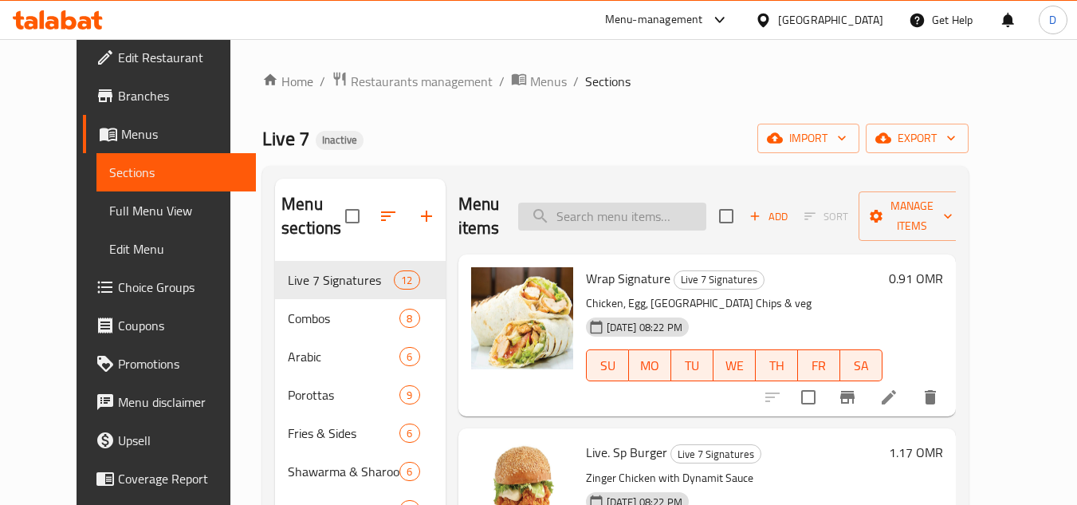
click at [630, 218] on input "search" at bounding box center [612, 216] width 188 height 28
paste input "Crispy Burger (Signature)"
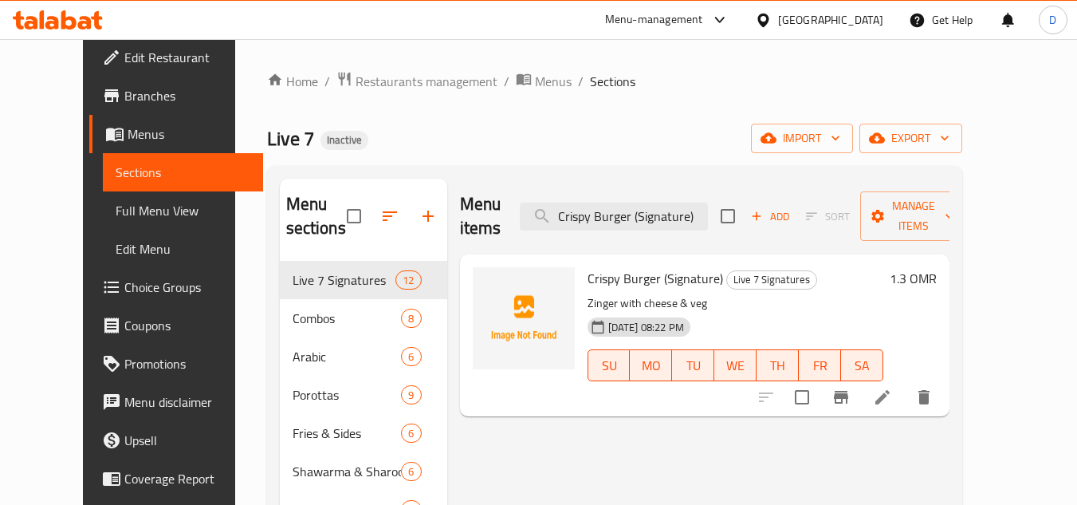
type input "Crispy Burger (Signature)"
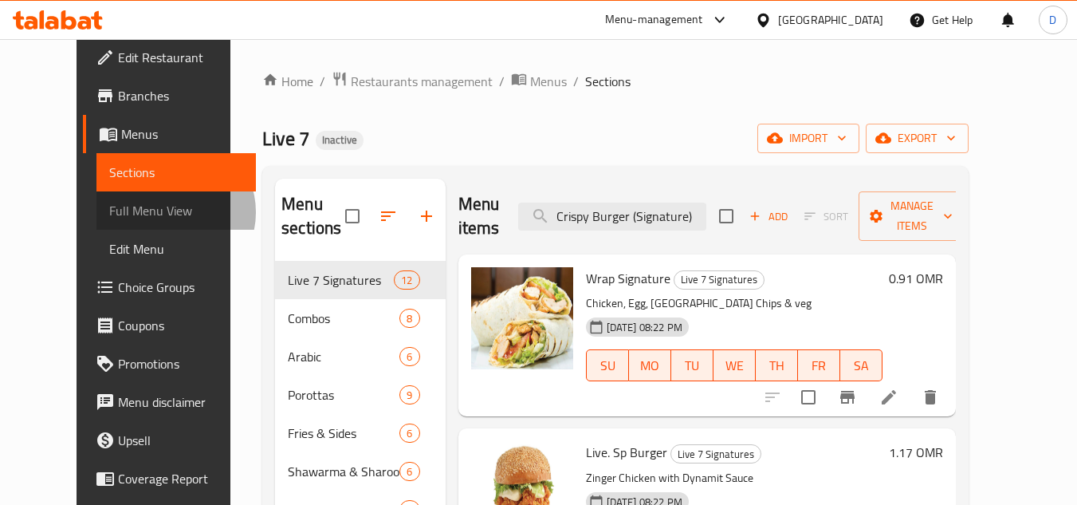
click at [109, 212] on span "Full Menu View" at bounding box center [176, 210] width 135 height 19
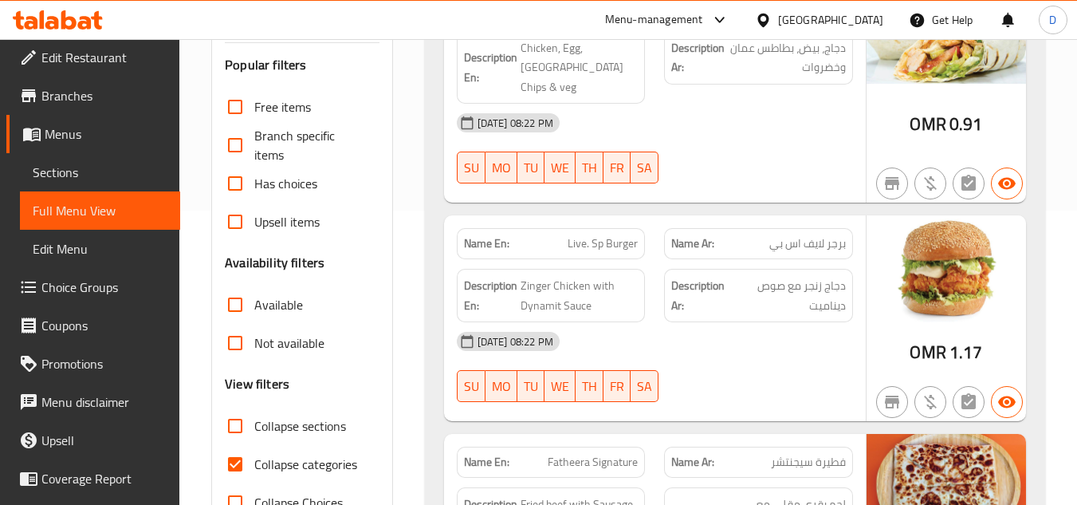
scroll to position [319, 0]
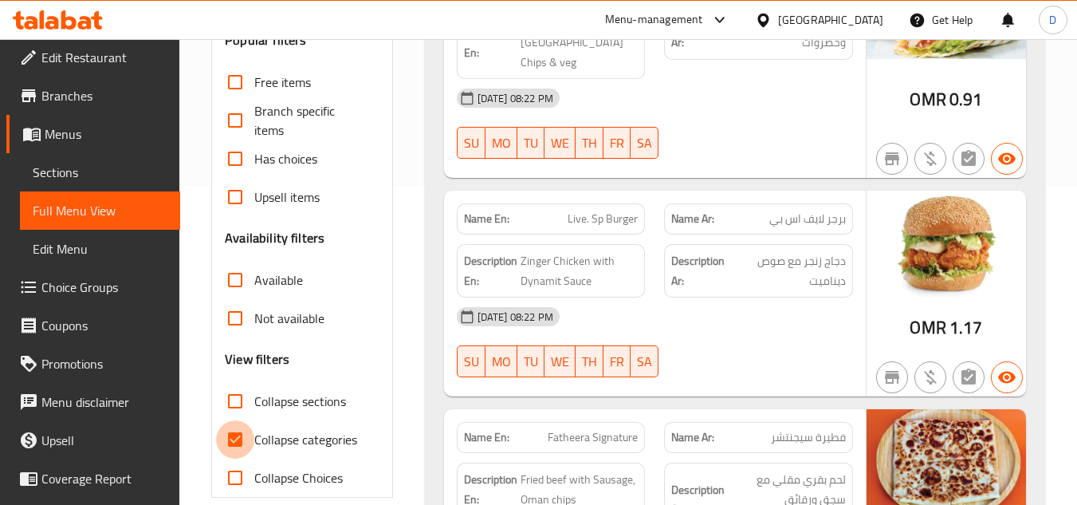
click at [236, 437] on input "Collapse categories" at bounding box center [235, 439] width 38 height 38
checkbox input "false"
click at [236, 401] on input "Collapse sections" at bounding box center [235, 401] width 38 height 38
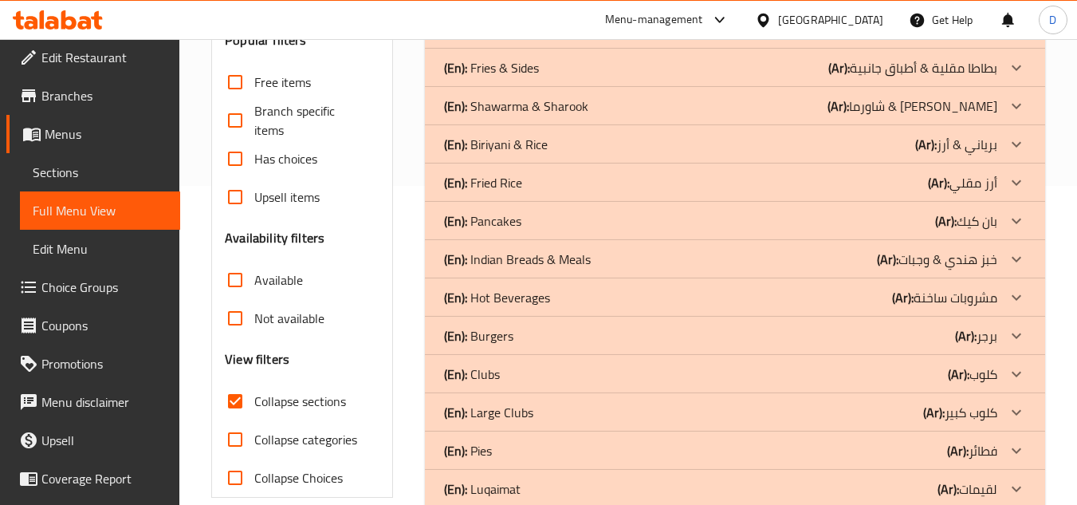
click at [239, 403] on input "Collapse sections" at bounding box center [235, 401] width 38 height 38
checkbox input "false"
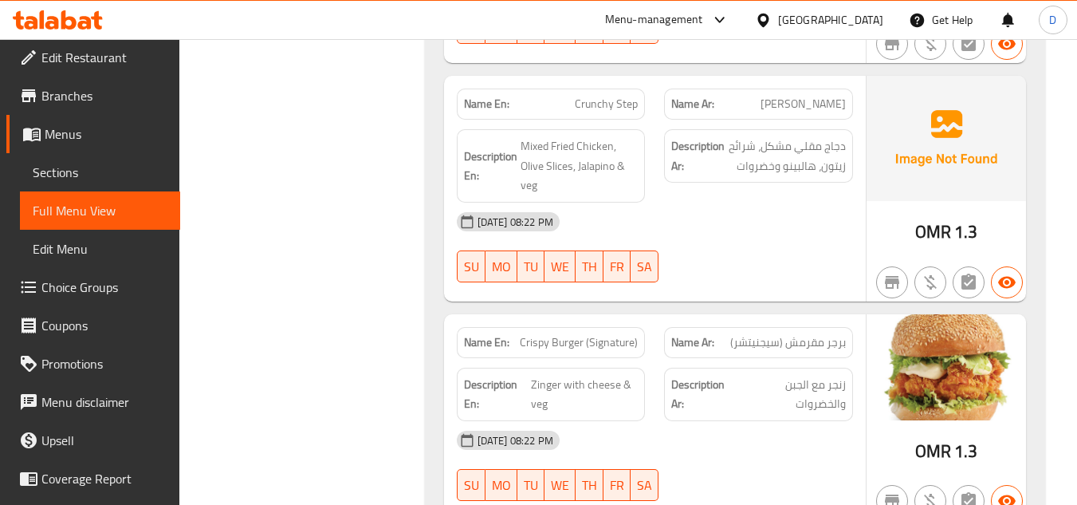
scroll to position [2232, 0]
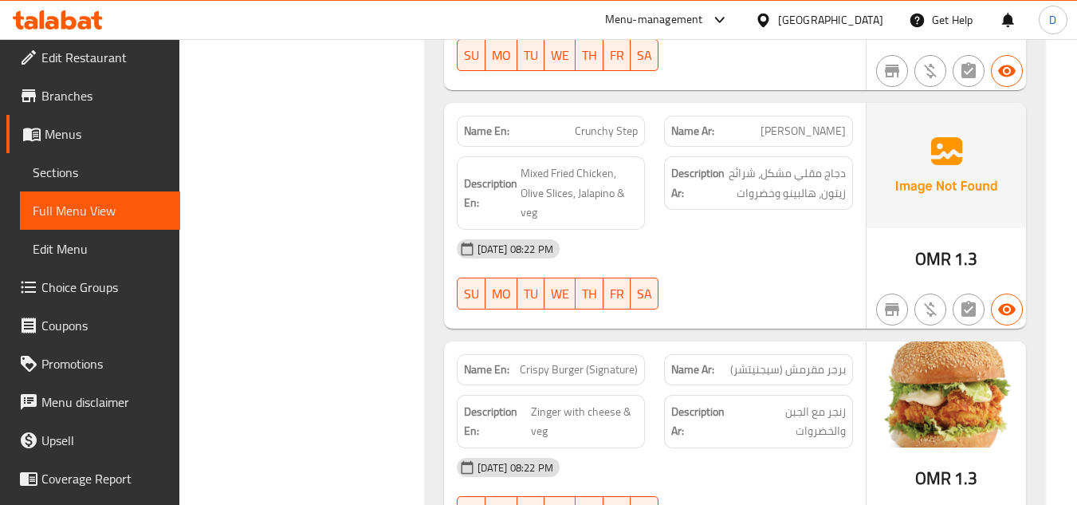
click at [630, 123] on span "Crunchy Step" at bounding box center [606, 131] width 63 height 17
click at [591, 123] on span "Crunchy Step" at bounding box center [606, 131] width 63 height 17
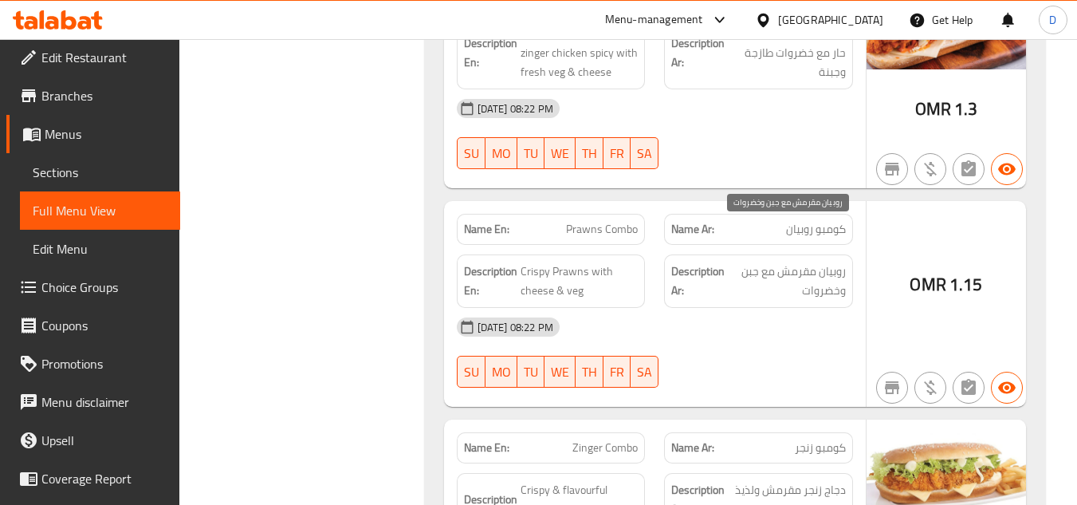
scroll to position [3108, 0]
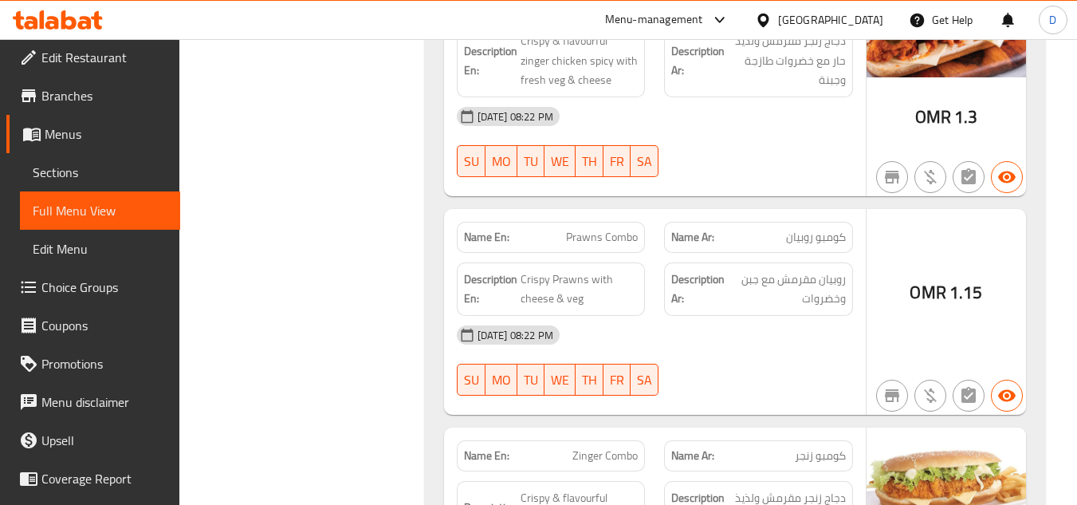
click at [827, 229] on span "كومبو روبيان" at bounding box center [816, 237] width 60 height 17
click at [578, 229] on span "Prawns Combo" at bounding box center [602, 237] width 72 height 17
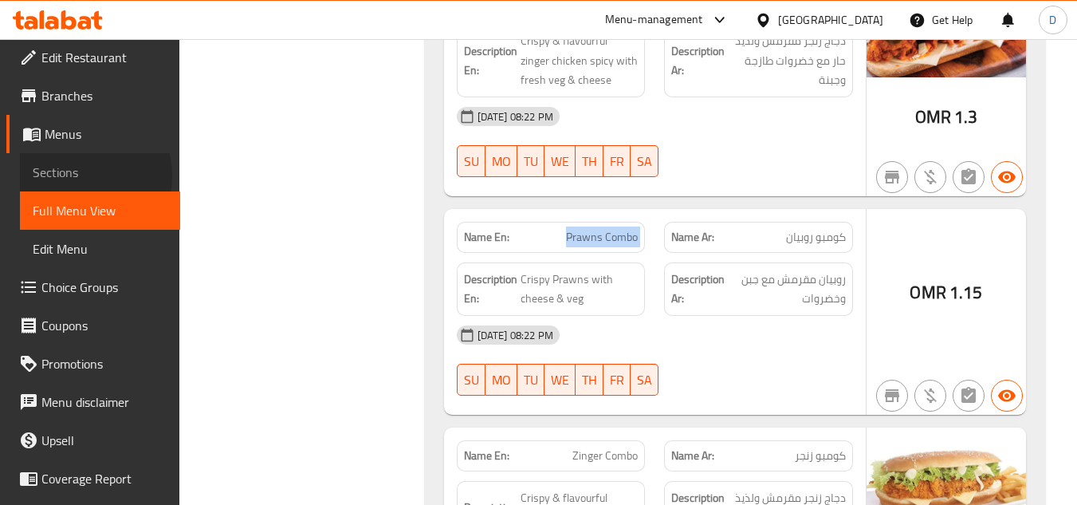
click at [78, 175] on span "Sections" at bounding box center [100, 172] width 135 height 19
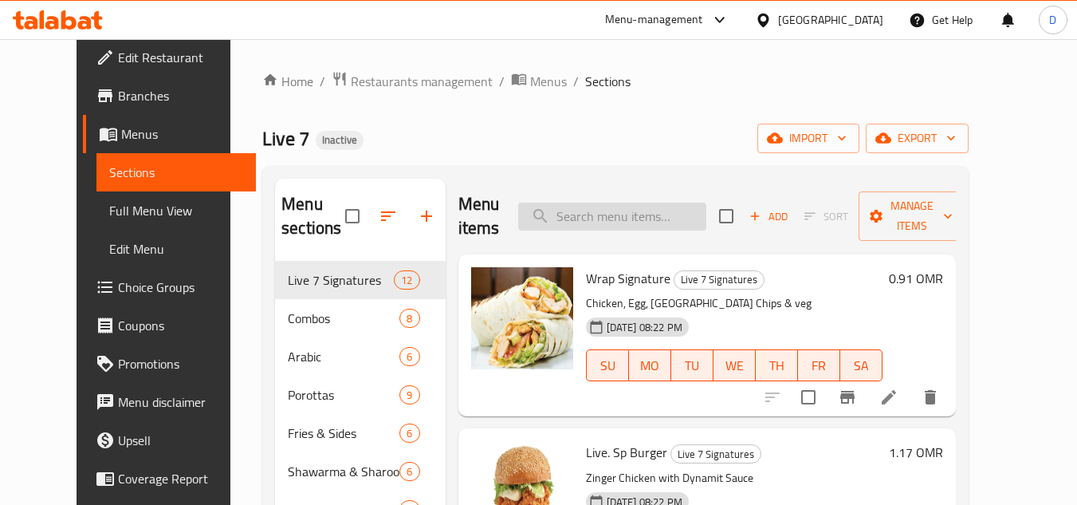
click at [627, 210] on input "search" at bounding box center [612, 216] width 188 height 28
paste input "Prawns Combo"
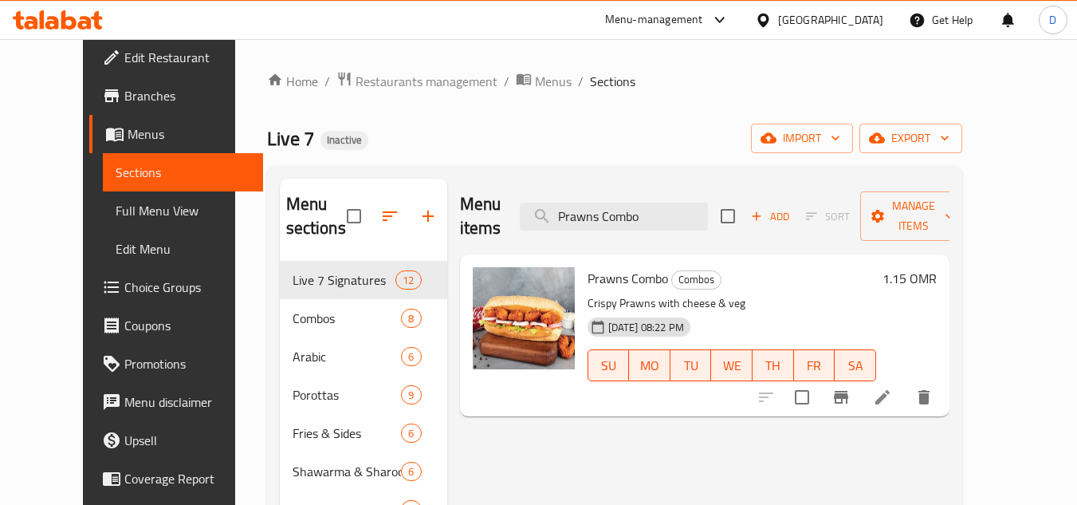
type input "Prawns Combo"
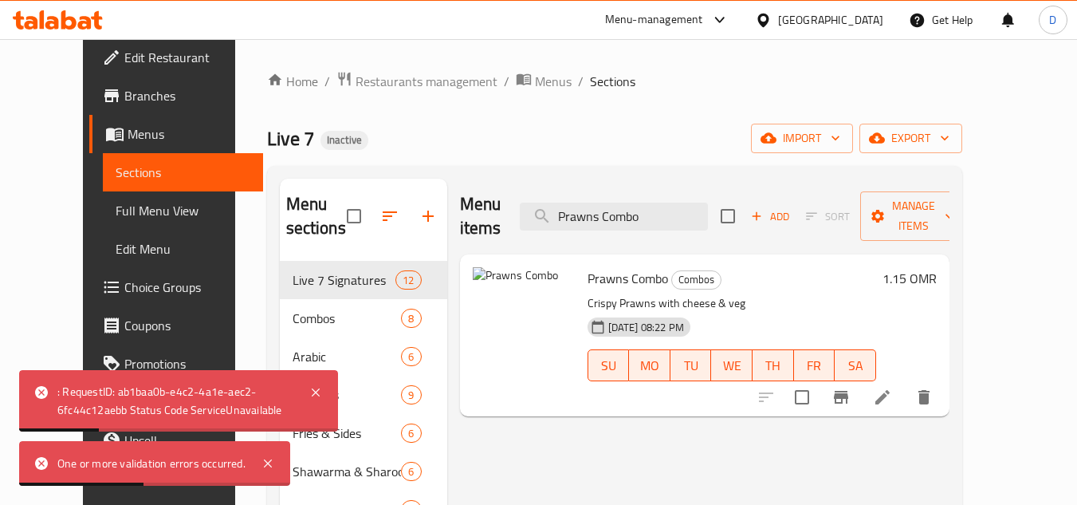
click at [116, 211] on span "Full Menu View" at bounding box center [183, 210] width 135 height 19
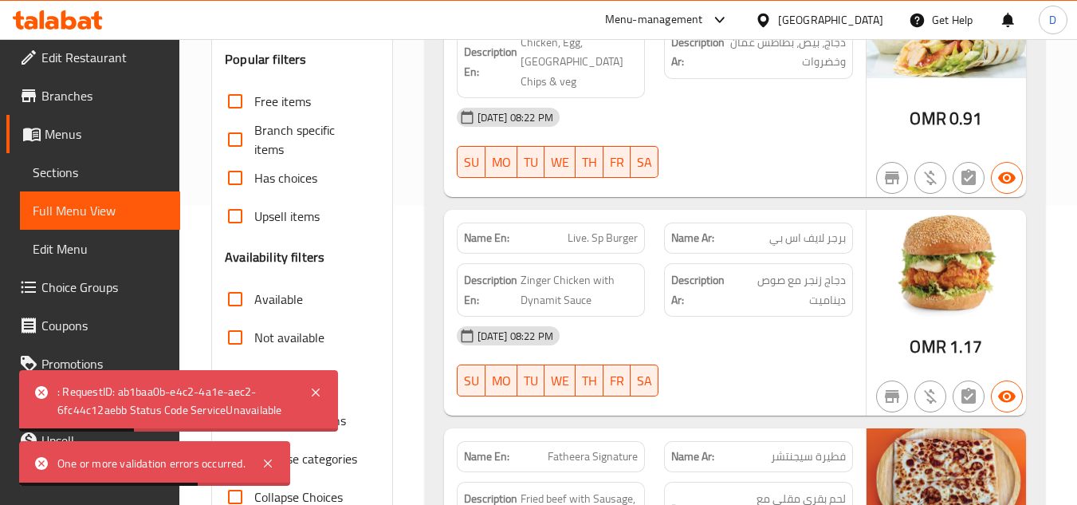
scroll to position [399, 0]
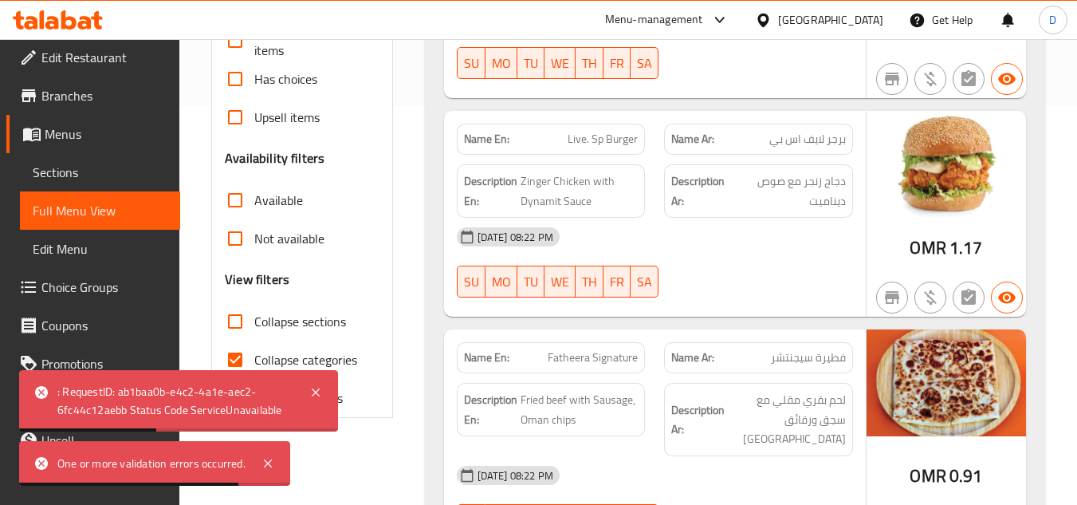
click at [336, 361] on span "Collapse categories" at bounding box center [305, 359] width 103 height 19
click at [254, 361] on input "Collapse categories" at bounding box center [235, 359] width 38 height 38
checkbox input "false"
click at [335, 322] on span "Collapse sections" at bounding box center [300, 321] width 92 height 19
click at [254, 322] on input "Collapse sections" at bounding box center [235, 321] width 38 height 38
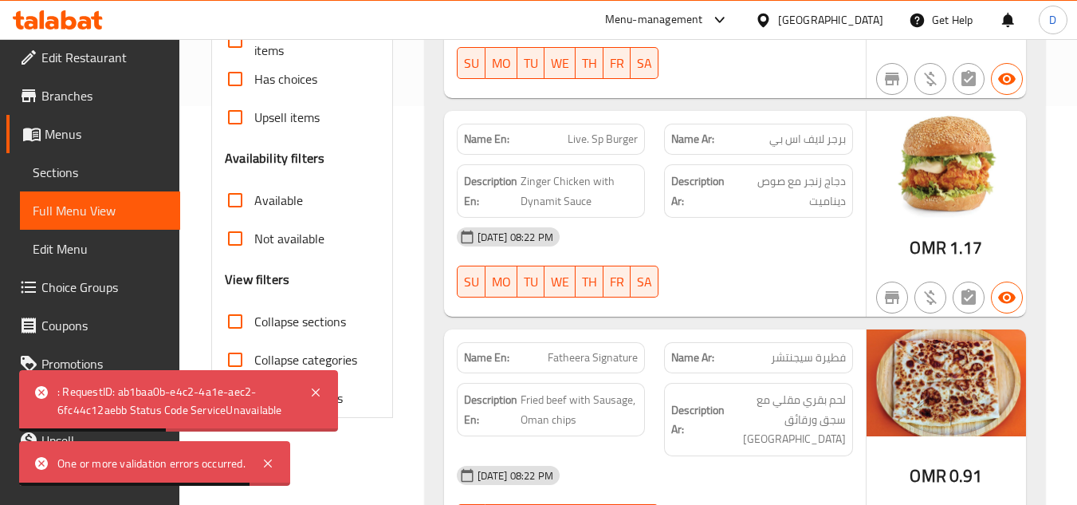
click at [335, 322] on span "Collapse sections" at bounding box center [300, 321] width 92 height 19
click at [254, 322] on input "Collapse sections" at bounding box center [235, 321] width 38 height 38
checkbox input "false"
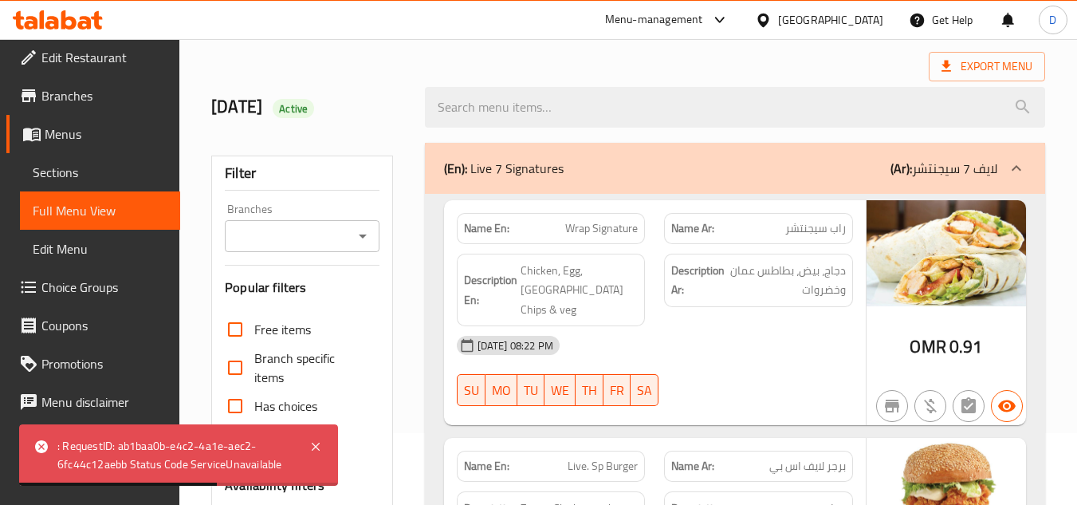
scroll to position [0, 0]
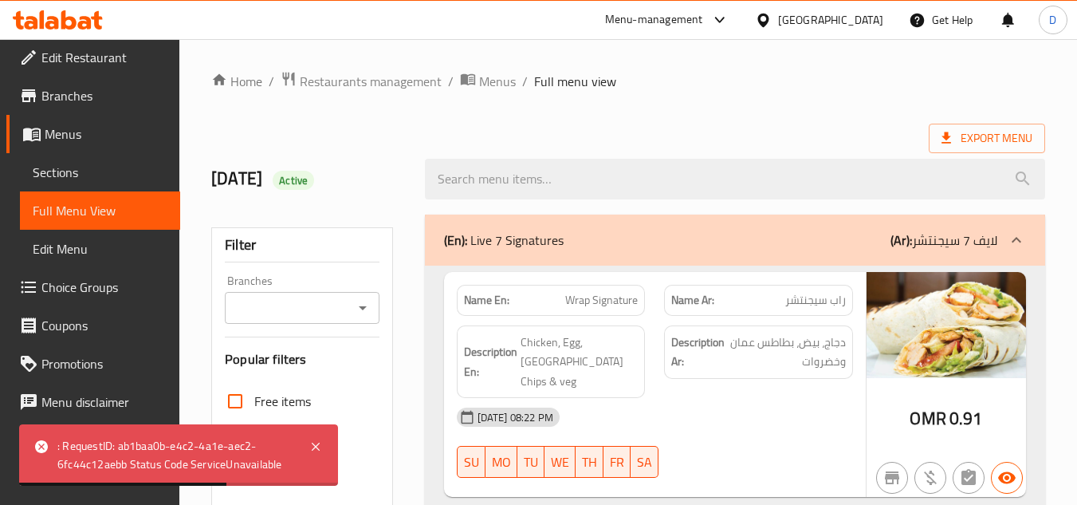
click at [817, 377] on div "Description Ar: دجاج، بيض، بطاطس عمان وخضروات" at bounding box center [758, 351] width 189 height 53
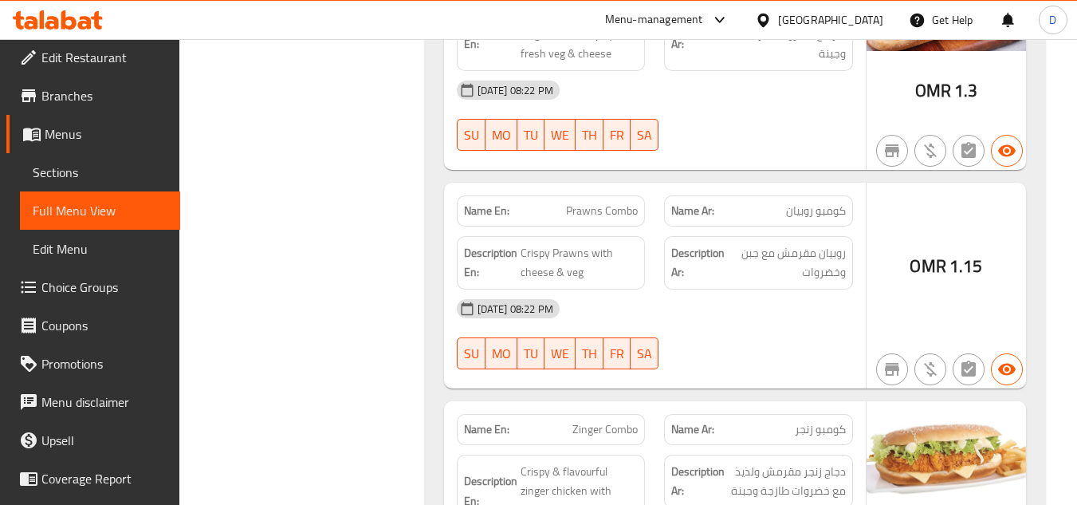
scroll to position [3268, 0]
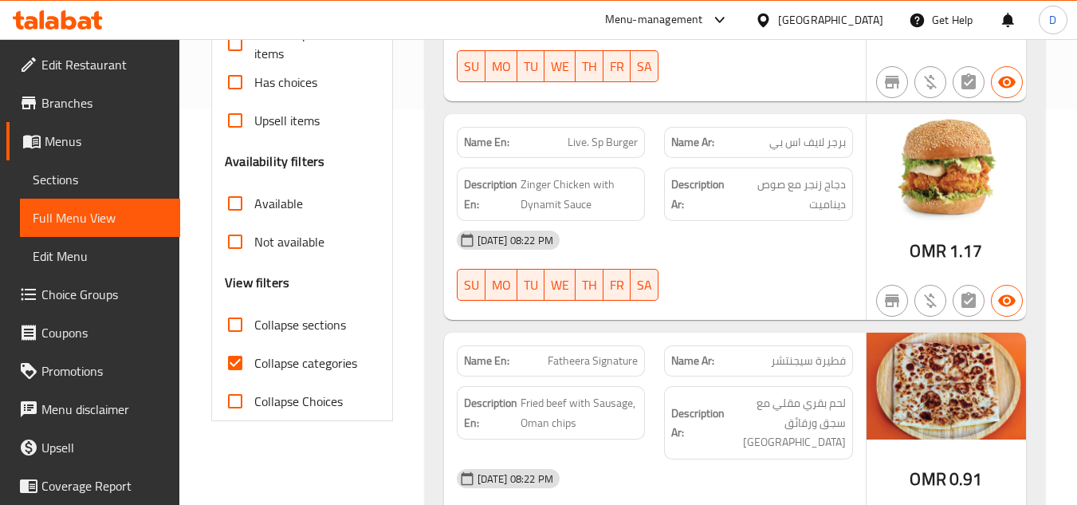
scroll to position [423, 0]
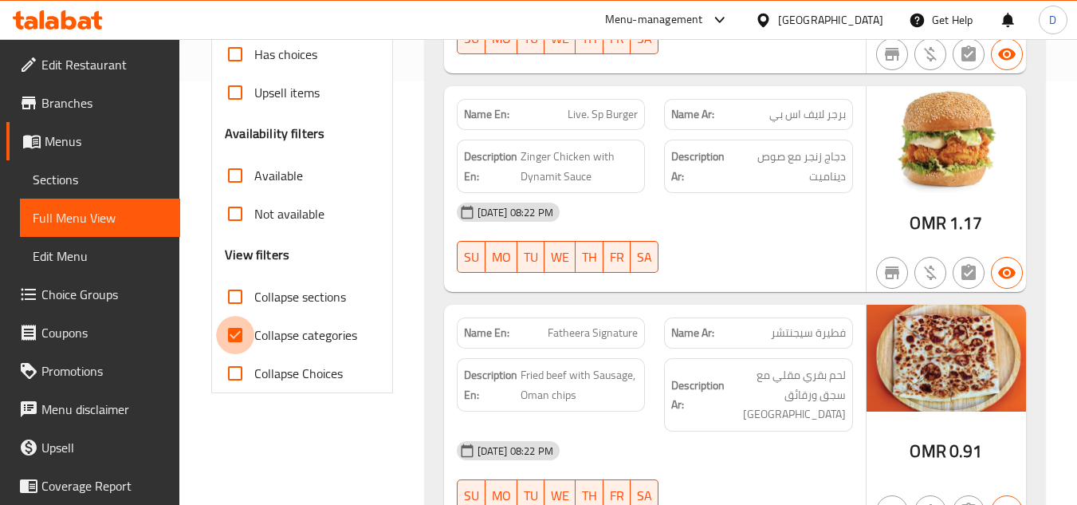
click at [234, 332] on input "Collapse categories" at bounding box center [235, 335] width 38 height 38
checkbox input "false"
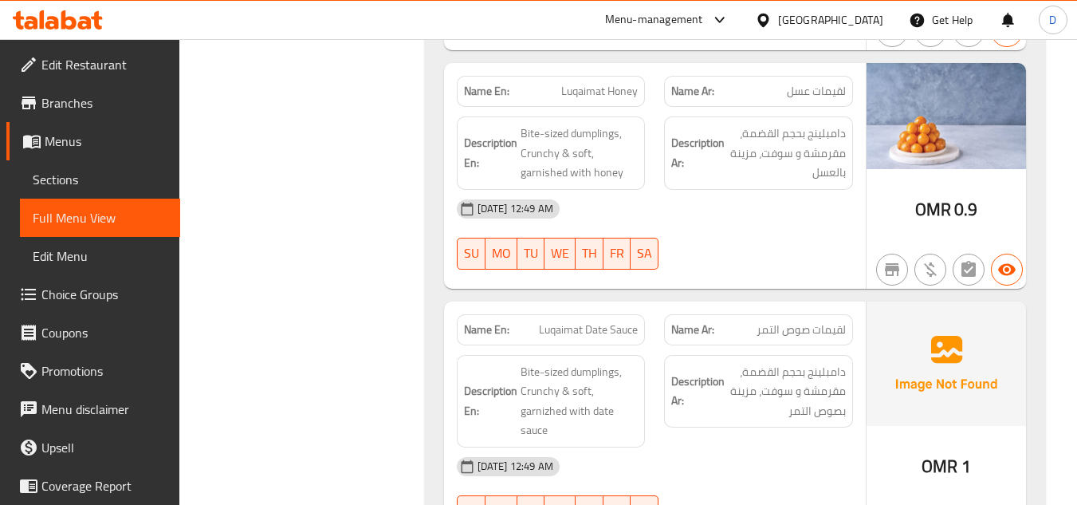
scroll to position [26327, 0]
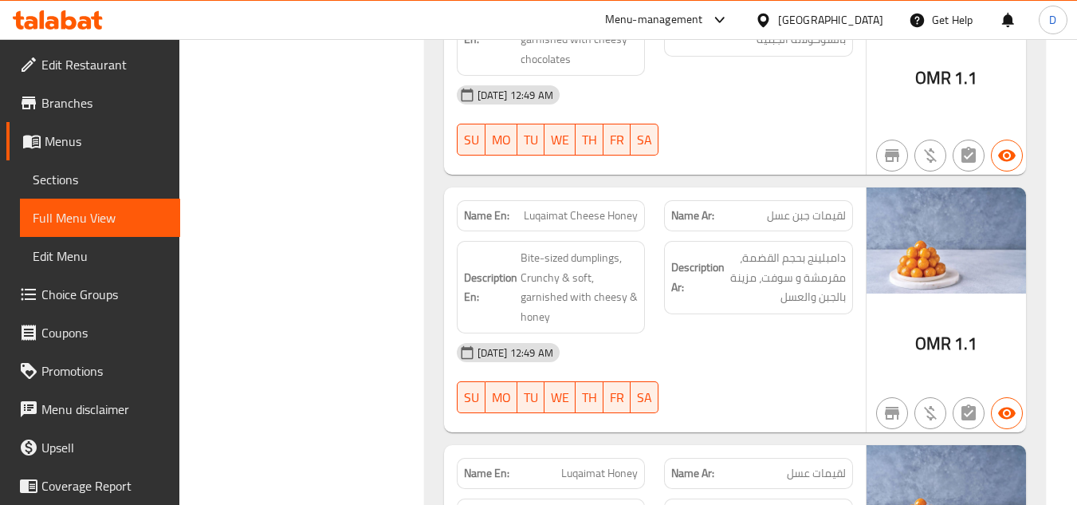
click at [612, 465] on span "Luqaimat Honey" at bounding box center [599, 473] width 77 height 17
copy span "Honey"
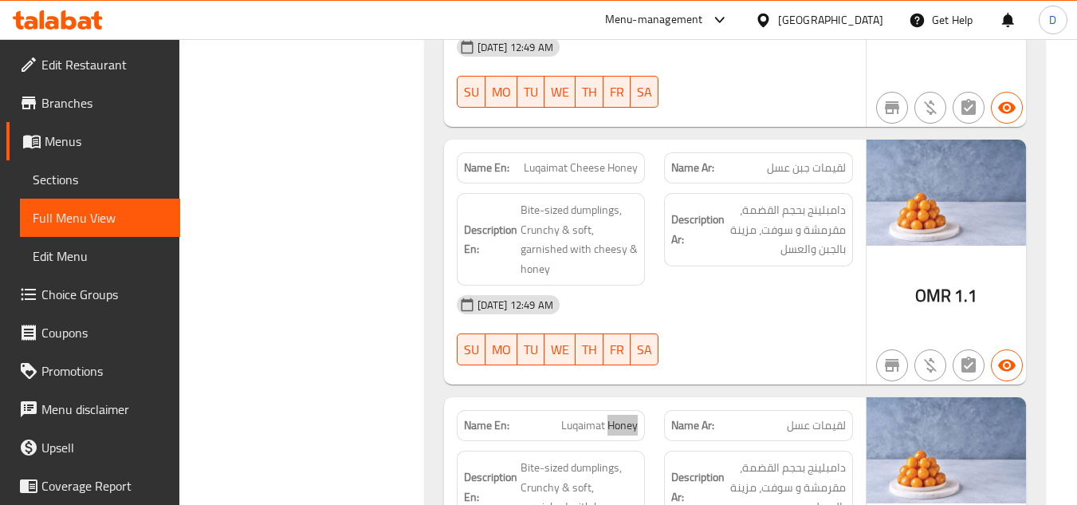
scroll to position [26406, 0]
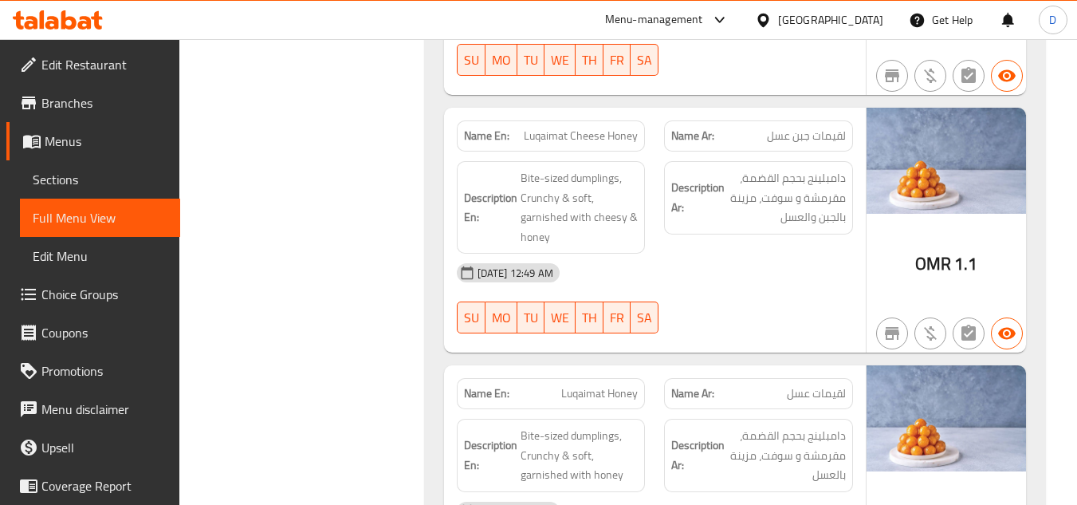
copy span "Luqaimat"
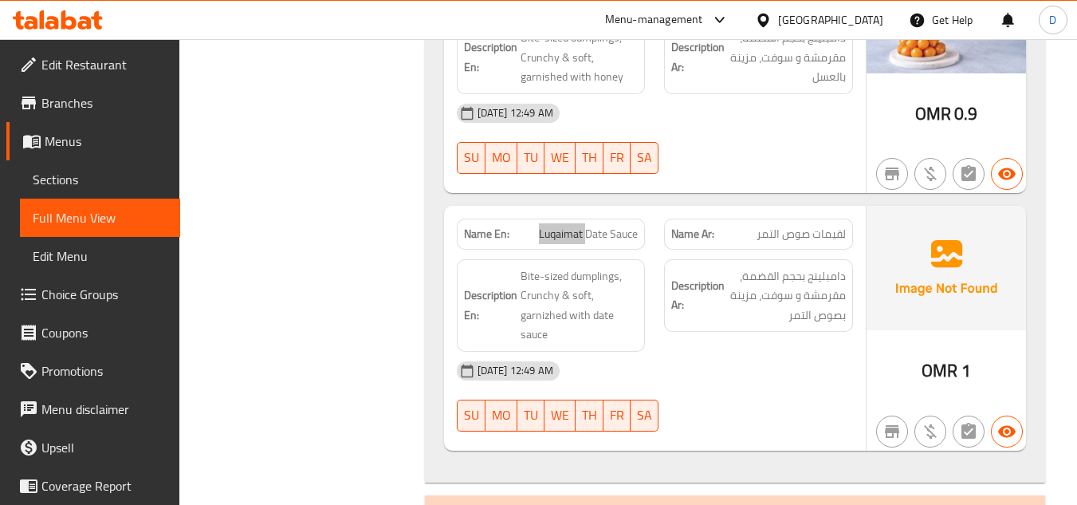
scroll to position [26805, 0]
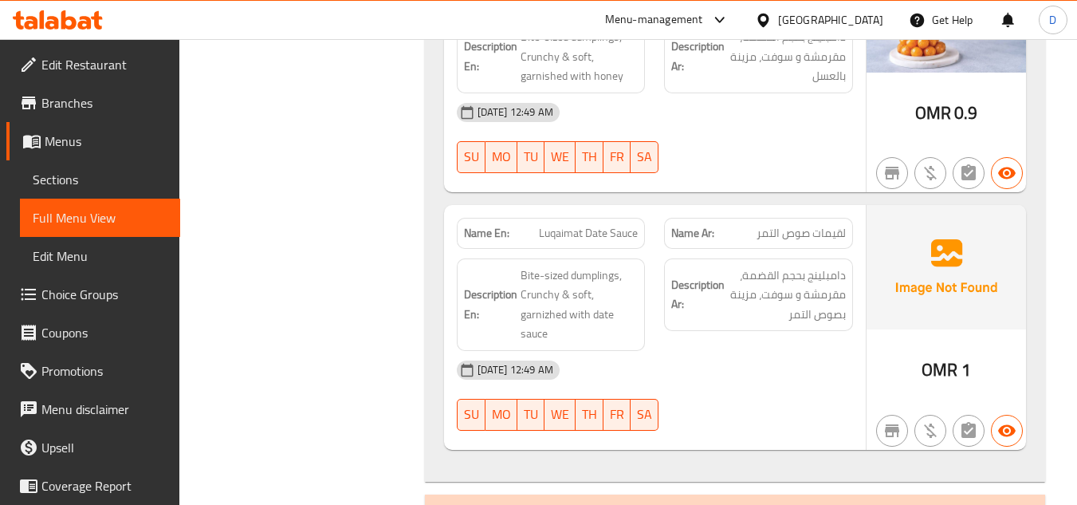
copy span "Hotdog"
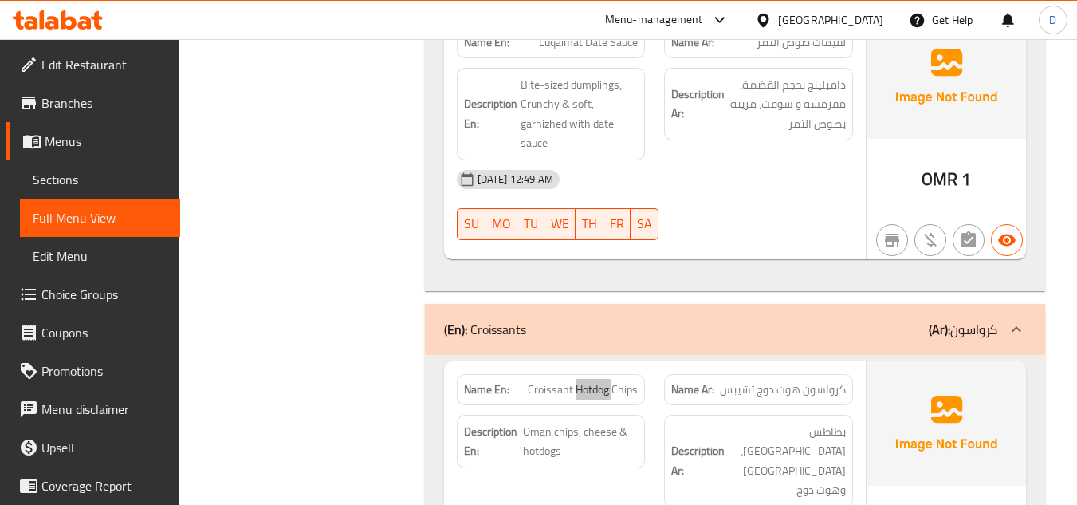
scroll to position [27044, 0]
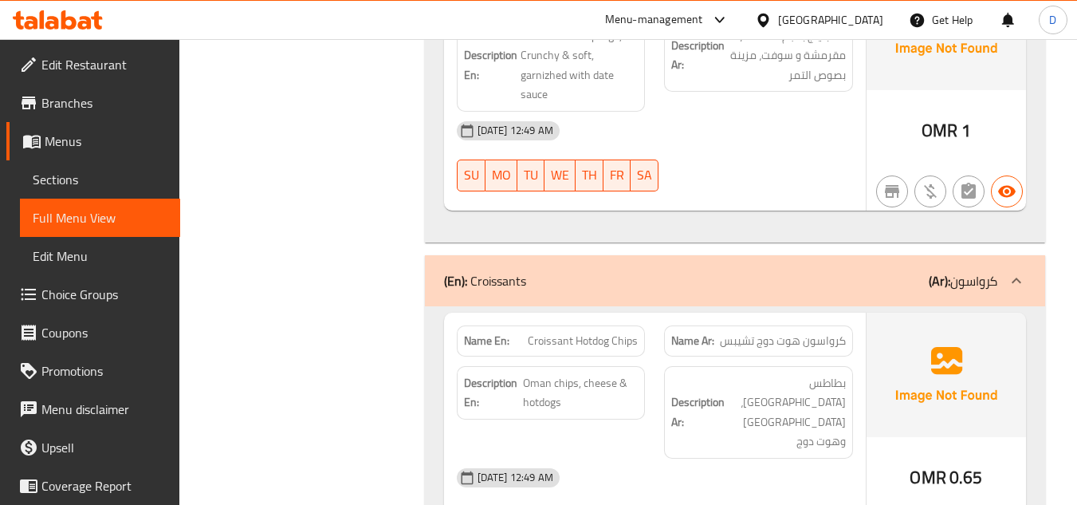
copy span "Beef"
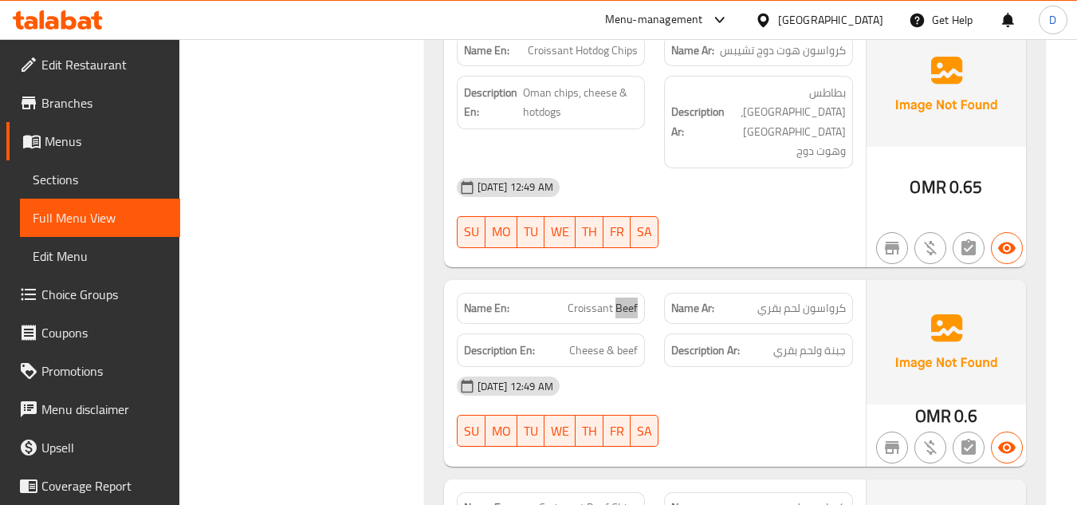
scroll to position [27363, 0]
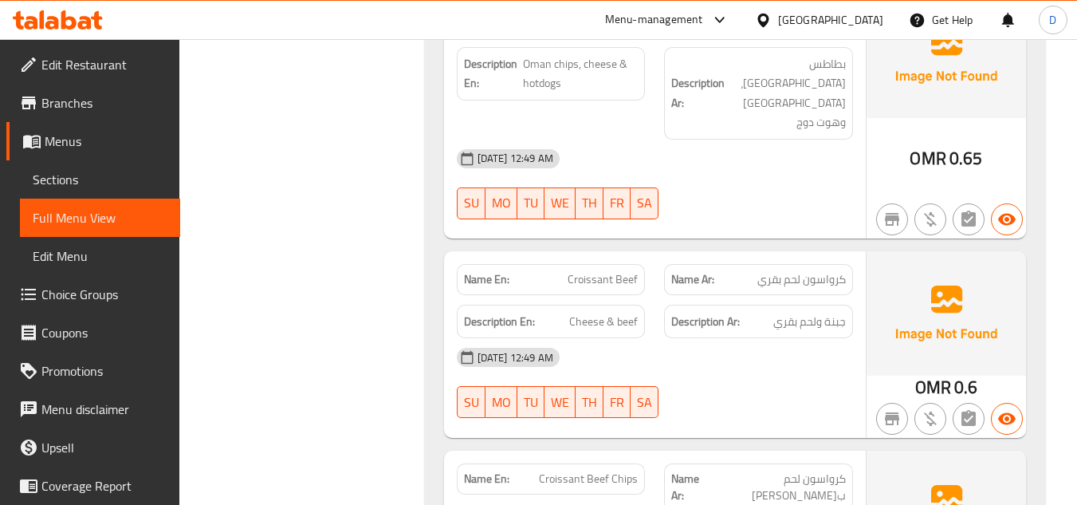
copy span "Cheese"
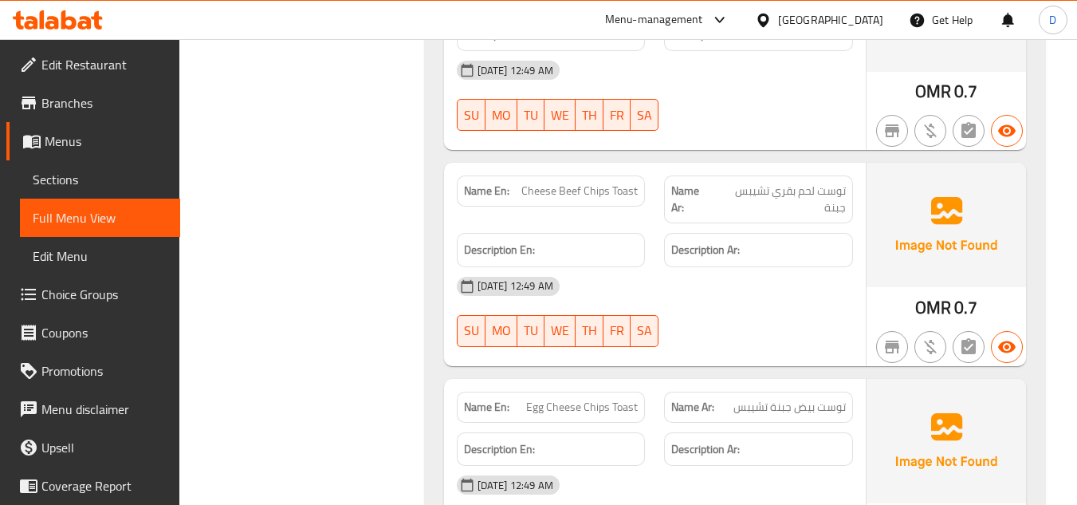
scroll to position [29515, 0]
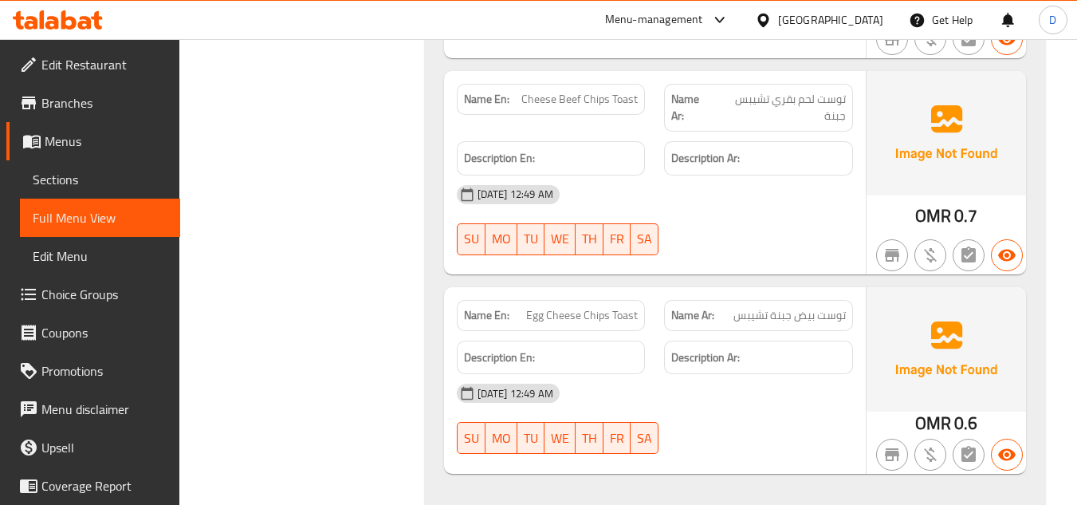
copy span "Orange Juice Small"
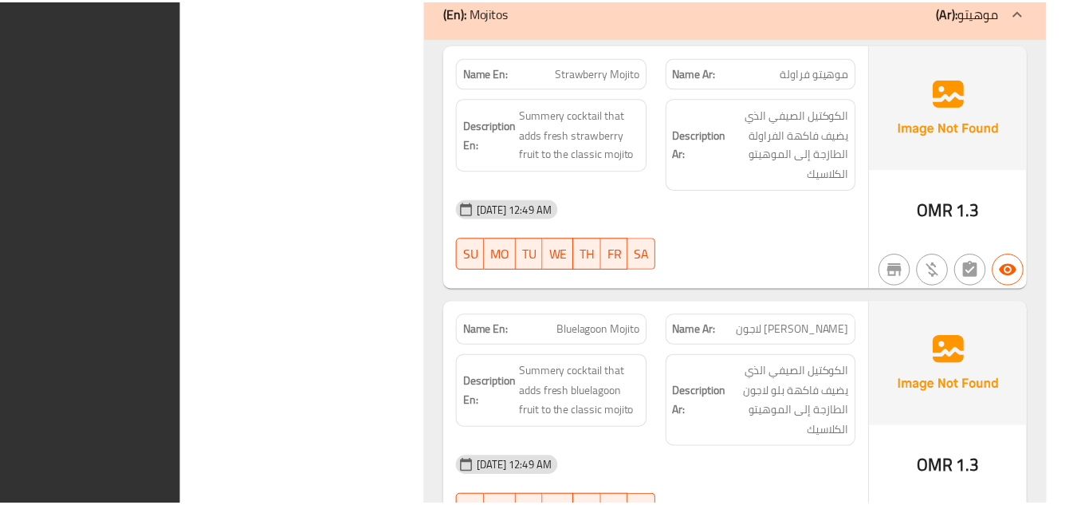
scroll to position [32016, 0]
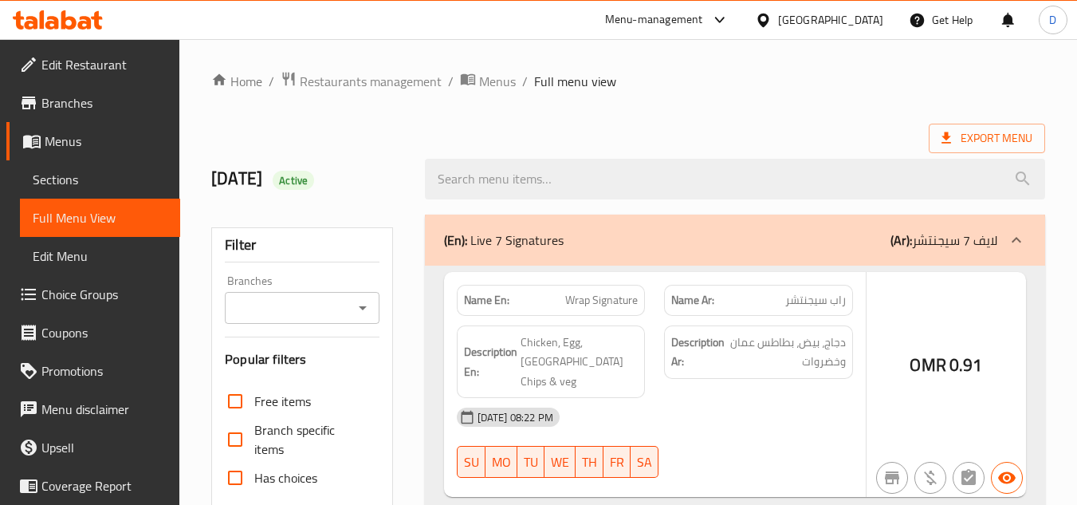
click at [849, 22] on div at bounding box center [538, 252] width 1077 height 505
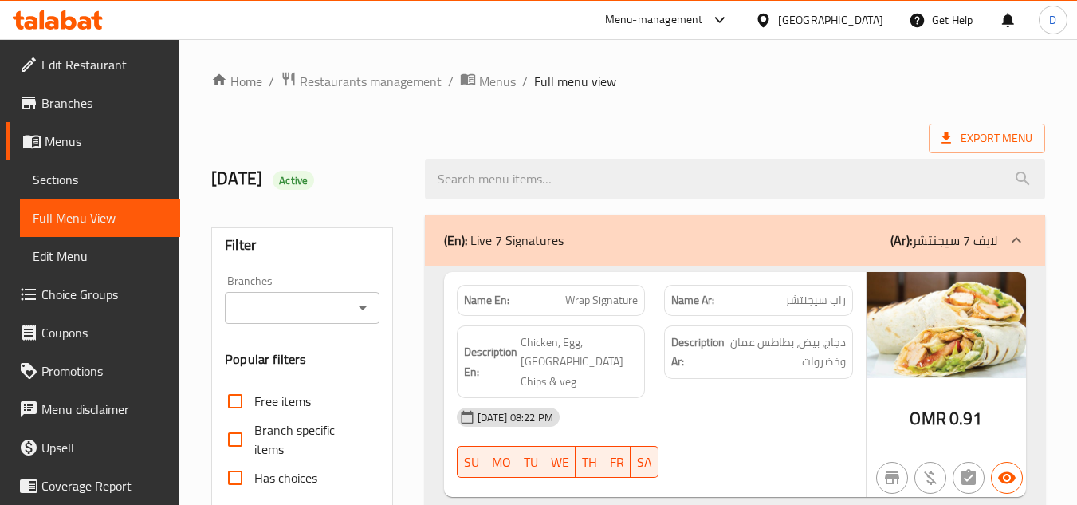
click at [855, 21] on div "[GEOGRAPHIC_DATA]" at bounding box center [830, 20] width 105 height 18
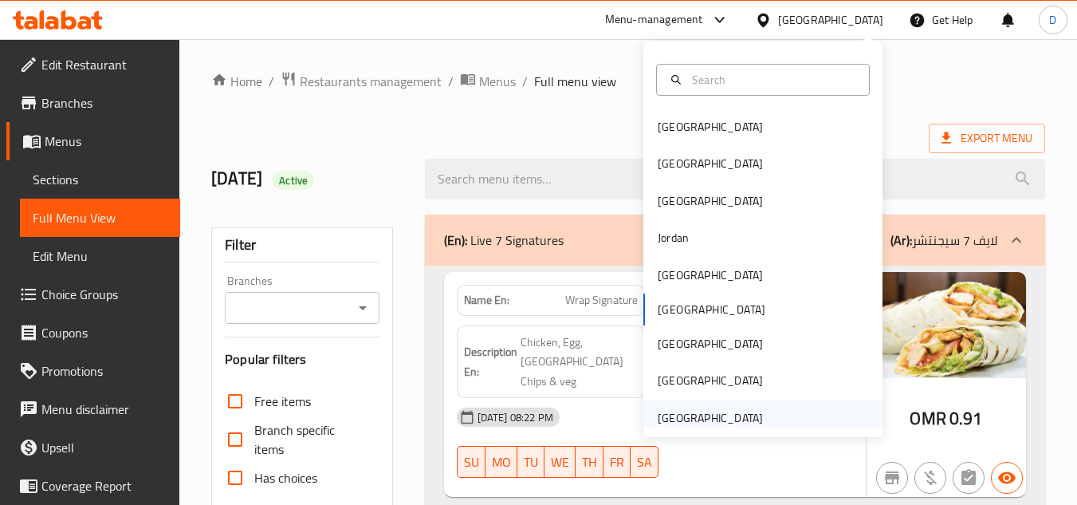
click at [752, 418] on div "United Arab Emirates" at bounding box center [710, 417] width 131 height 37
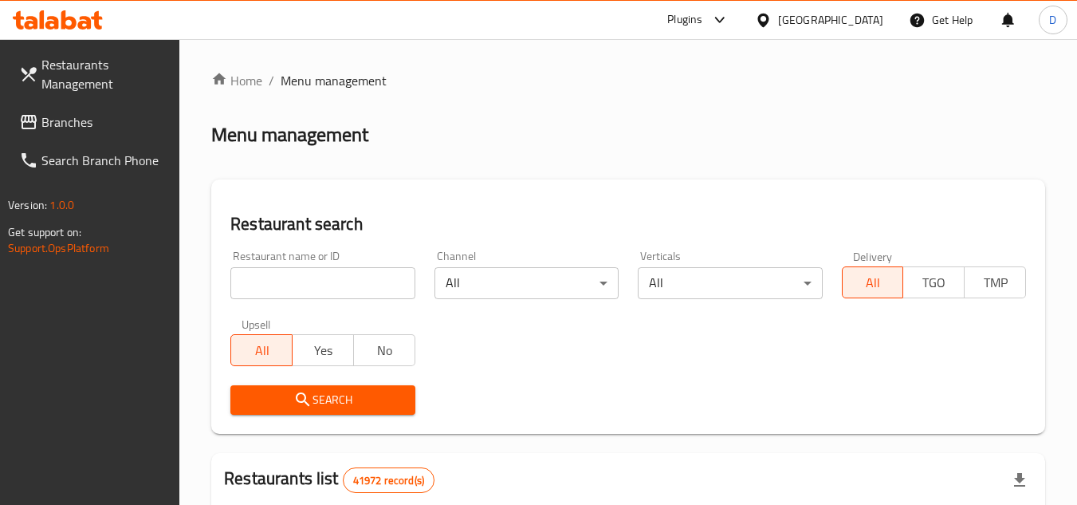
click at [53, 123] on span "Branches" at bounding box center [104, 121] width 126 height 19
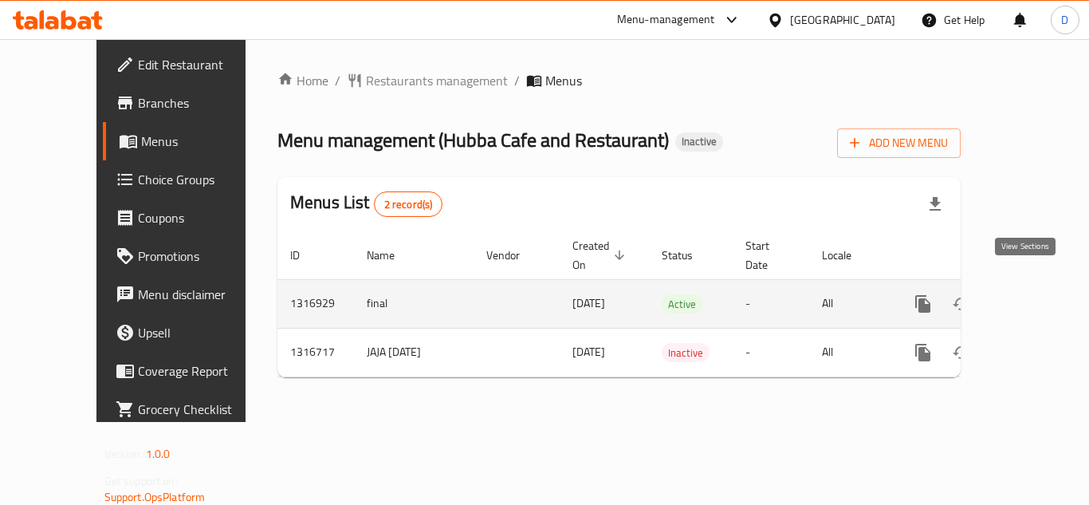
click at [1028, 294] on icon "enhanced table" at bounding box center [1037, 303] width 19 height 19
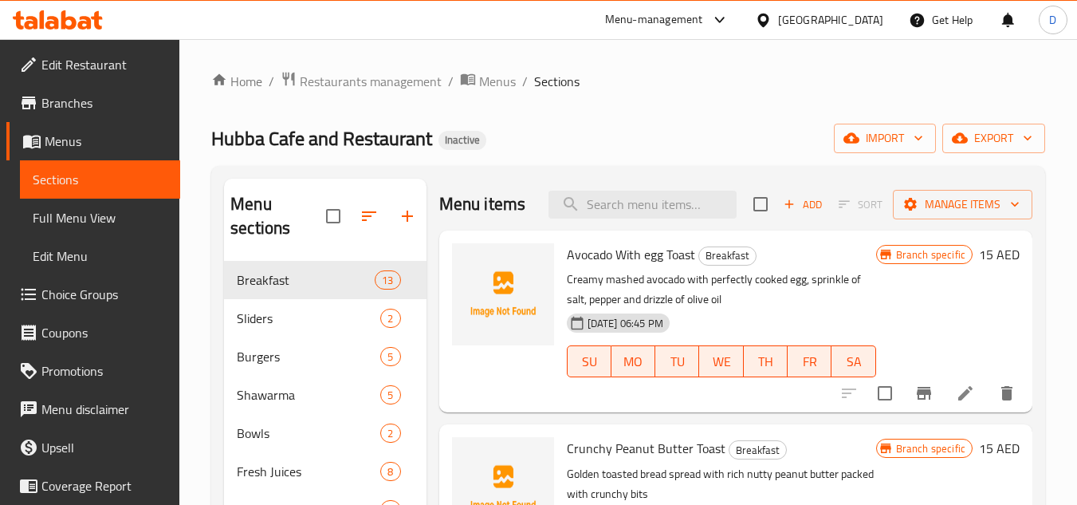
click at [587, 266] on span "Avocado With egg Toast" at bounding box center [631, 254] width 128 height 24
copy h6 "Avocado With egg Toast"
click at [597, 460] on span "Crunchy Peanut Butter Toast" at bounding box center [646, 448] width 159 height 24
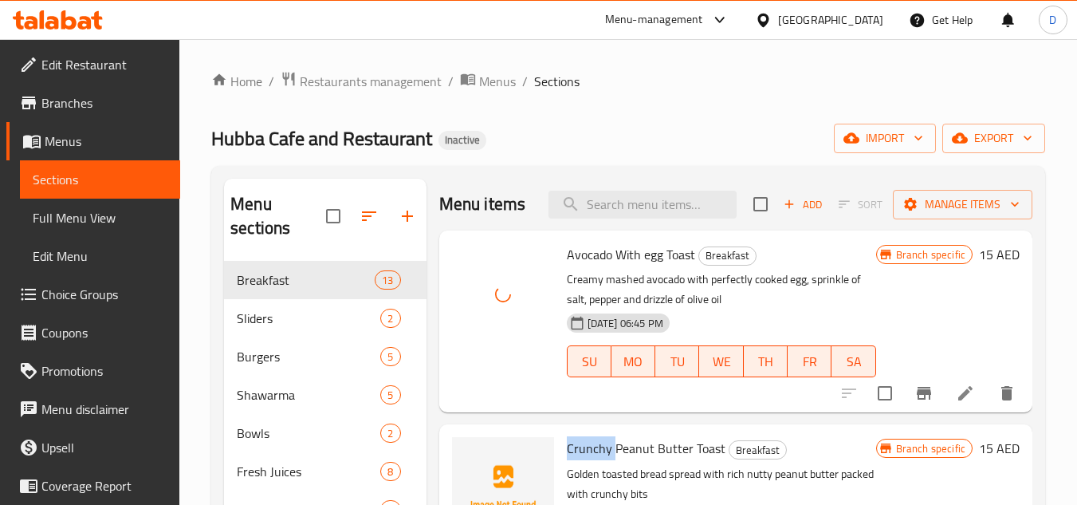
click at [597, 460] on span "Crunchy Peanut Butter Toast" at bounding box center [646, 448] width 159 height 24
copy span "Crunchy"
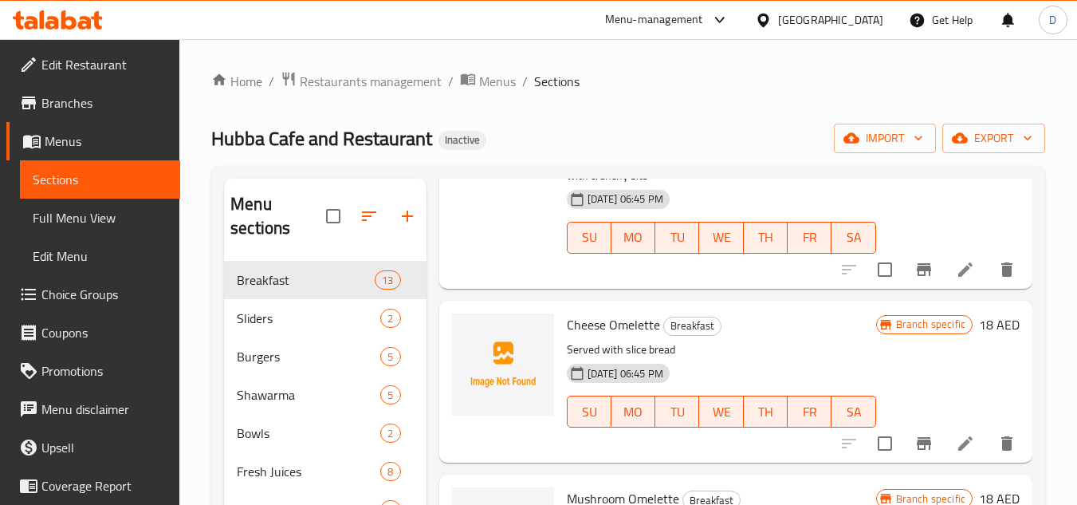
scroll to position [319, 0]
click at [595, 336] on span "Cheese Omelette" at bounding box center [613, 324] width 93 height 24
copy h6 "Cheese Omelette"
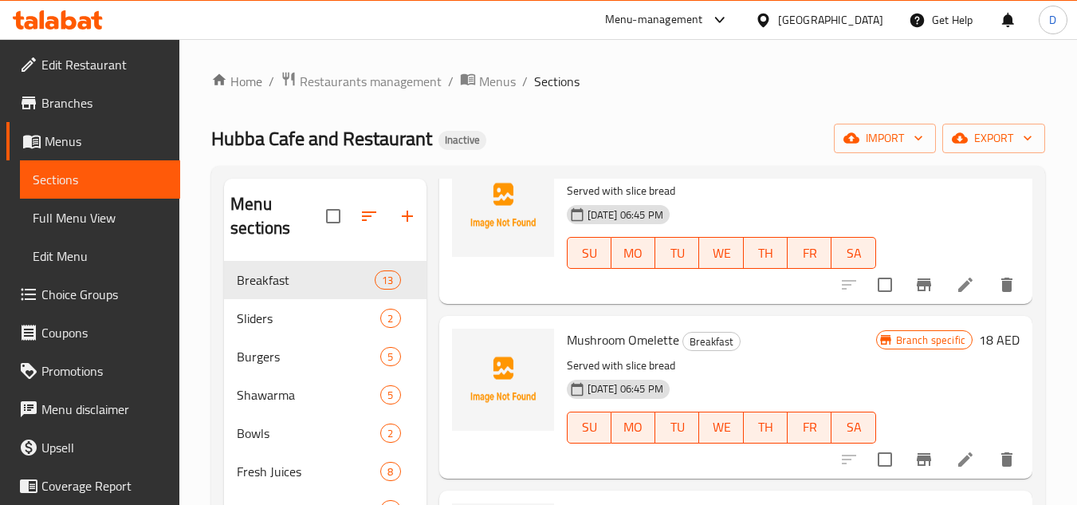
scroll to position [478, 0]
click at [603, 350] on span "Mushroom Omelette" at bounding box center [623, 338] width 112 height 24
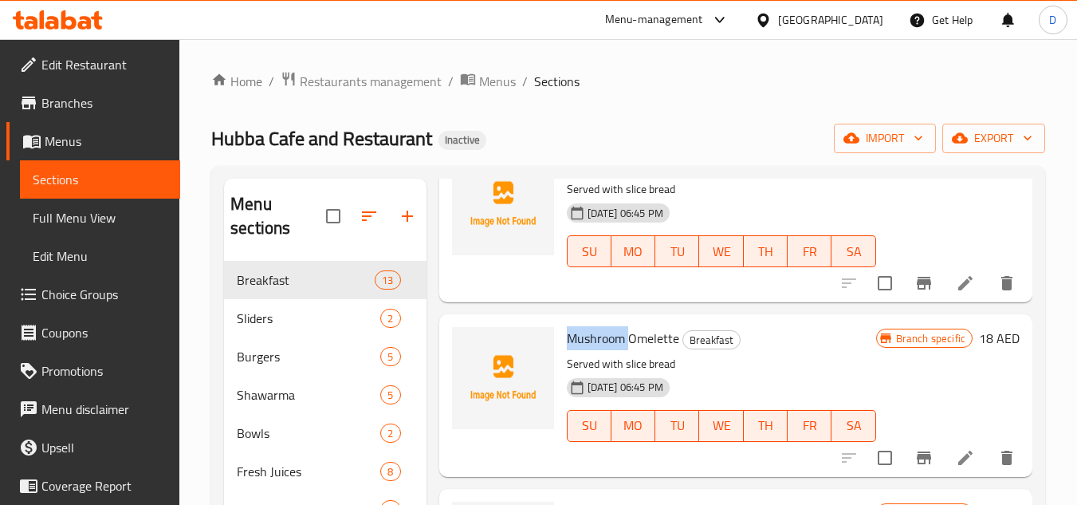
click at [603, 350] on span "Mushroom Omelette" at bounding box center [623, 338] width 112 height 24
copy h6 "Mushroom Omelette"
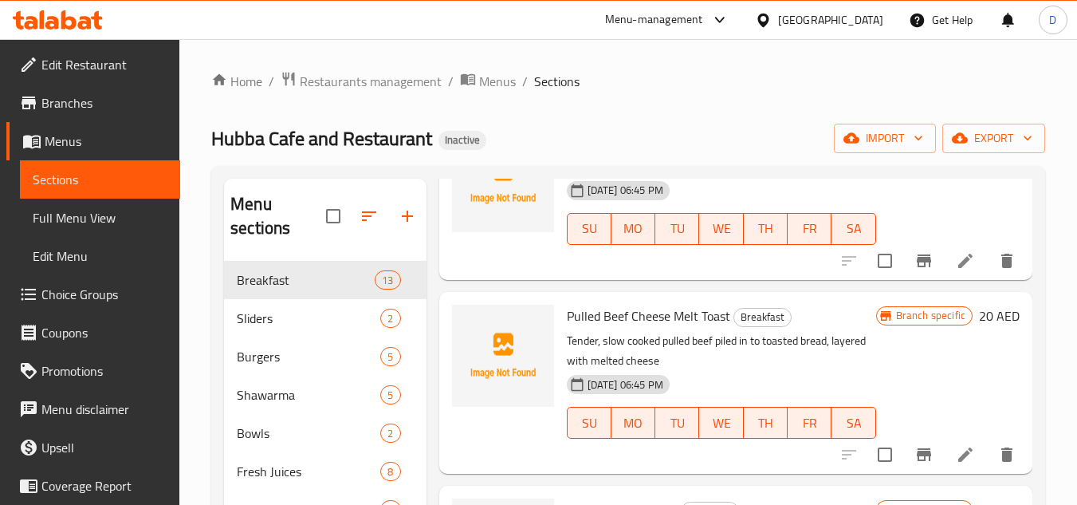
scroll to position [717, 0]
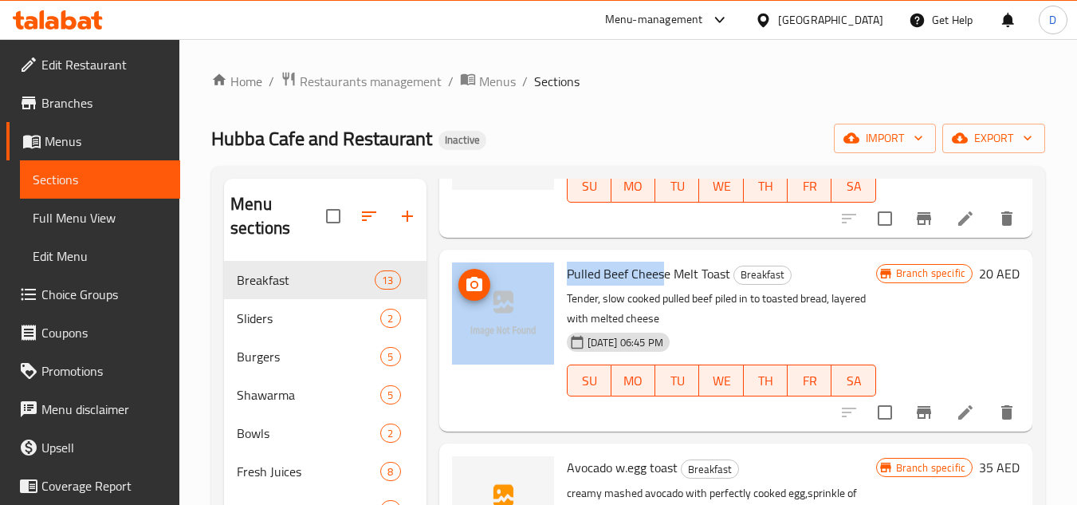
drag, startPoint x: 661, startPoint y: 297, endPoint x: 536, endPoint y: 300, distance: 124.4
click at [536, 300] on div "Pulled Beef Cheese Melt Toast Breakfast Tender, slow cooked pulled beef piled i…" at bounding box center [736, 340] width 580 height 169
copy div "Pulled Beef Chees"
click at [683, 285] on span "Pulled Beef Cheese Melt Toast" at bounding box center [648, 273] width 163 height 24
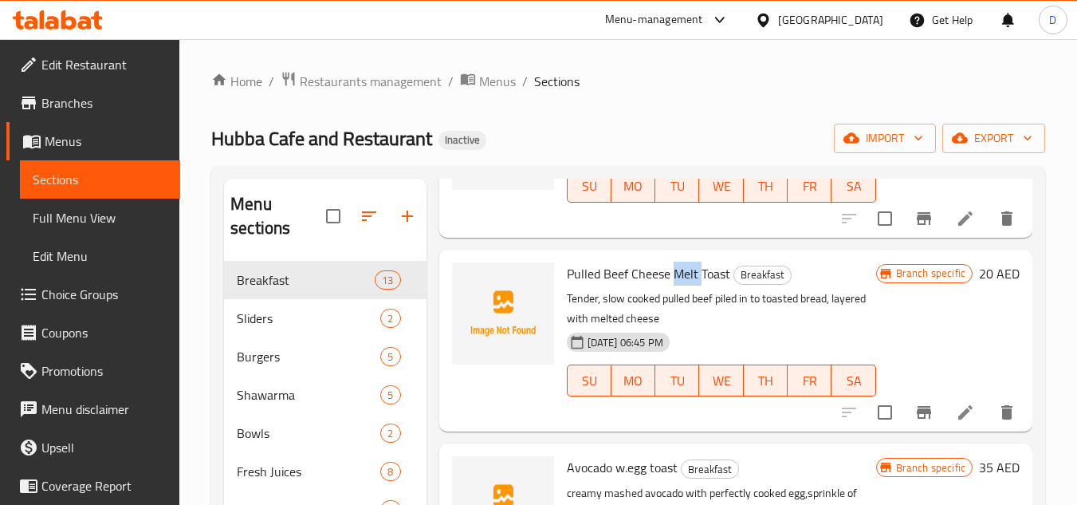
click at [683, 285] on span "Pulled Beef Cheese Melt Toast" at bounding box center [648, 273] width 163 height 24
copy span "Melt"
click at [96, 66] on span "Edit Restaurant" at bounding box center [104, 64] width 126 height 19
